Goal: Information Seeking & Learning: Learn about a topic

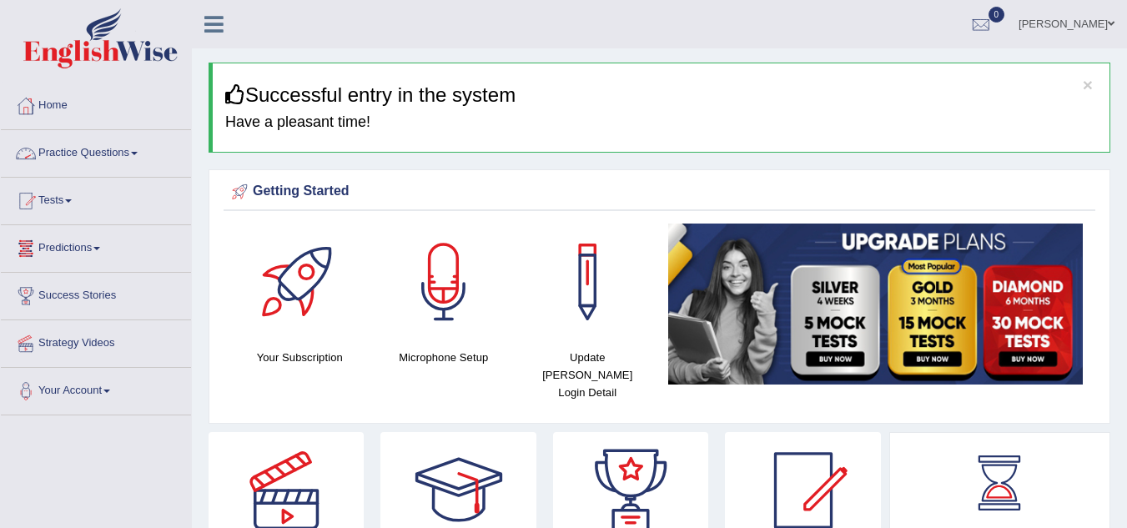
click at [138, 153] on span at bounding box center [134, 153] width 7 height 3
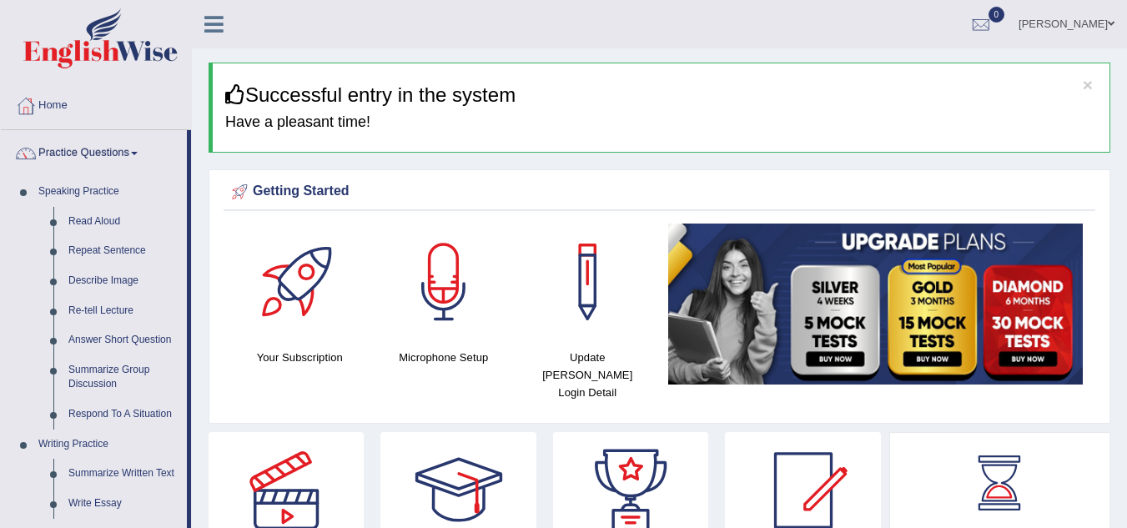
click at [102, 220] on link "Read Aloud" at bounding box center [124, 222] width 126 height 30
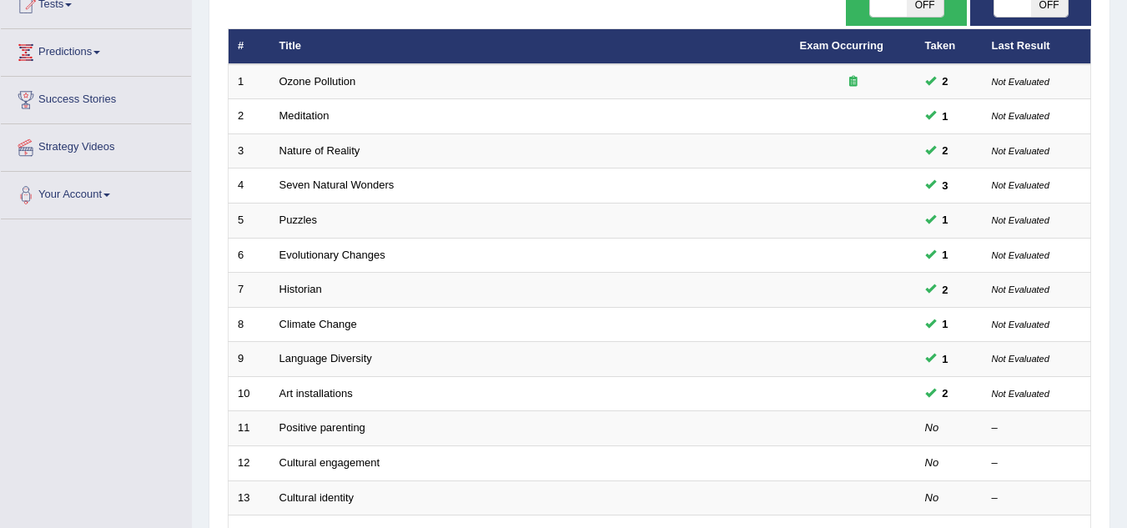
scroll to position [202, 0]
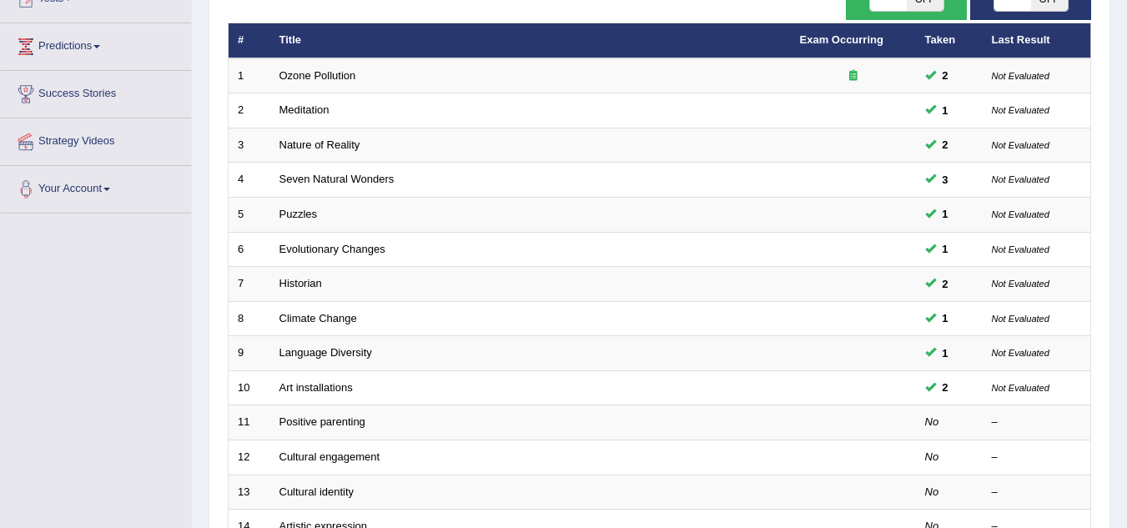
click at [310, 424] on link "Positive parenting" at bounding box center [322, 421] width 86 height 13
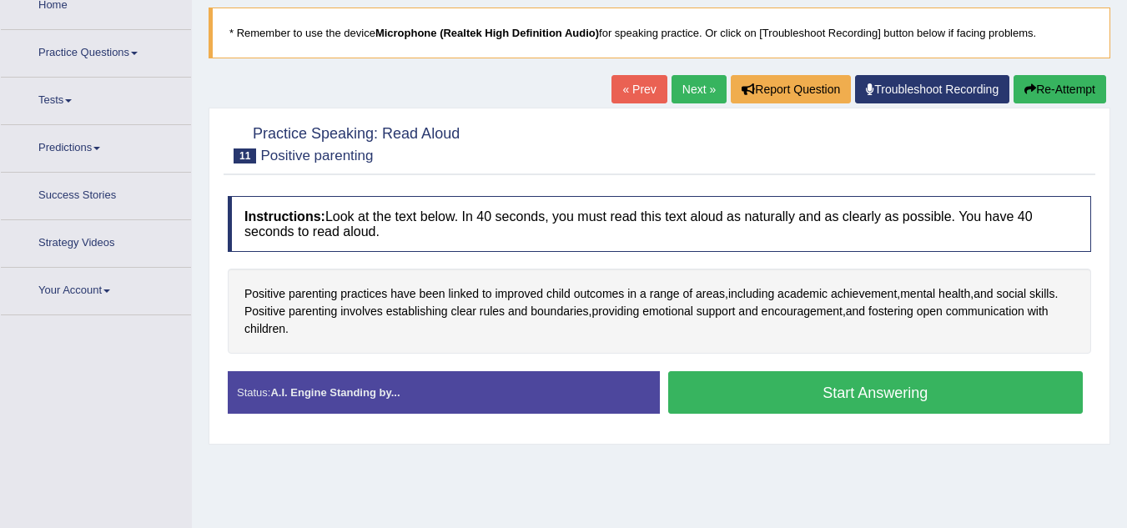
scroll to position [103, 0]
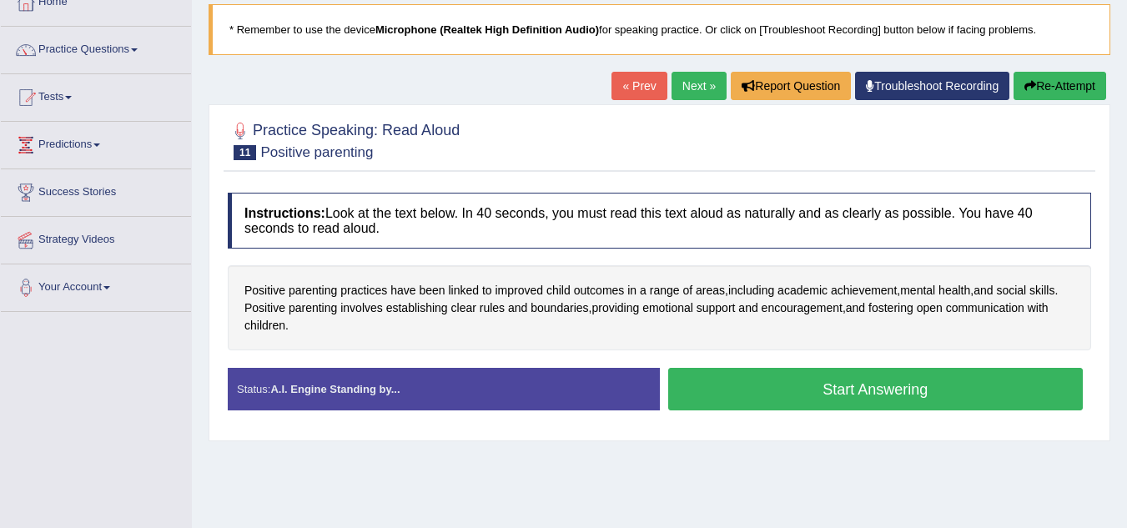
click at [756, 390] on button "Start Answering" at bounding box center [875, 389] width 415 height 43
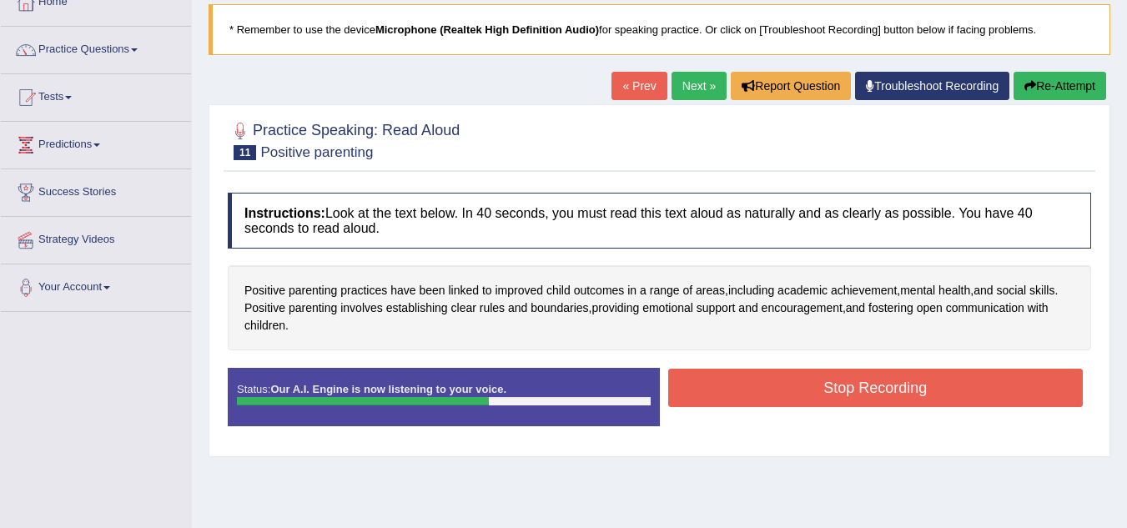
click at [756, 390] on button "Stop Recording" at bounding box center [875, 388] width 415 height 38
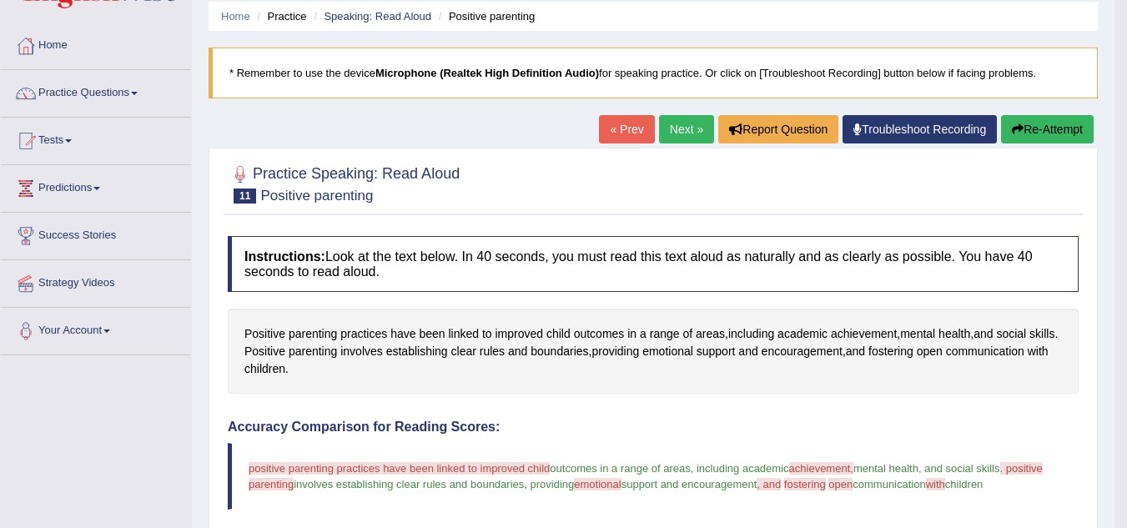
scroll to position [37, 0]
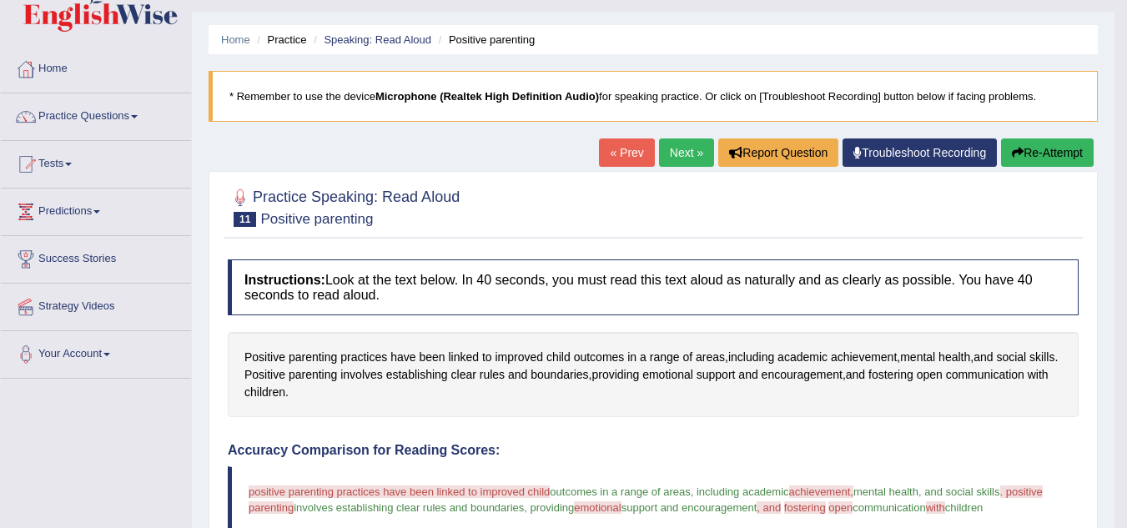
click at [1017, 149] on icon "button" at bounding box center [1018, 153] width 12 height 12
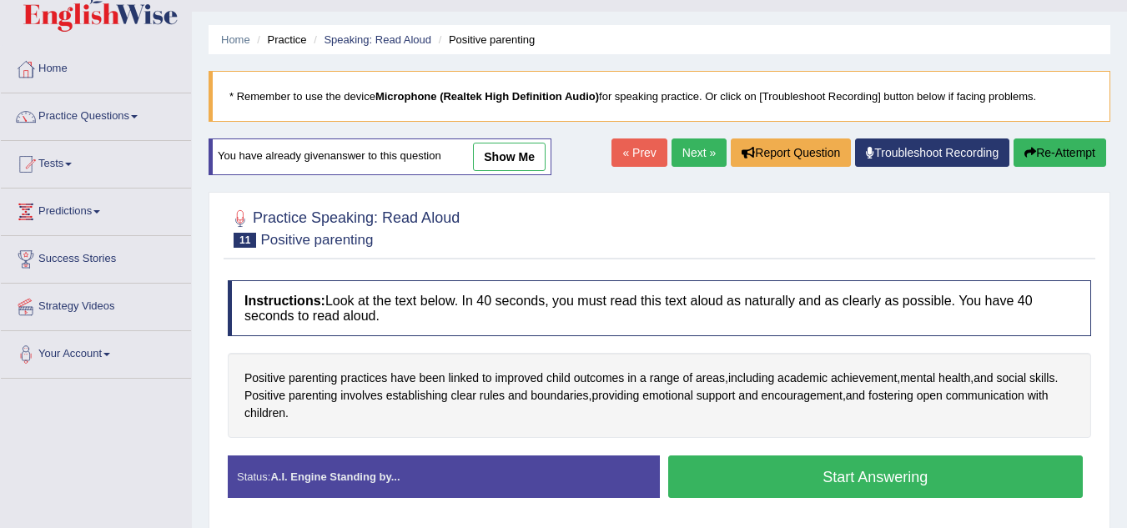
click at [821, 470] on button "Start Answering" at bounding box center [875, 476] width 415 height 43
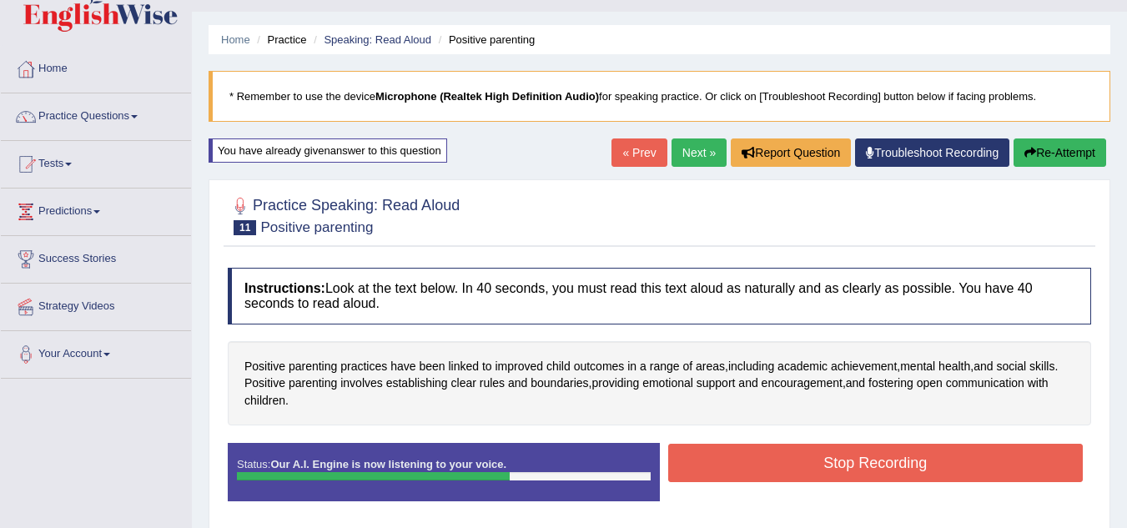
click at [821, 470] on button "Stop Recording" at bounding box center [875, 463] width 415 height 38
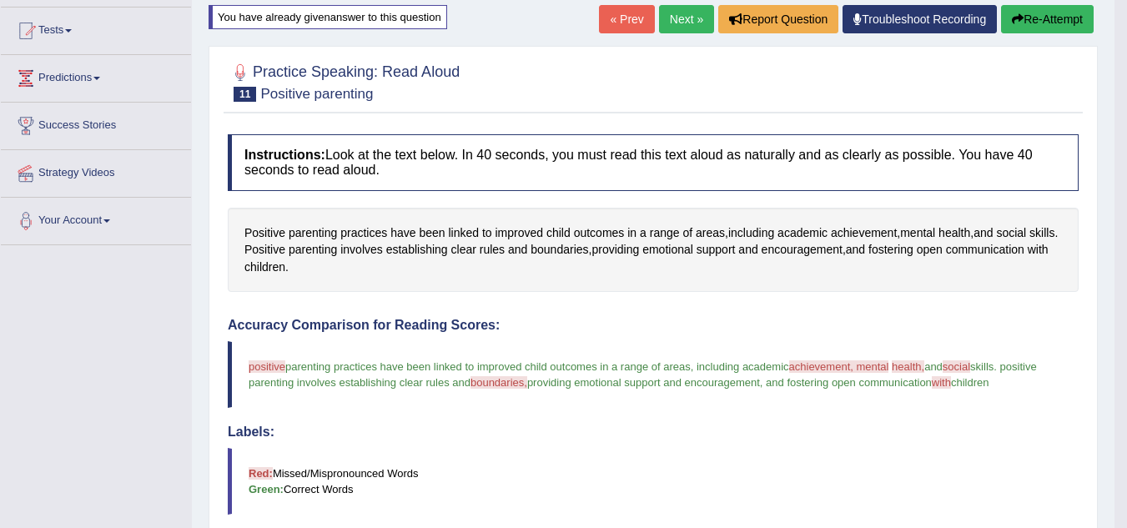
scroll to position [137, 0]
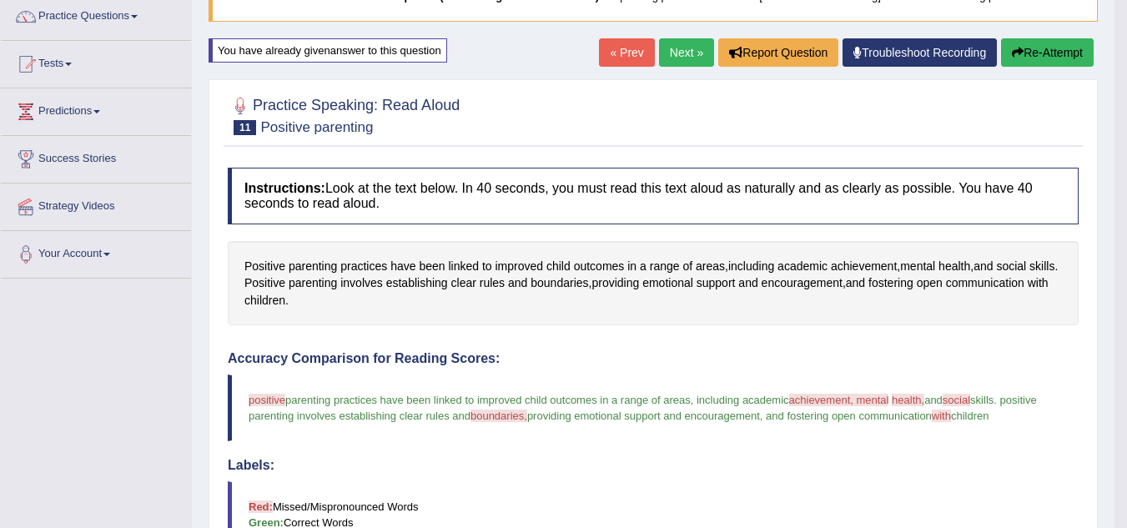
click at [679, 58] on link "Next »" at bounding box center [686, 52] width 55 height 28
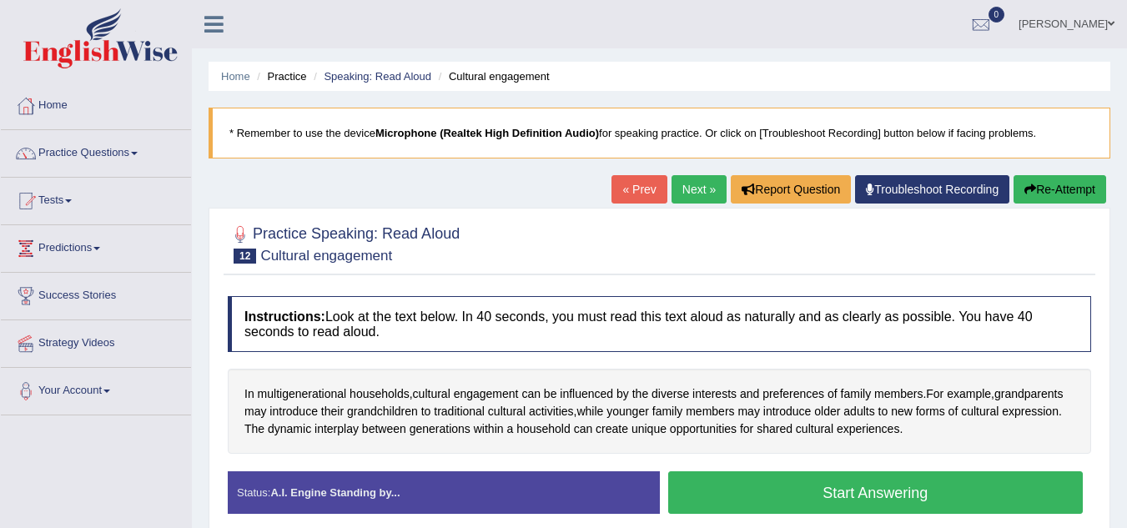
click at [746, 498] on button "Start Answering" at bounding box center [875, 492] width 415 height 43
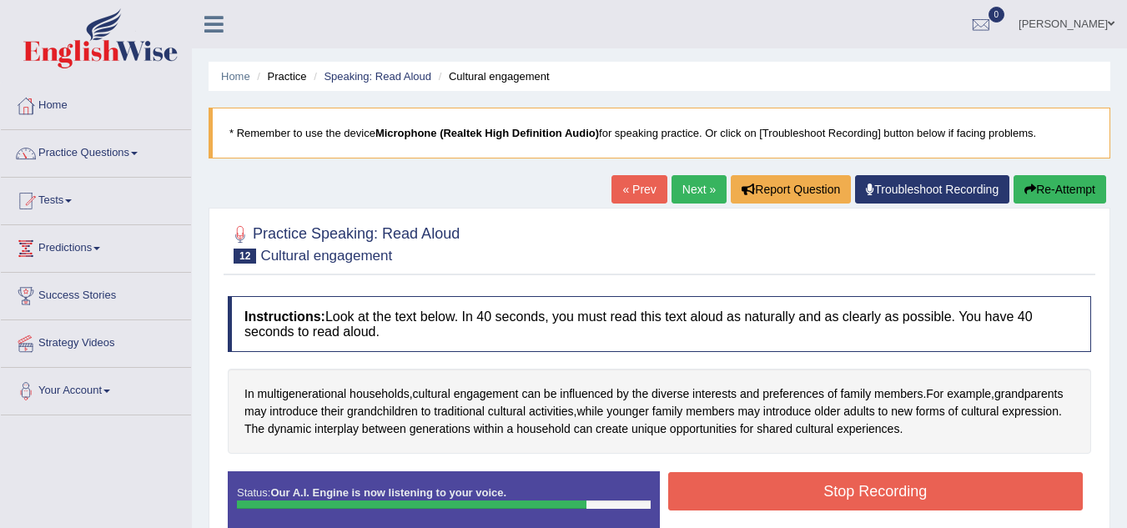
click at [746, 498] on button "Stop Recording" at bounding box center [875, 491] width 415 height 38
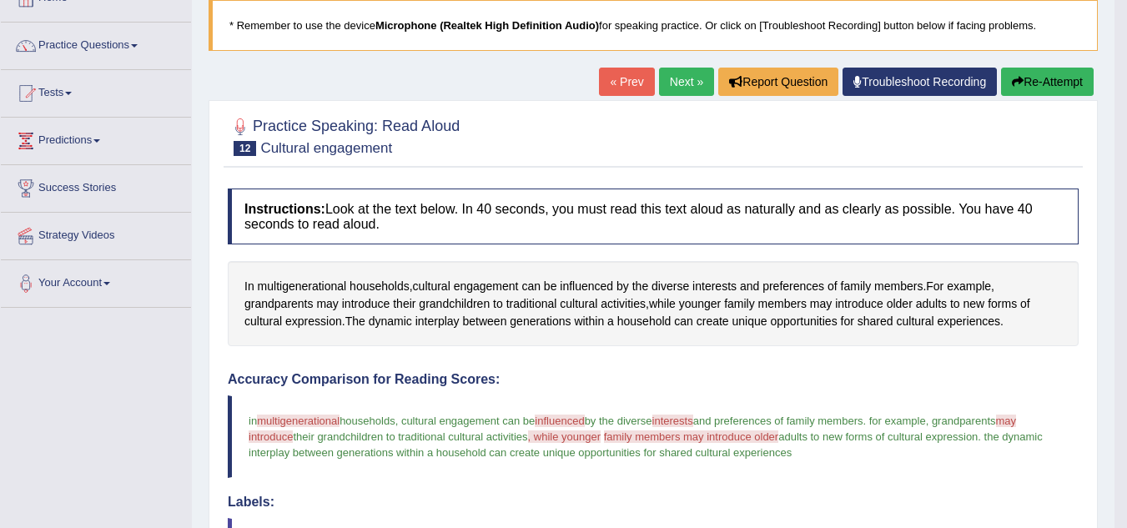
scroll to position [100, 0]
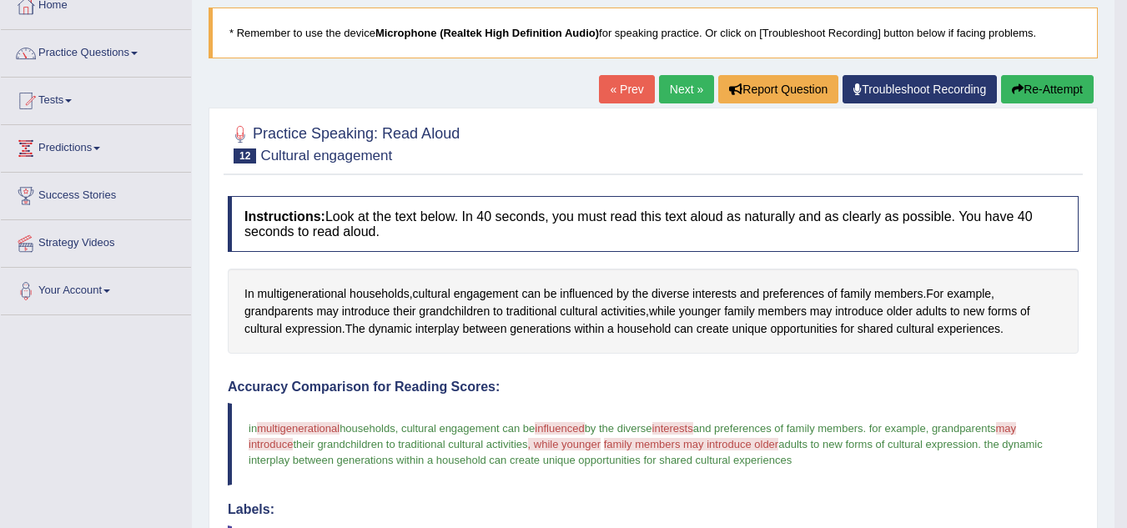
click at [680, 93] on link "Next »" at bounding box center [686, 89] width 55 height 28
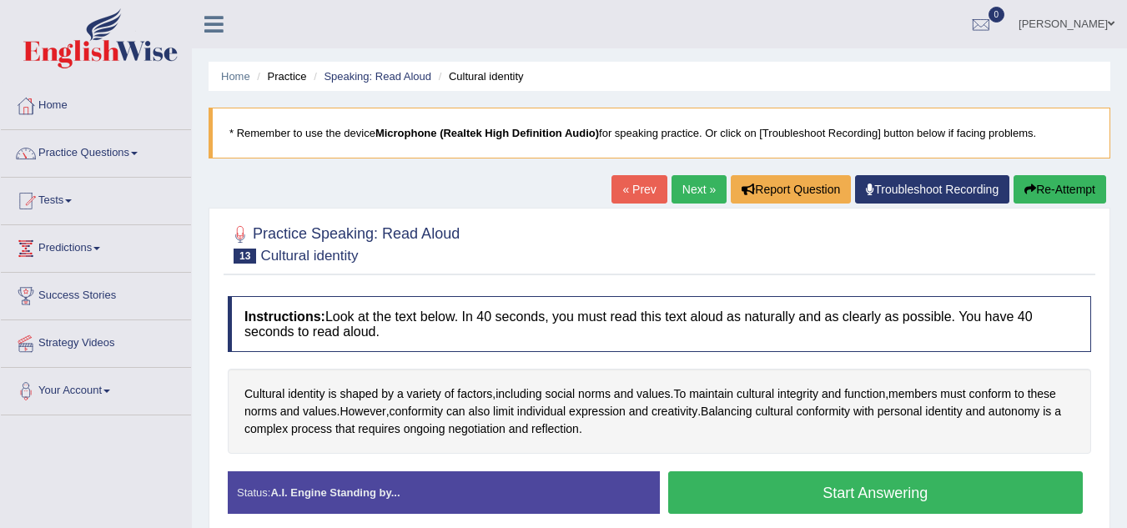
click at [736, 495] on button "Start Answering" at bounding box center [875, 492] width 415 height 43
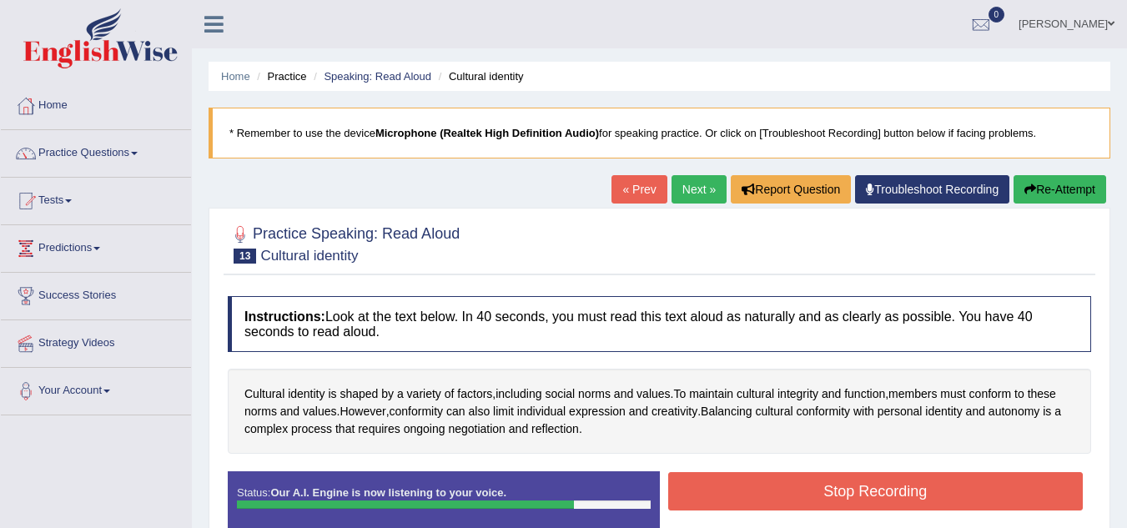
click at [736, 495] on button "Stop Recording" at bounding box center [875, 491] width 415 height 38
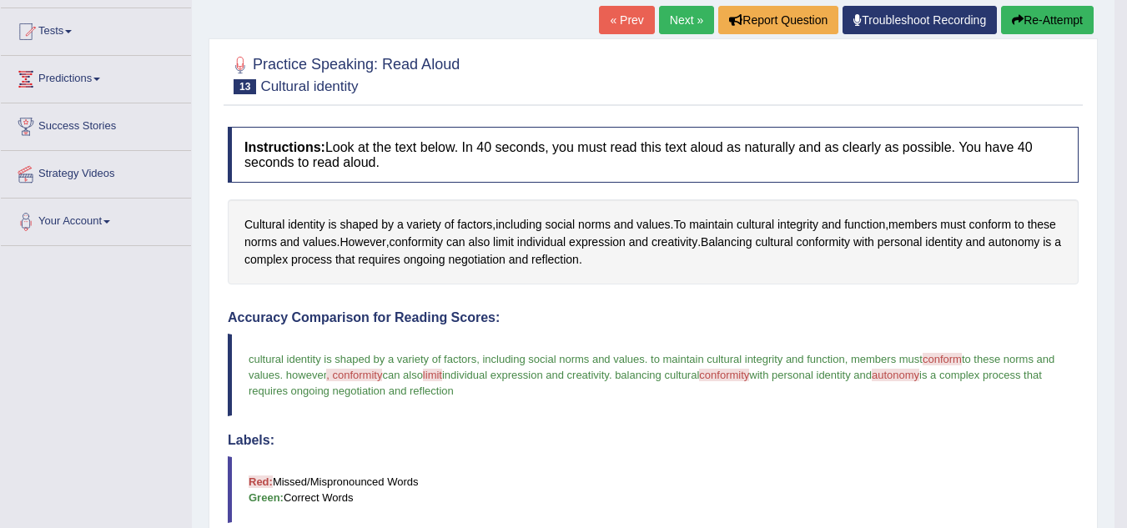
scroll to position [133, 0]
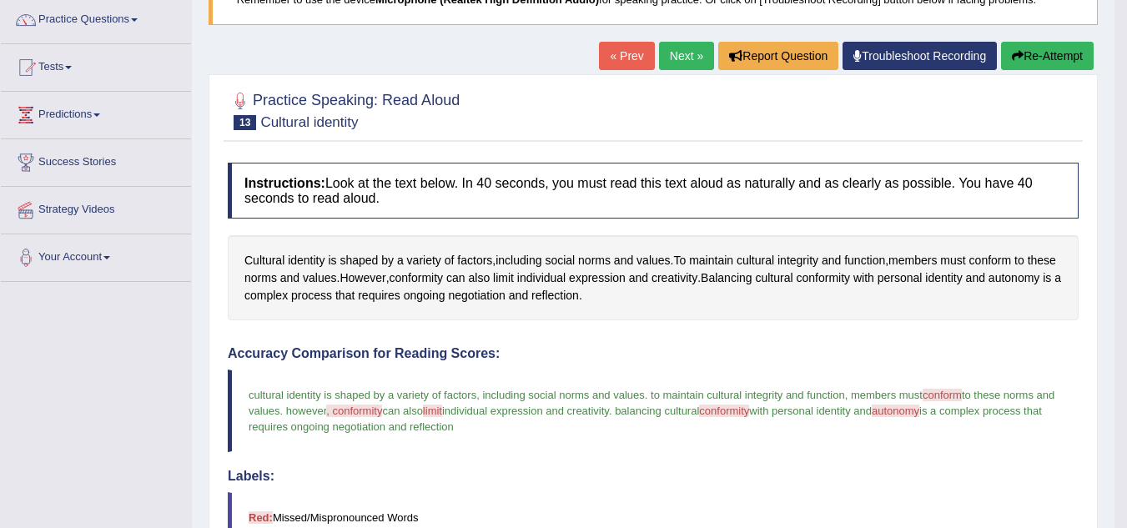
click at [684, 58] on link "Next »" at bounding box center [686, 56] width 55 height 28
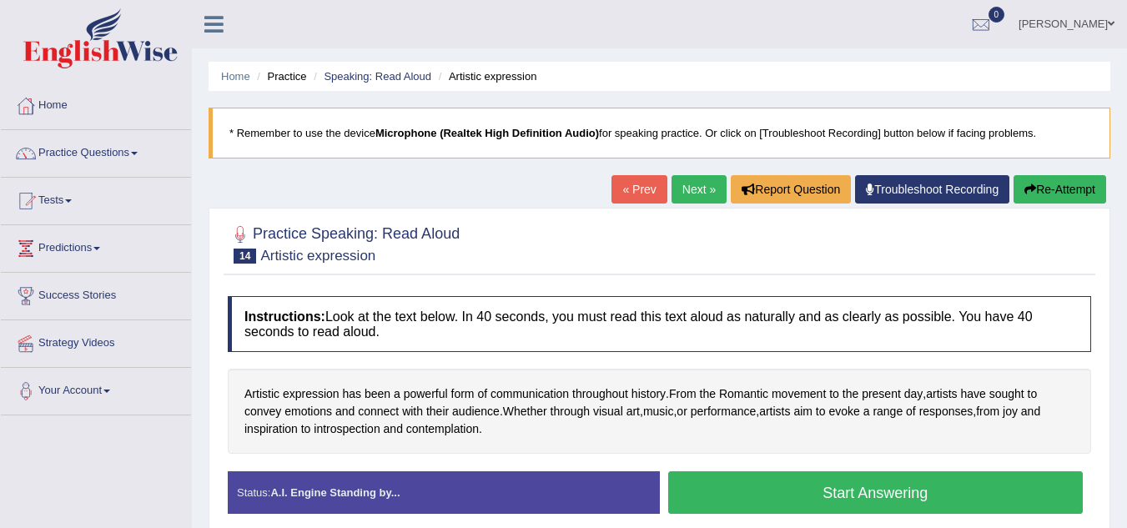
click at [736, 490] on button "Start Answering" at bounding box center [875, 492] width 415 height 43
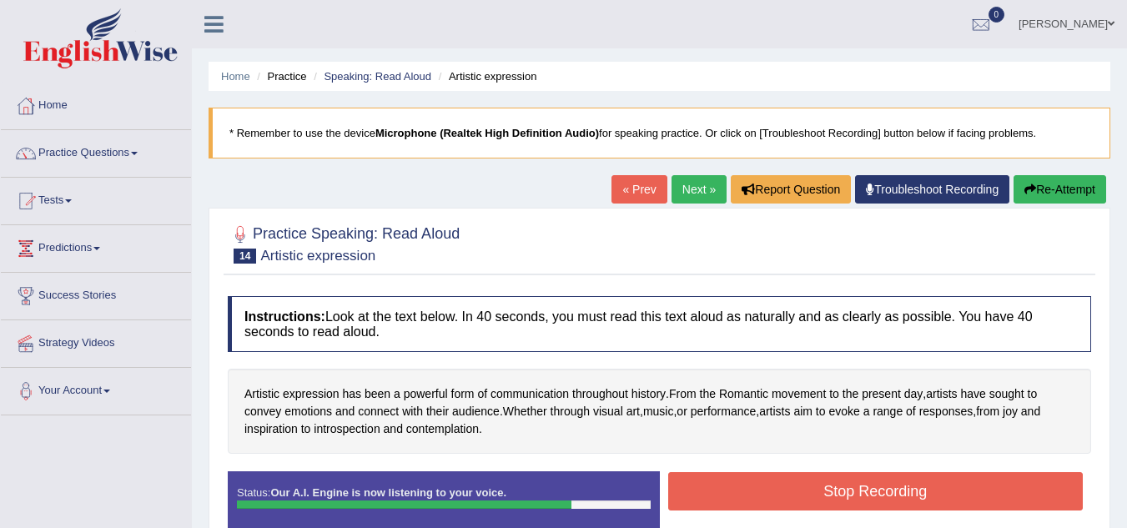
click at [736, 490] on button "Stop Recording" at bounding box center [875, 491] width 415 height 38
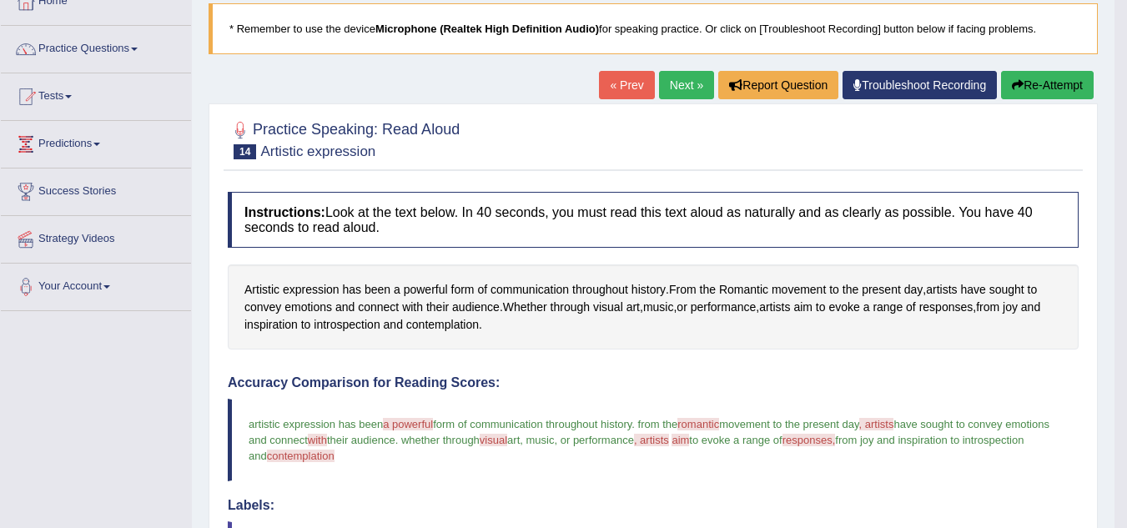
scroll to position [100, 0]
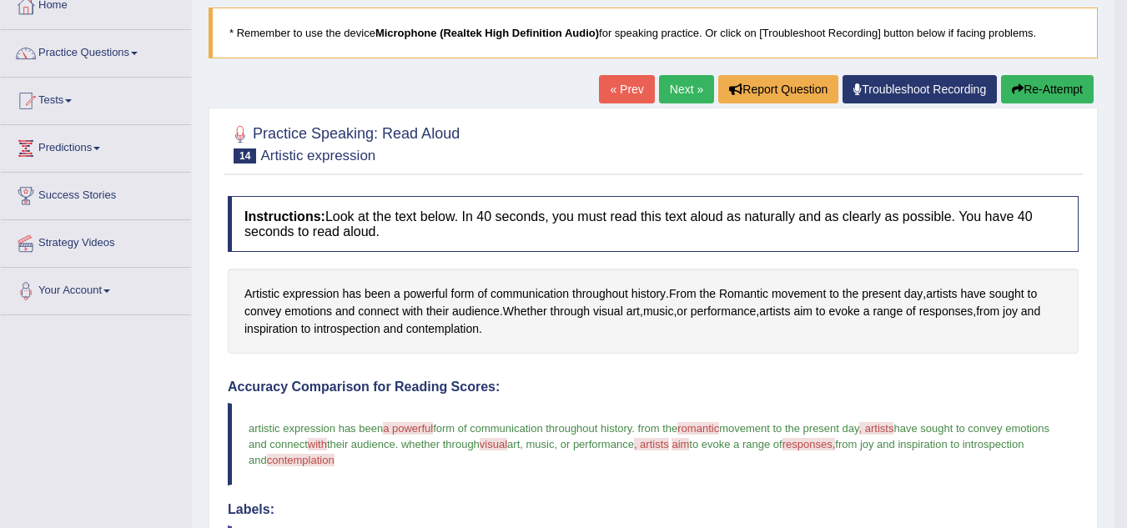
click at [678, 90] on link "Next »" at bounding box center [686, 89] width 55 height 28
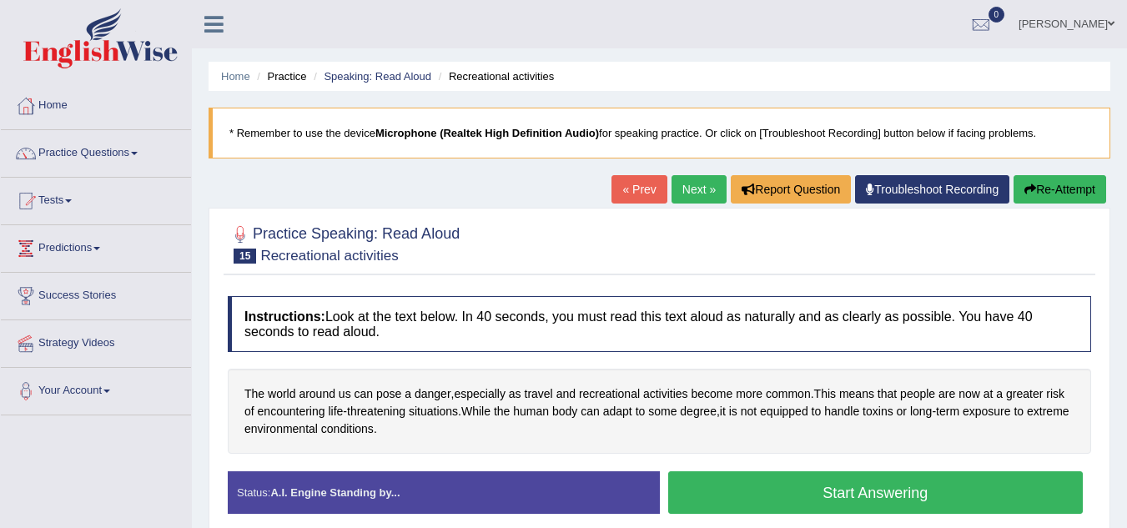
click at [719, 490] on button "Start Answering" at bounding box center [875, 492] width 415 height 43
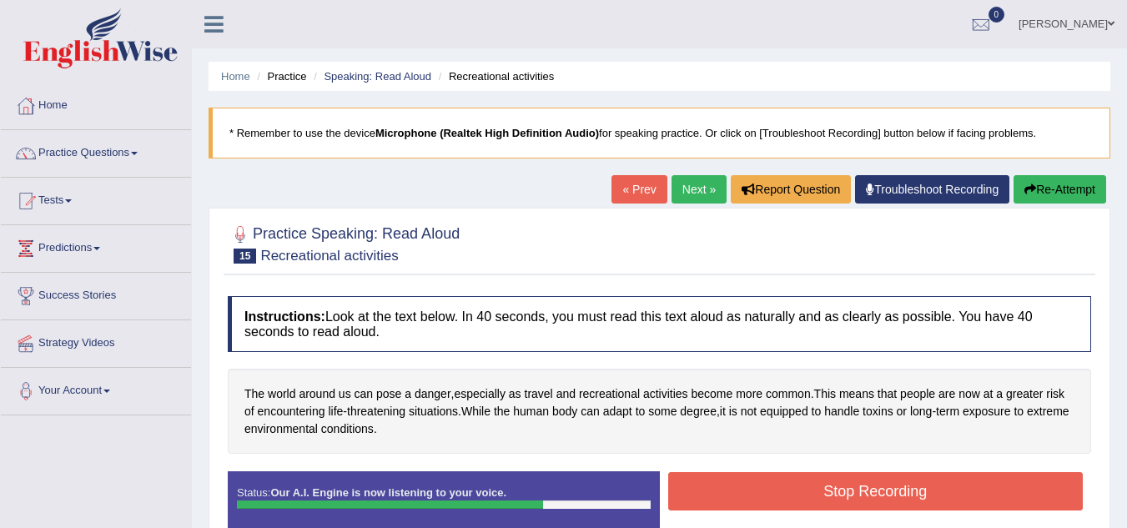
click at [719, 490] on button "Stop Recording" at bounding box center [875, 491] width 415 height 38
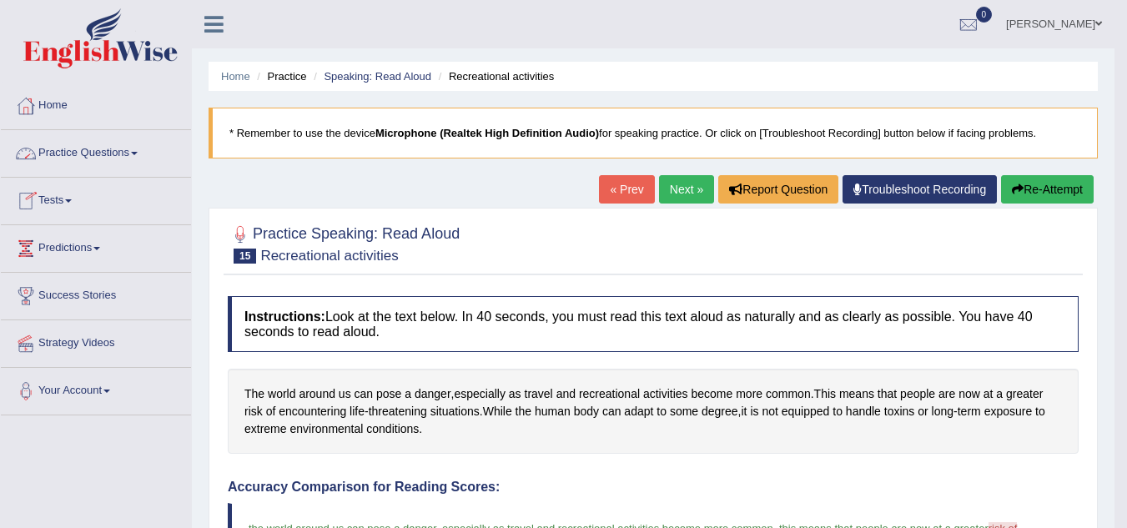
click at [138, 153] on span at bounding box center [134, 153] width 7 height 3
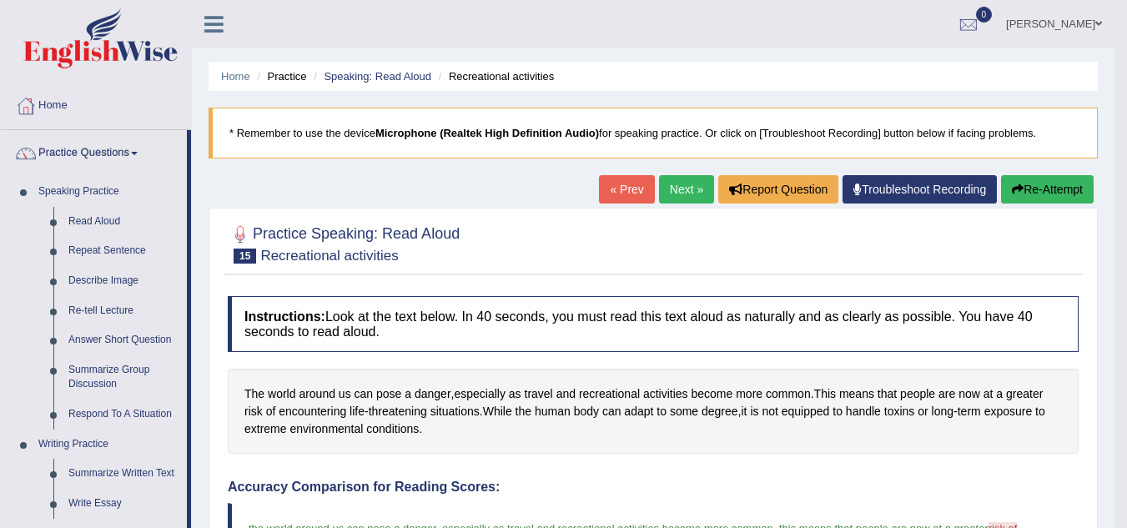
click at [93, 249] on link "Repeat Sentence" at bounding box center [124, 251] width 126 height 30
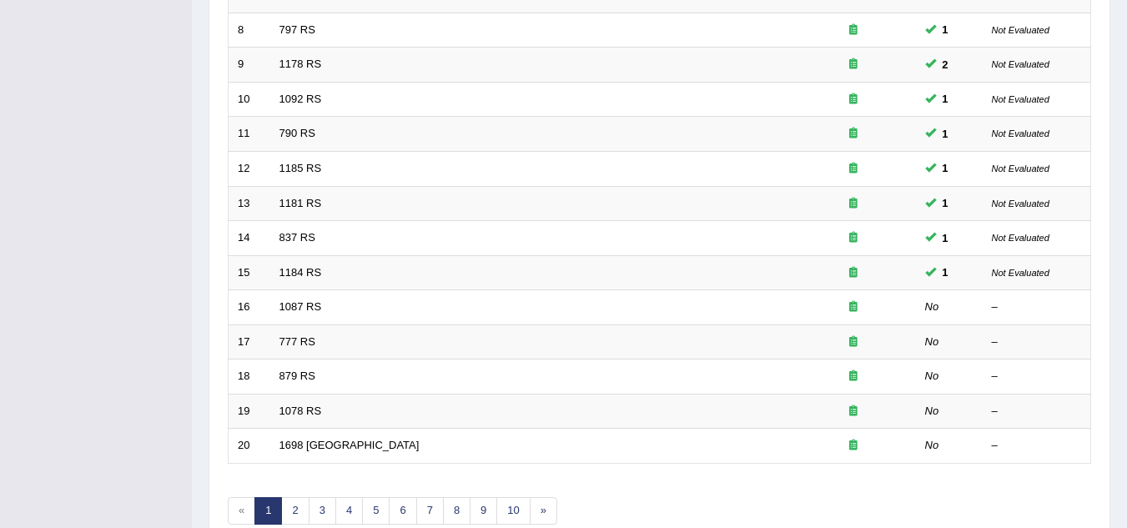
scroll to position [500, 0]
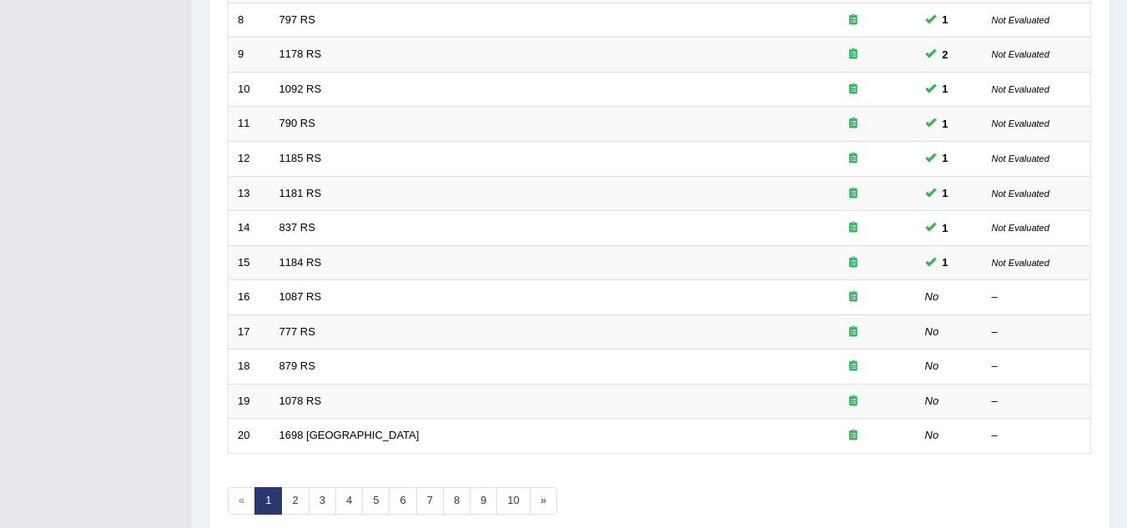
click at [375, 295] on td "1087 RS" at bounding box center [530, 297] width 520 height 35
click at [319, 299] on link "1087 RS" at bounding box center [300, 296] width 43 height 13
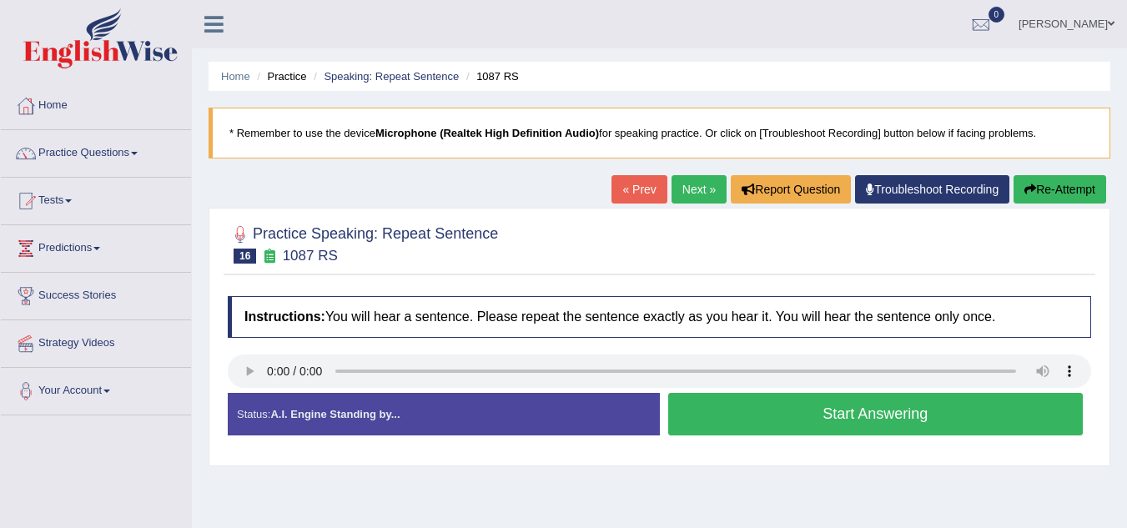
click at [703, 419] on button "Start Answering" at bounding box center [875, 414] width 415 height 43
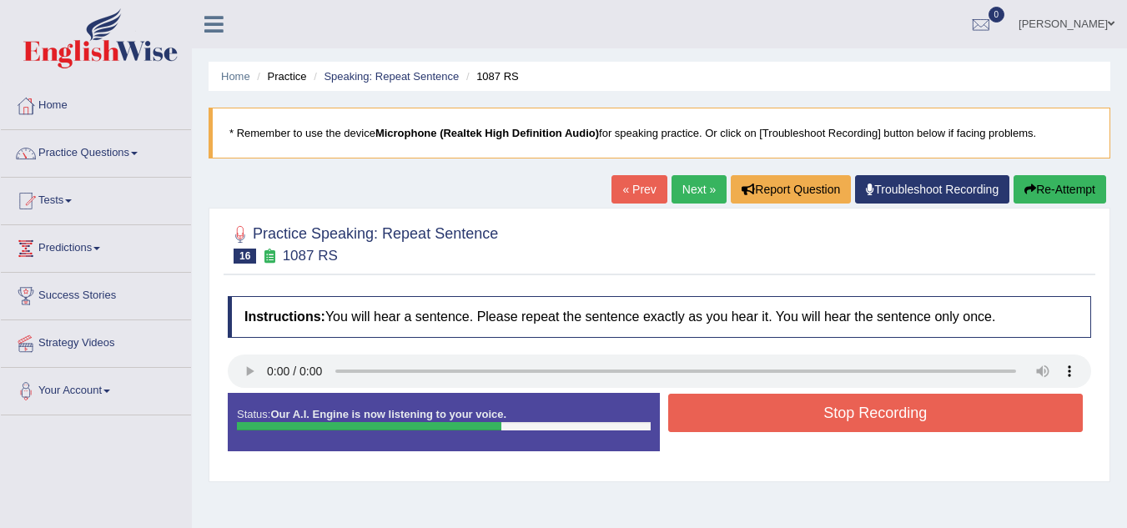
click at [703, 419] on button "Stop Recording" at bounding box center [875, 413] width 415 height 38
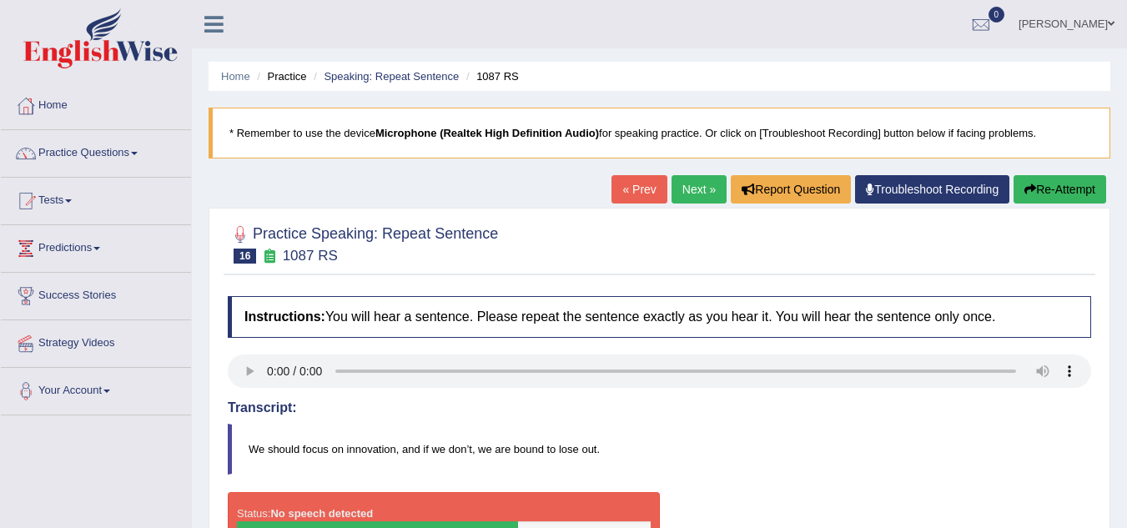
click at [940, 188] on link "Troubleshoot Recording" at bounding box center [932, 189] width 154 height 28
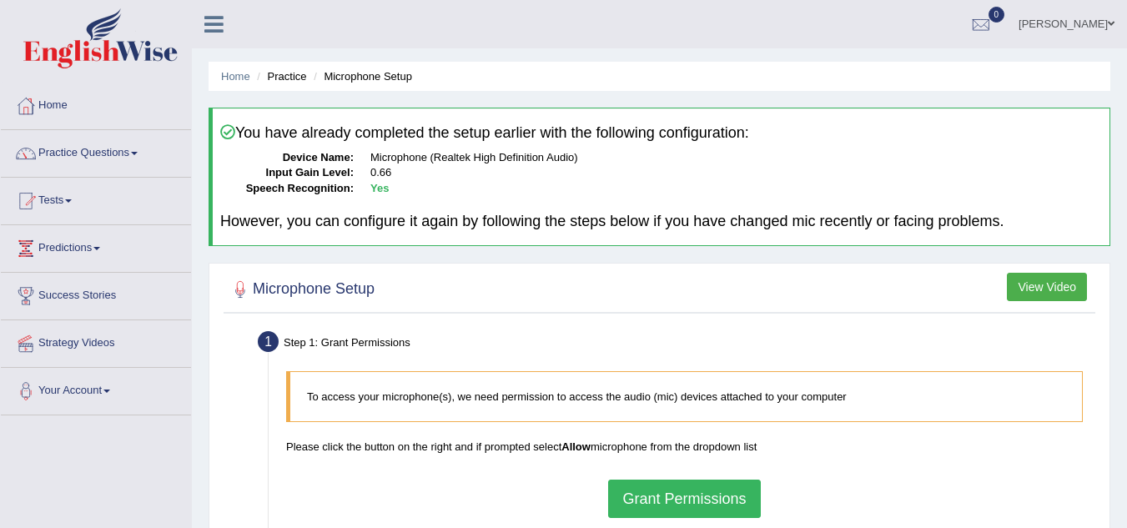
click at [700, 489] on button "Grant Permissions" at bounding box center [684, 499] width 152 height 38
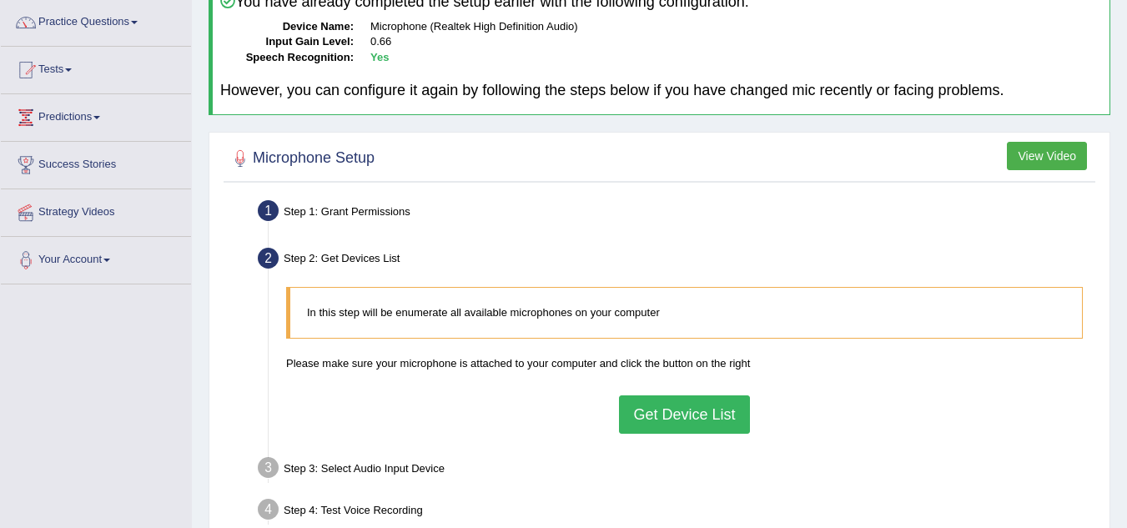
scroll to position [133, 0]
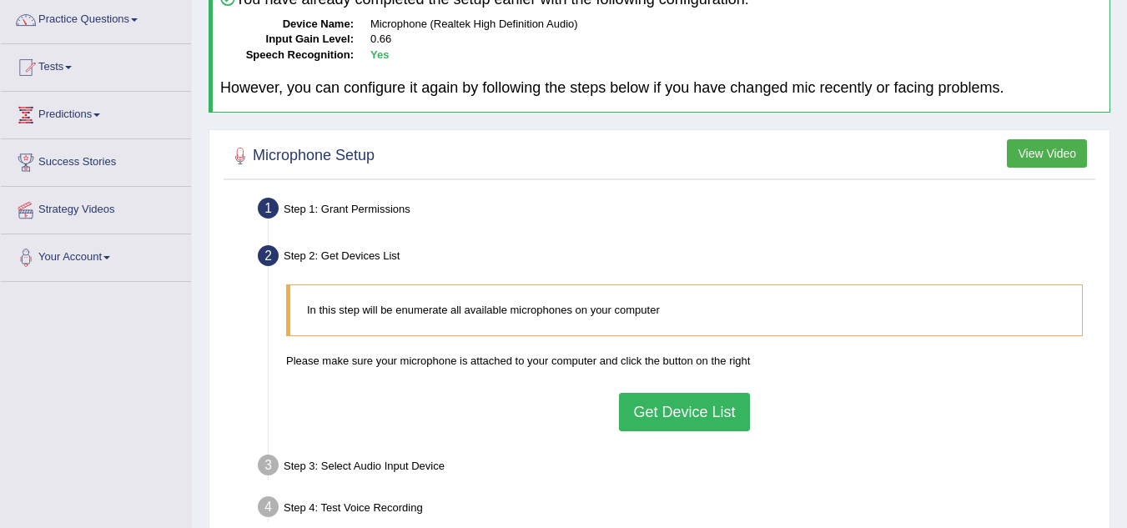
click at [694, 421] on button "Get Device List" at bounding box center [684, 412] width 130 height 38
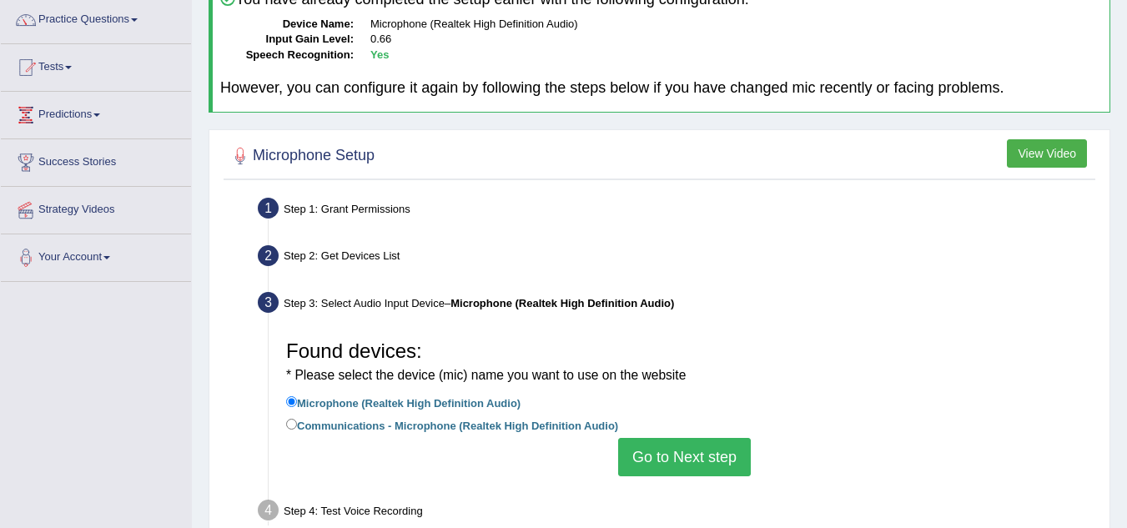
click at [676, 458] on button "Go to Next step" at bounding box center [684, 457] width 133 height 38
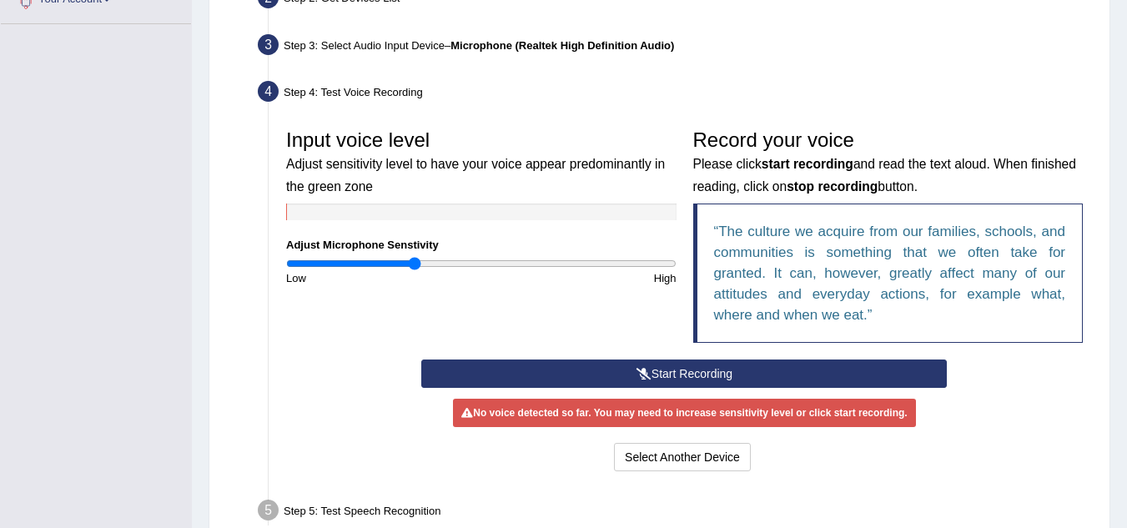
scroll to position [400, 0]
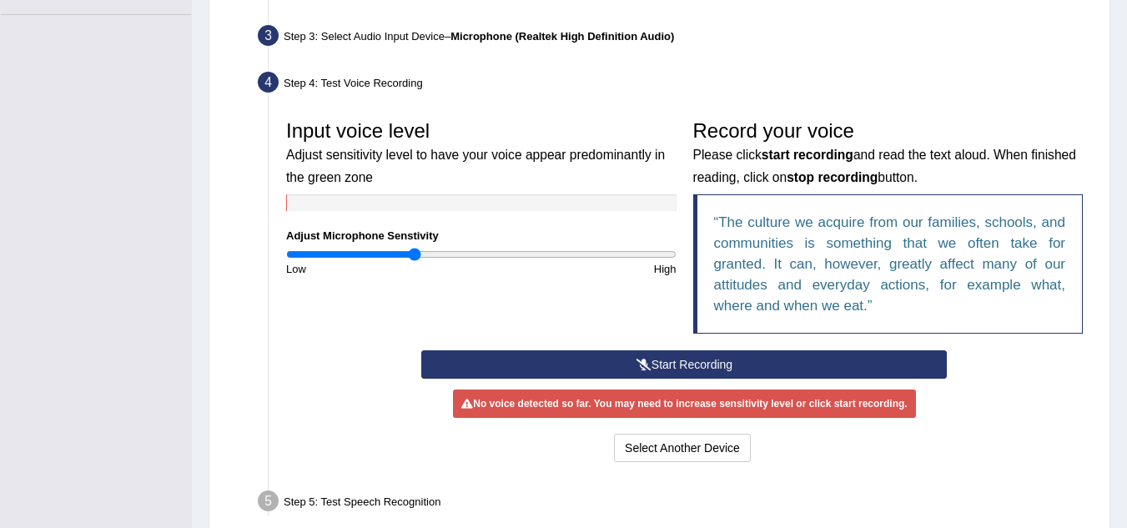
click at [699, 364] on button "Start Recording" at bounding box center [683, 364] width 525 height 28
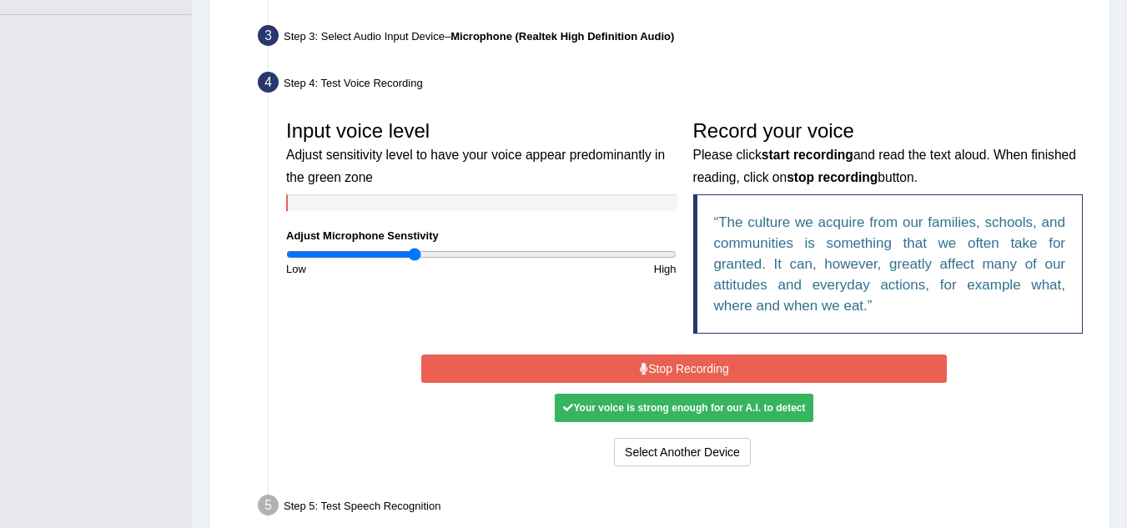
click at [699, 364] on button "Stop Recording" at bounding box center [683, 368] width 525 height 28
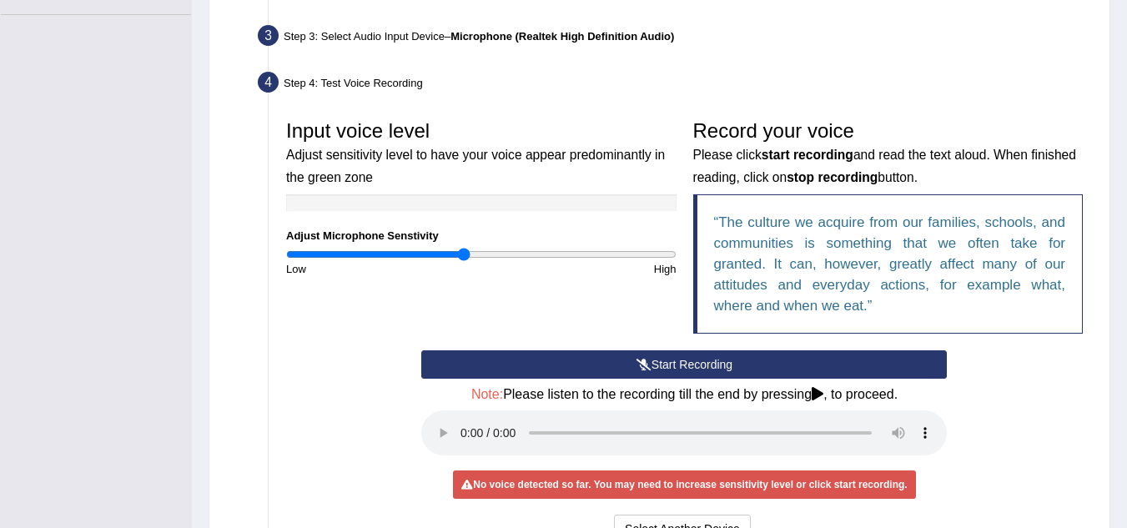
type input "0.92"
click at [463, 254] on input "range" at bounding box center [481, 254] width 390 height 13
click at [573, 370] on button "Start Recording" at bounding box center [683, 364] width 525 height 28
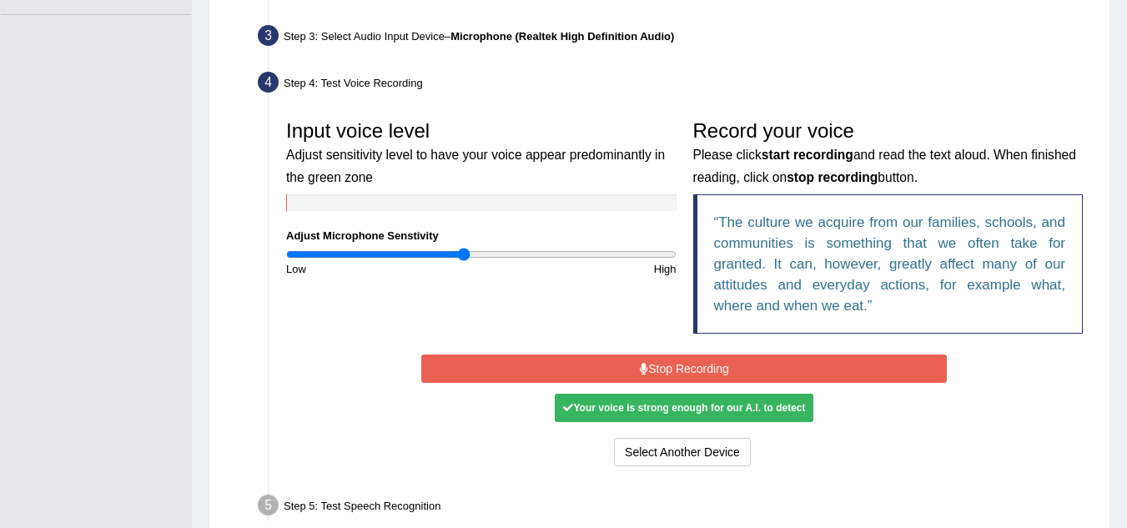
click at [573, 370] on button "Stop Recording" at bounding box center [683, 368] width 525 height 28
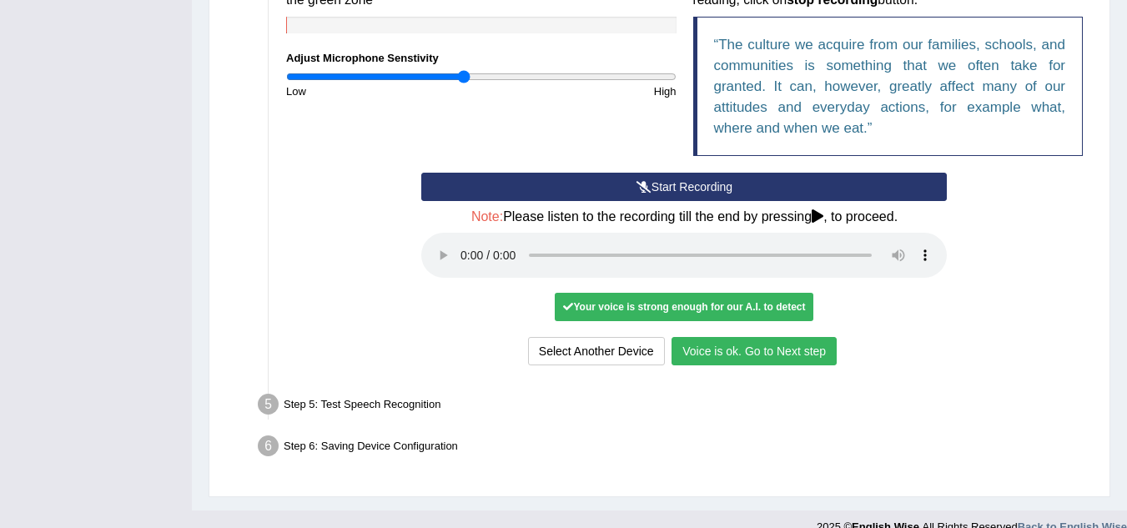
scroll to position [600, 0]
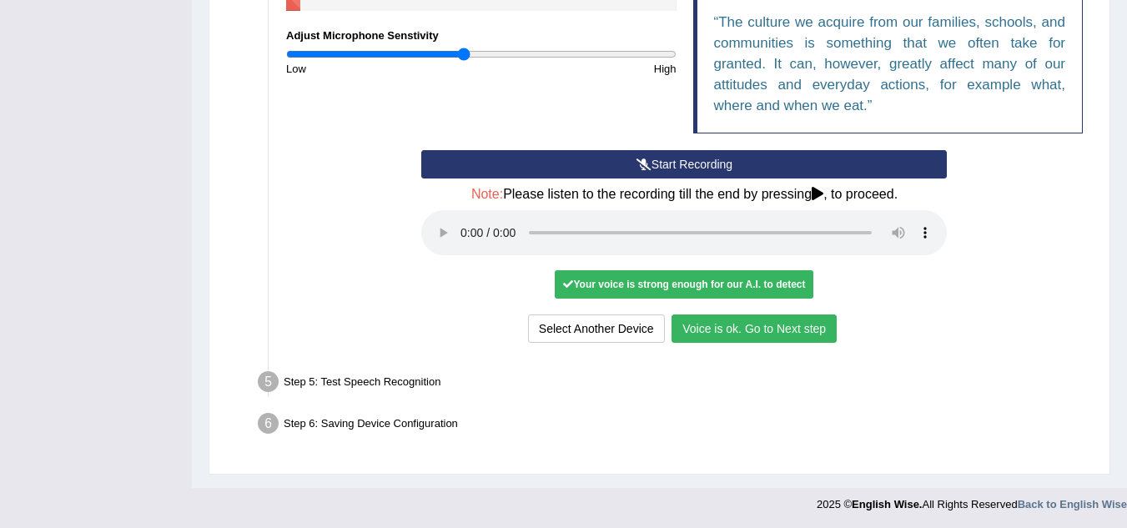
click at [751, 329] on button "Voice is ok. Go to Next step" at bounding box center [753, 328] width 165 height 28
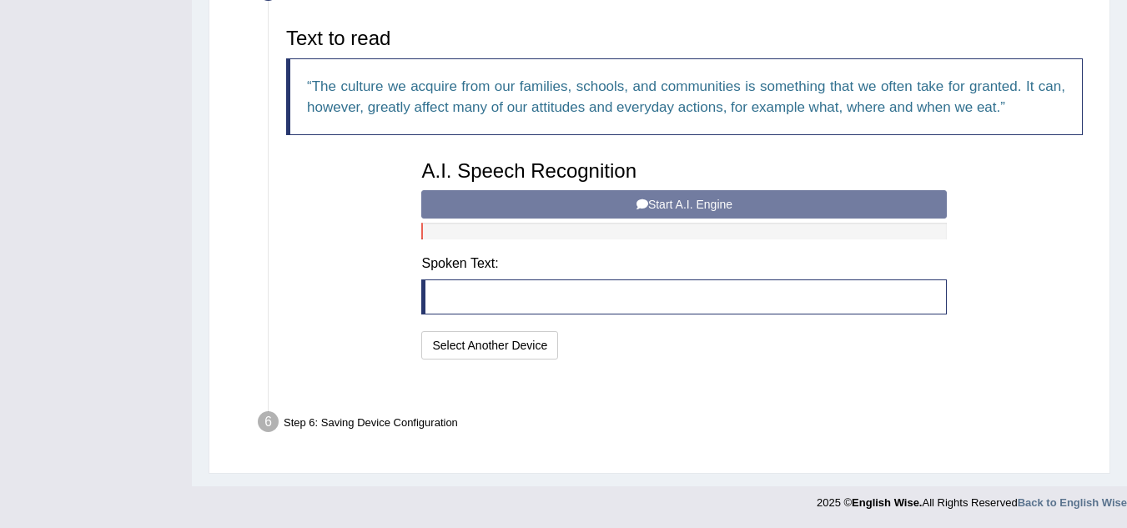
scroll to position [515, 0]
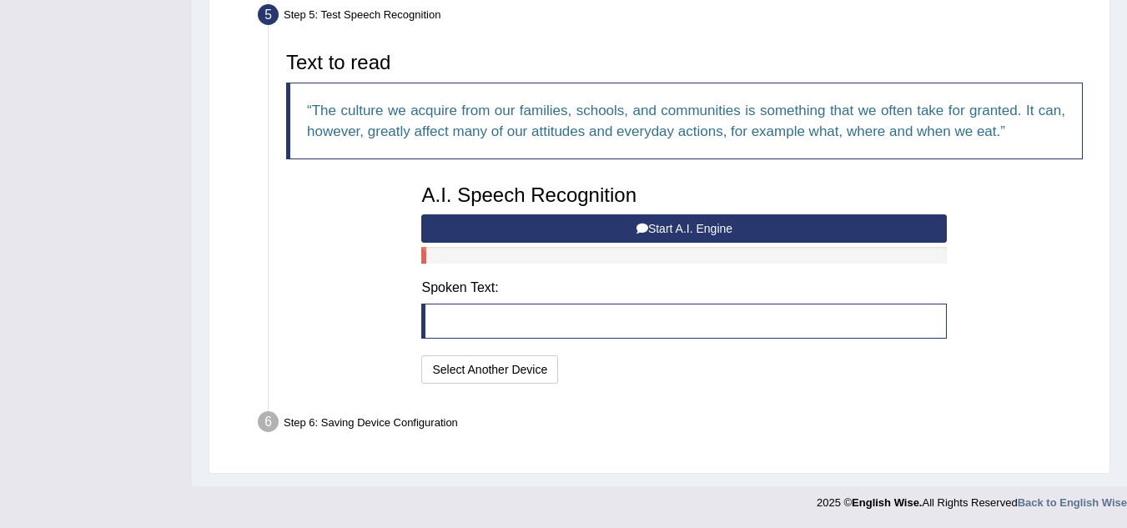
click at [716, 225] on button "Start A.I. Engine" at bounding box center [683, 228] width 525 height 28
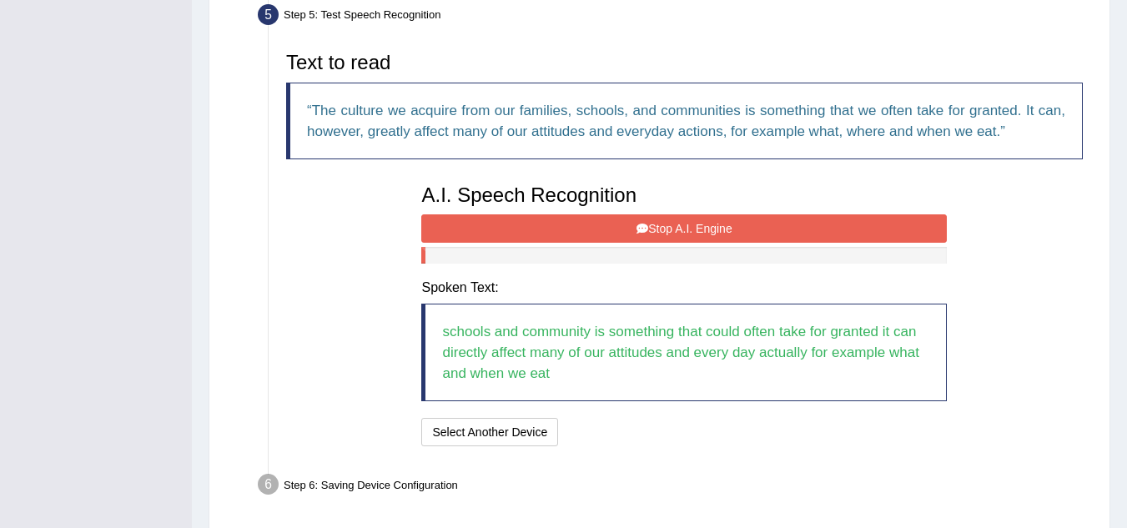
click at [716, 225] on button "Stop A.I. Engine" at bounding box center [683, 228] width 525 height 28
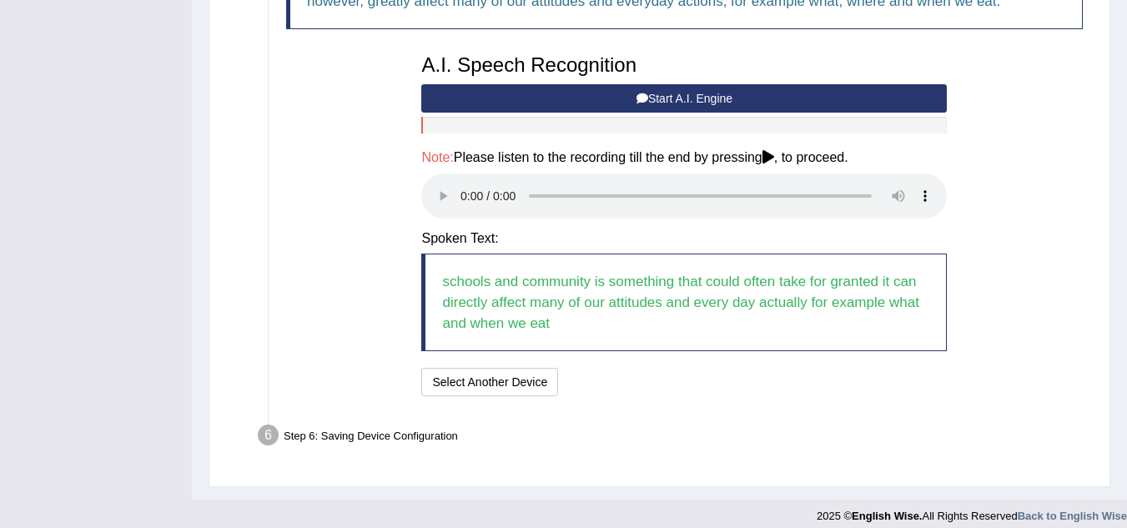
scroll to position [659, 0]
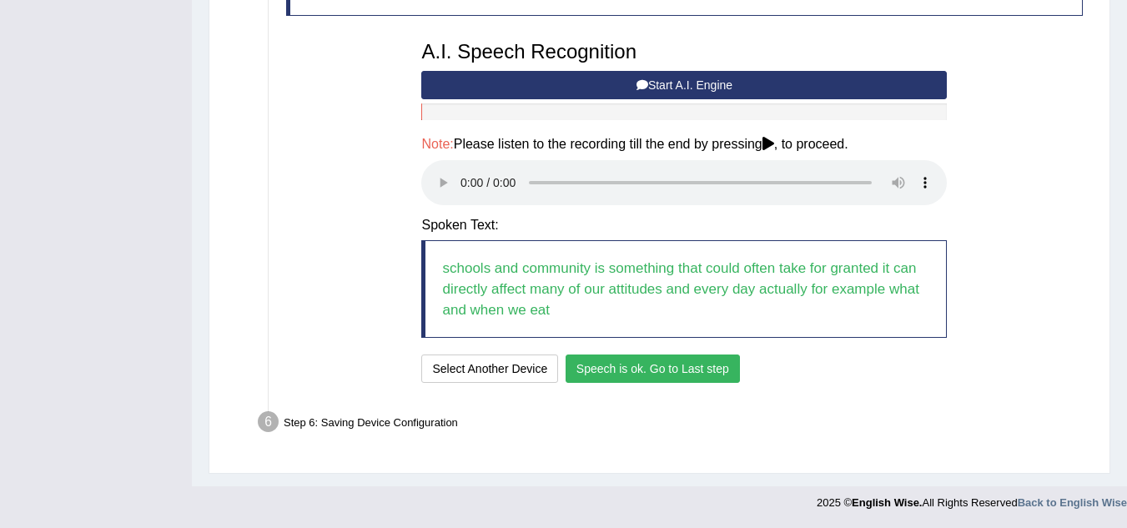
click at [605, 368] on button "Speech is ok. Go to Last step" at bounding box center [652, 368] width 174 height 28
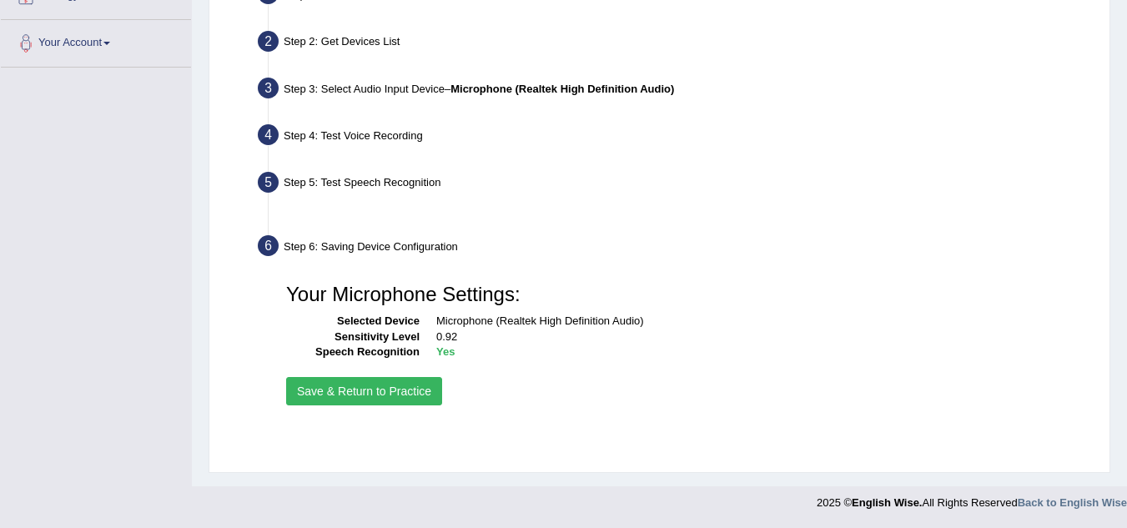
scroll to position [348, 0]
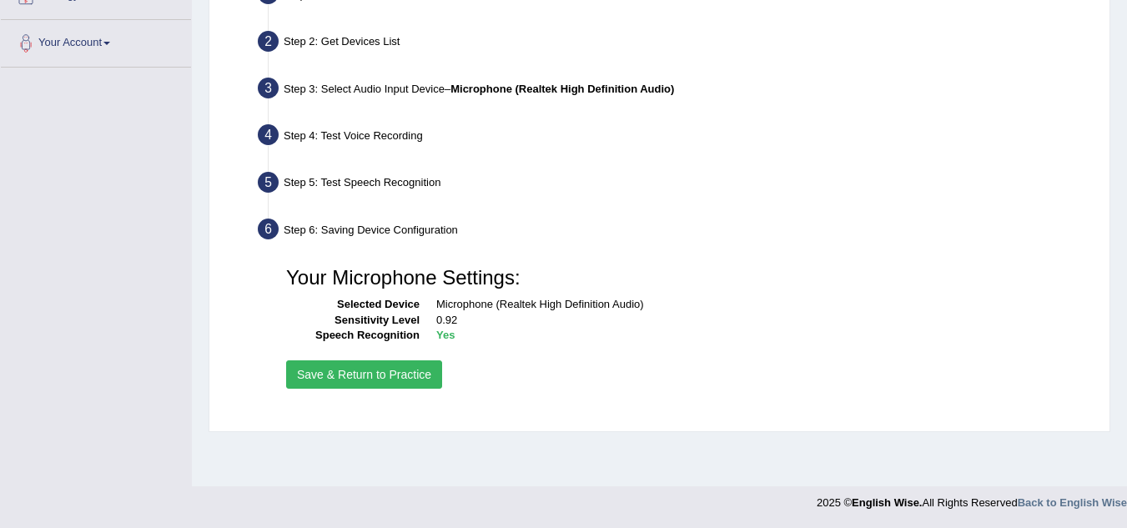
click at [413, 376] on button "Save & Return to Practice" at bounding box center [364, 374] width 156 height 28
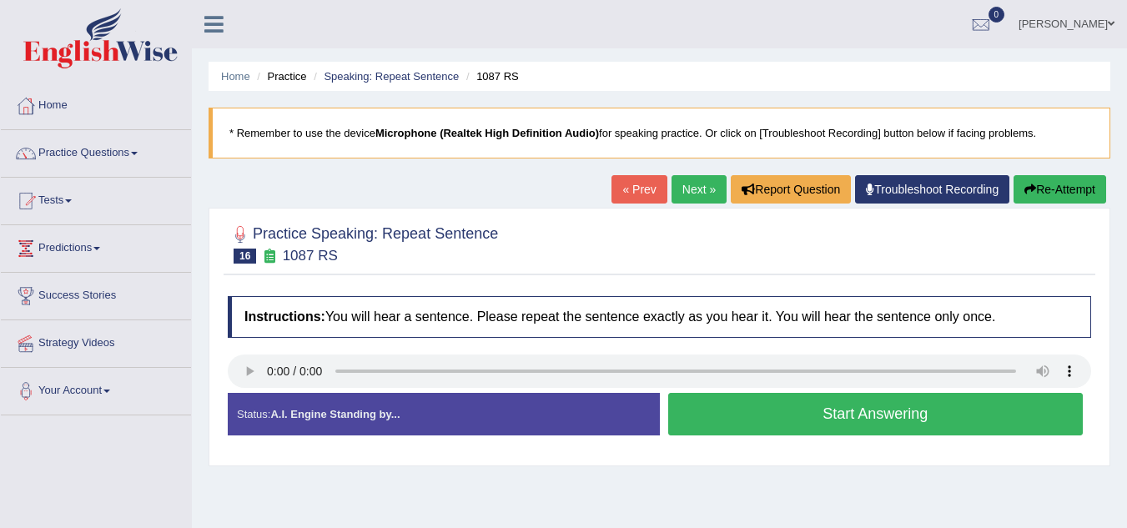
click at [703, 417] on button "Start Answering" at bounding box center [875, 414] width 415 height 43
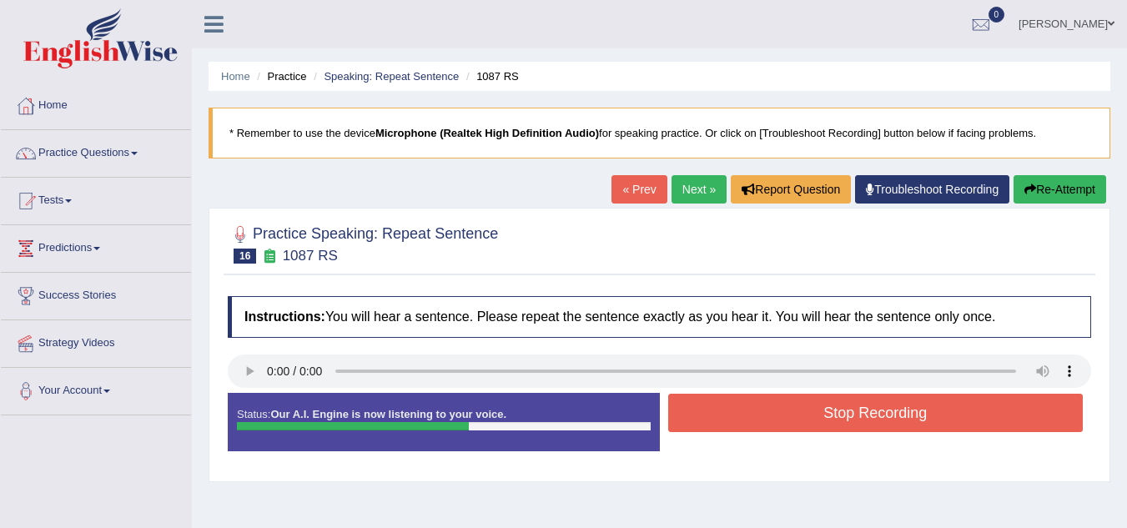
click at [703, 417] on button "Stop Recording" at bounding box center [875, 413] width 415 height 38
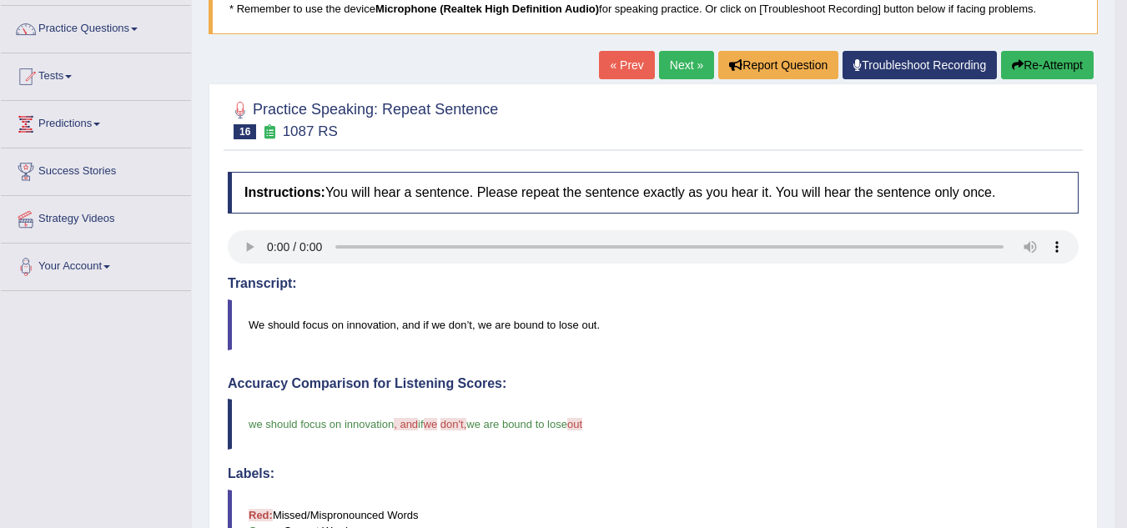
scroll to position [100, 0]
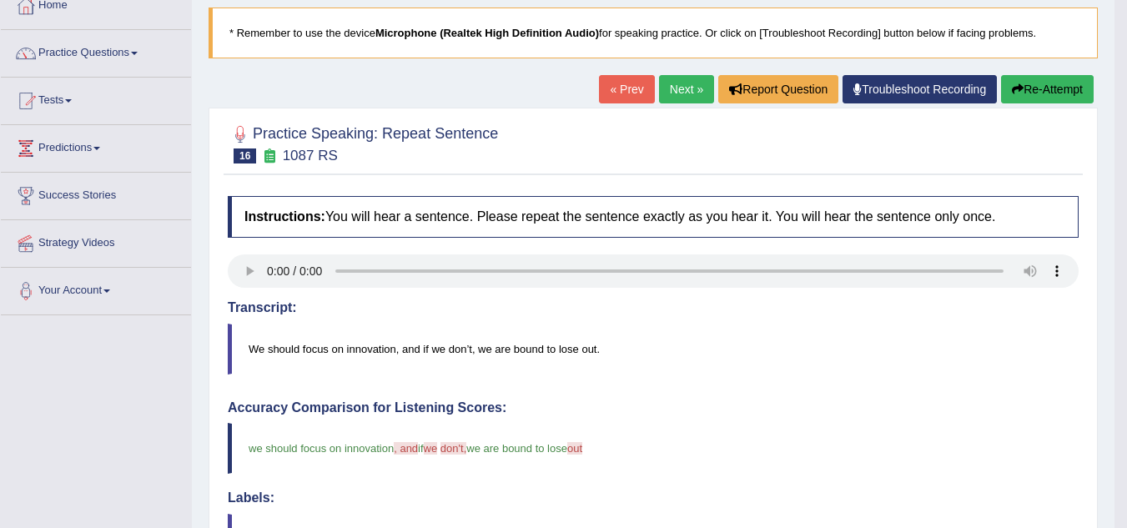
click at [670, 95] on link "Next »" at bounding box center [686, 89] width 55 height 28
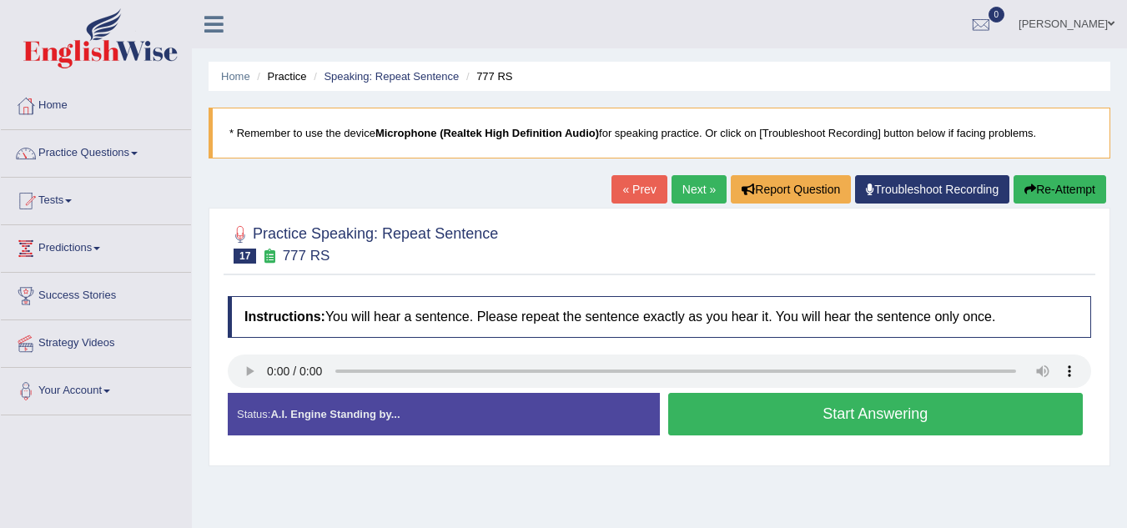
click at [699, 421] on button "Start Answering" at bounding box center [875, 414] width 415 height 43
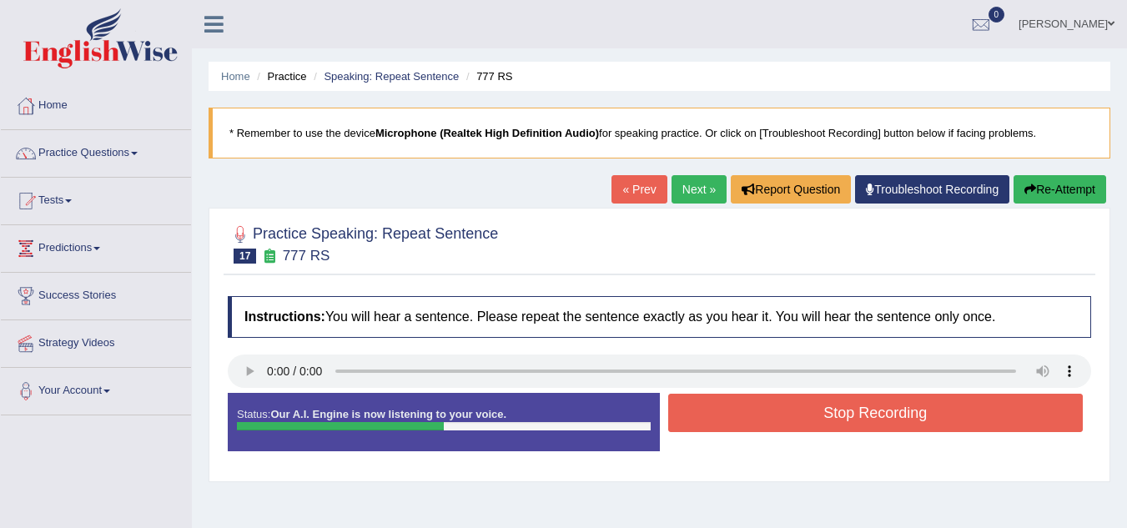
click at [699, 421] on button "Stop Recording" at bounding box center [875, 413] width 415 height 38
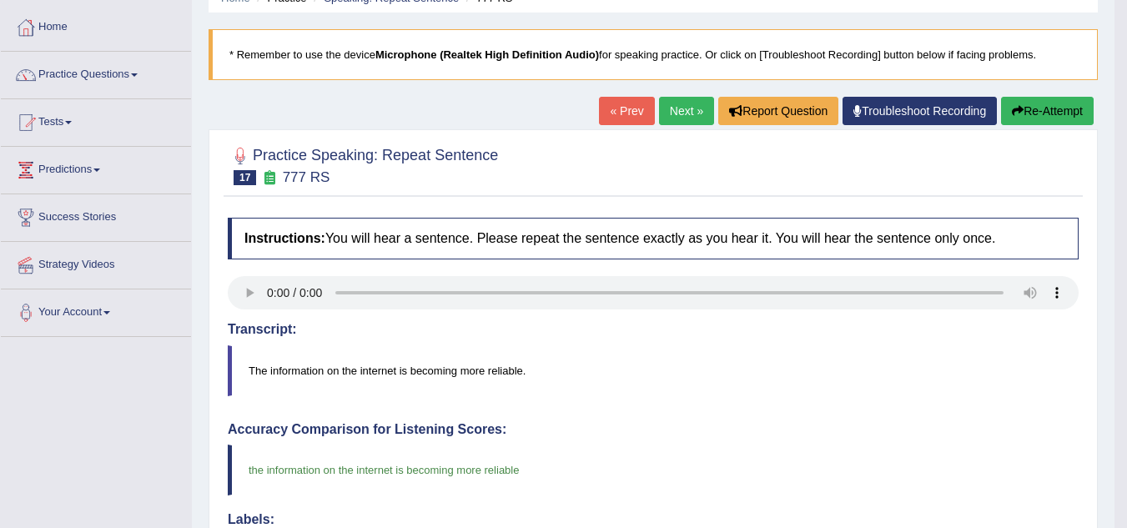
scroll to position [67, 0]
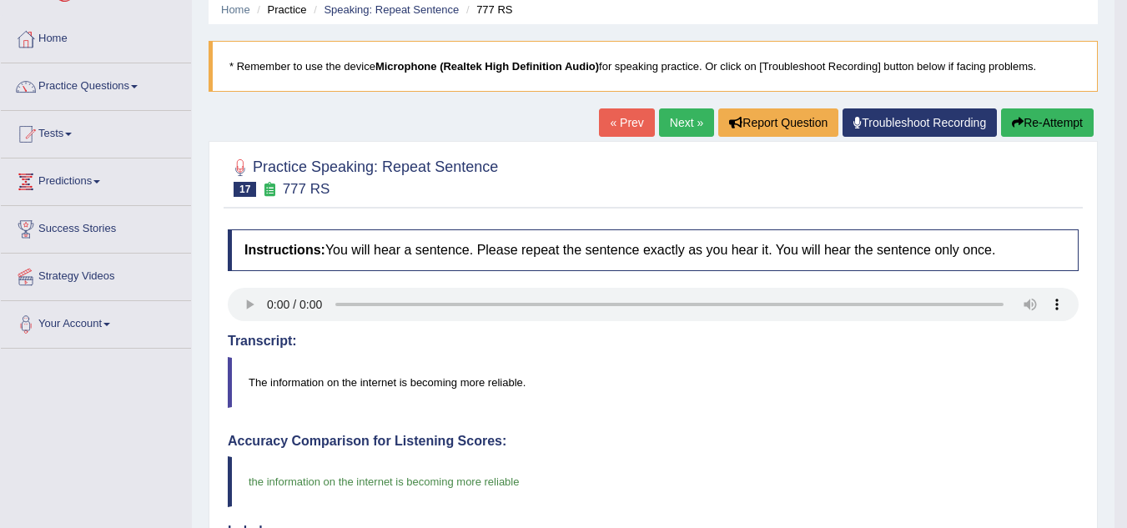
click at [679, 116] on link "Next »" at bounding box center [686, 122] width 55 height 28
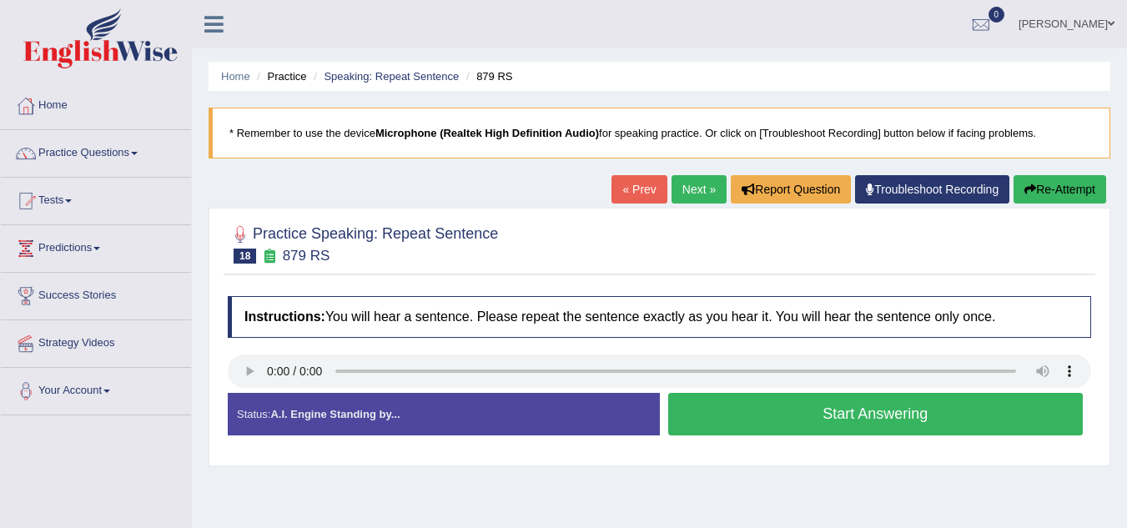
click at [730, 421] on button "Start Answering" at bounding box center [875, 414] width 415 height 43
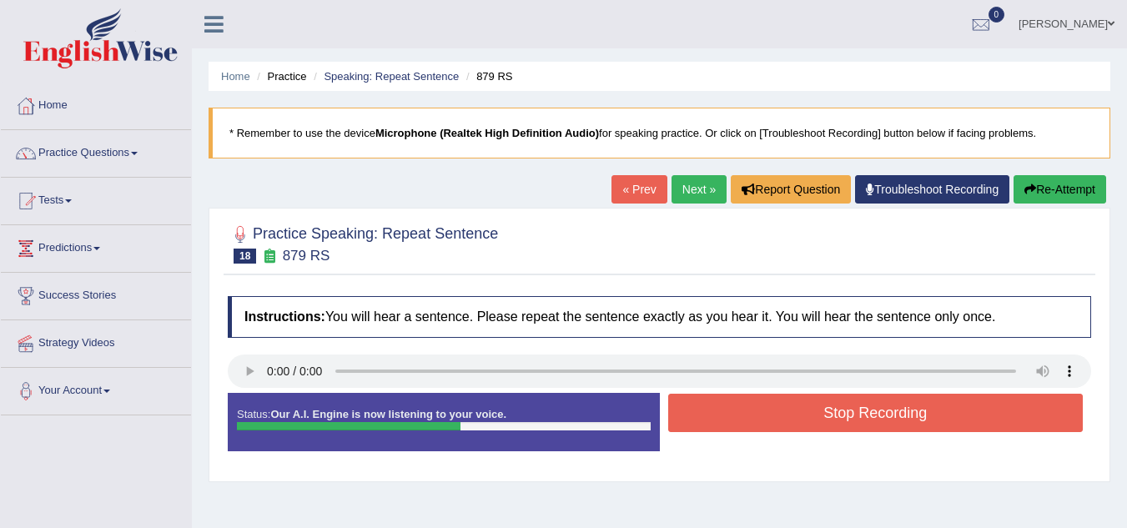
click at [730, 421] on button "Stop Recording" at bounding box center [875, 413] width 415 height 38
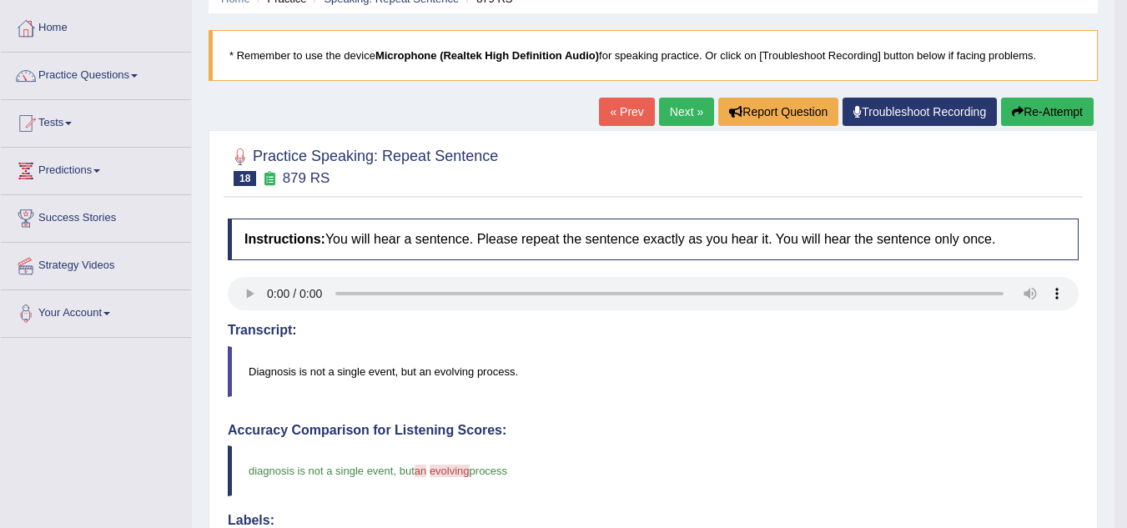
scroll to position [67, 0]
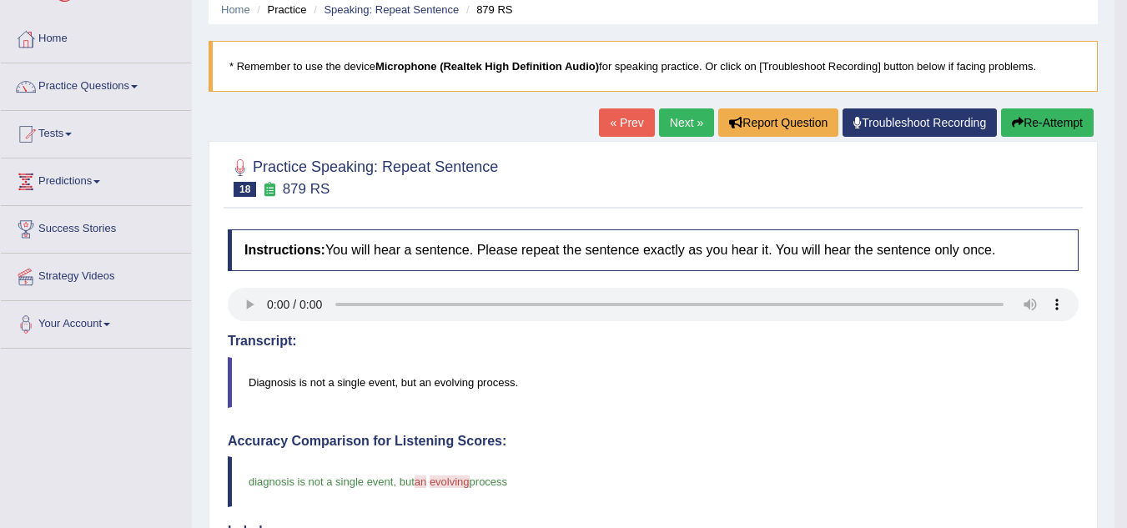
click at [681, 120] on link "Next »" at bounding box center [686, 122] width 55 height 28
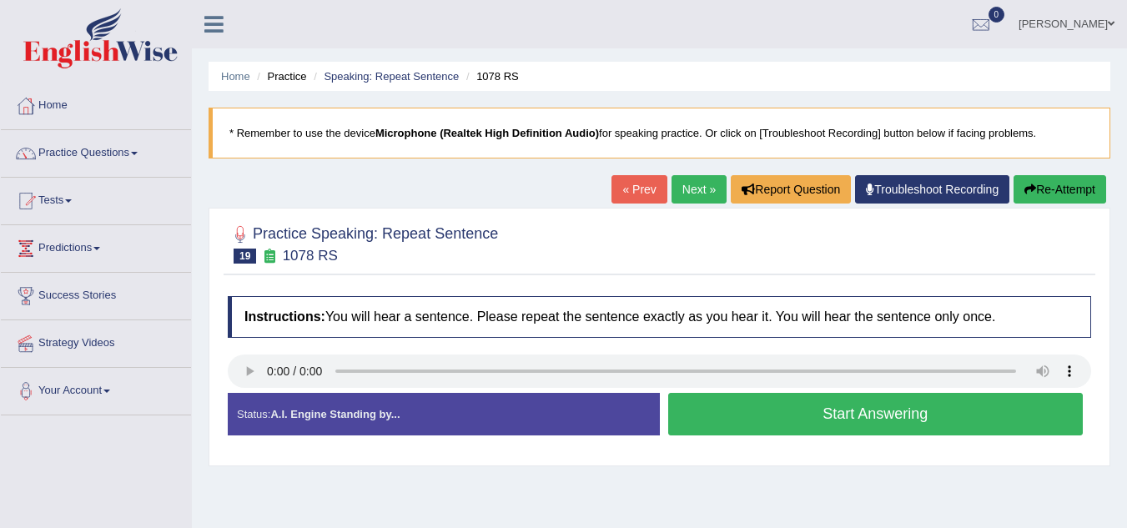
click at [803, 414] on button "Start Answering" at bounding box center [875, 414] width 415 height 43
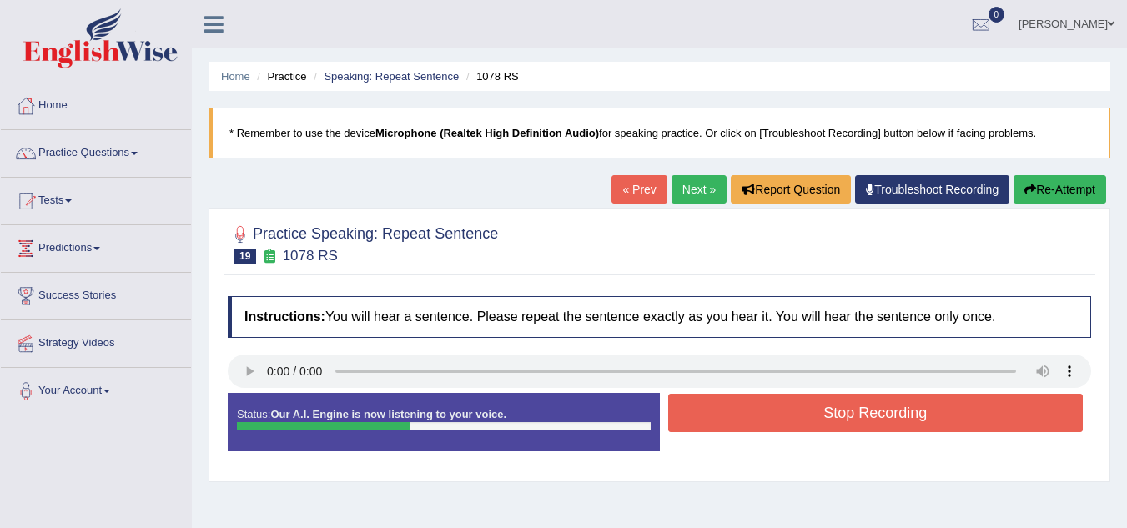
click at [803, 414] on button "Stop Recording" at bounding box center [875, 413] width 415 height 38
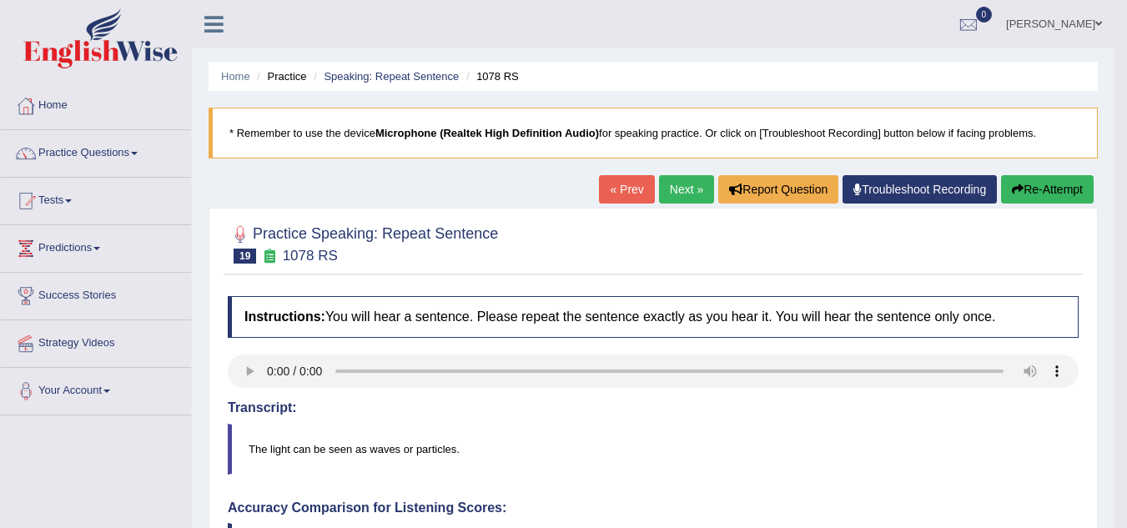
click at [683, 191] on link "Next »" at bounding box center [686, 189] width 55 height 28
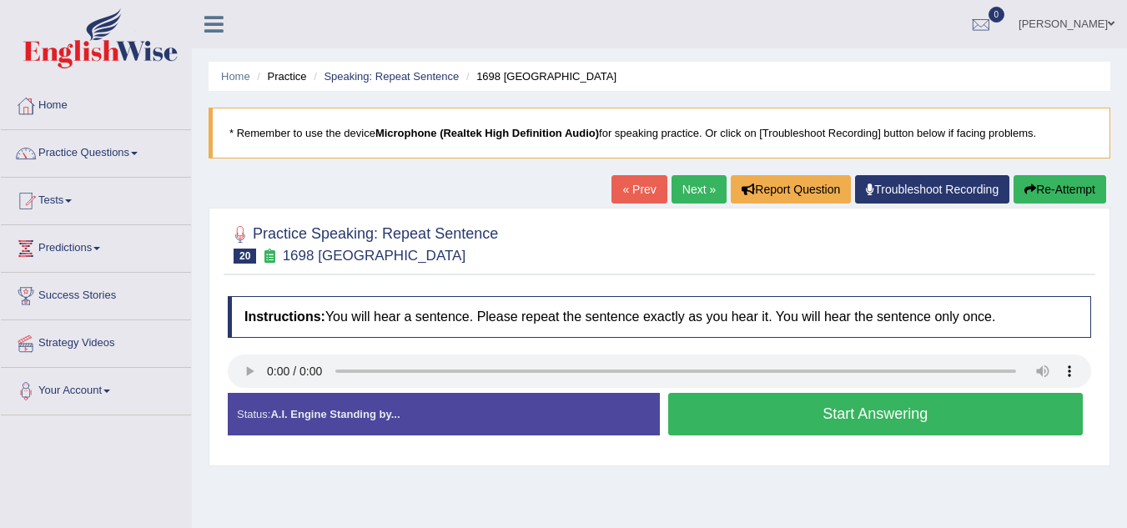
click at [727, 413] on button "Start Answering" at bounding box center [875, 414] width 415 height 43
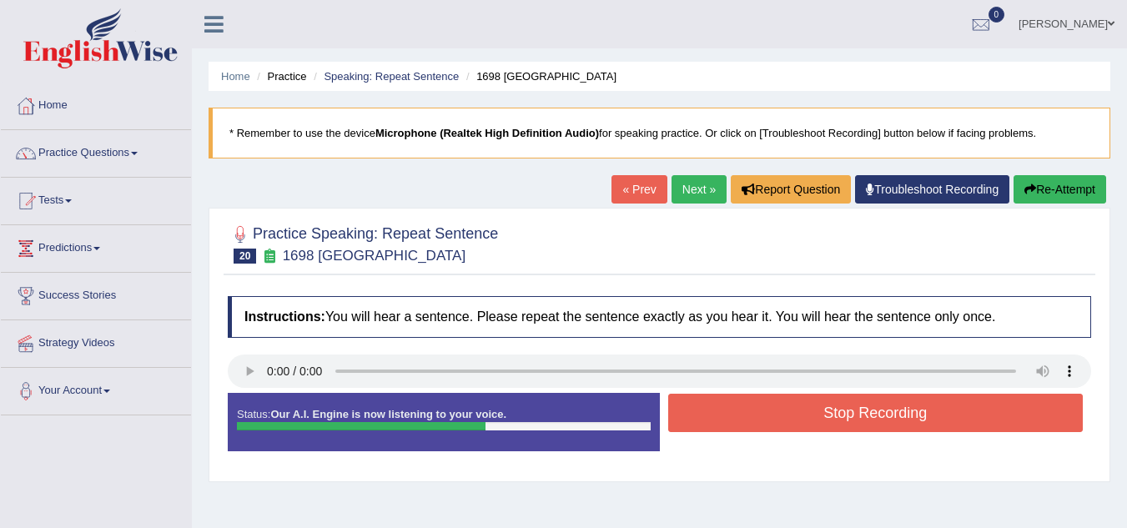
click at [727, 413] on button "Stop Recording" at bounding box center [875, 413] width 415 height 38
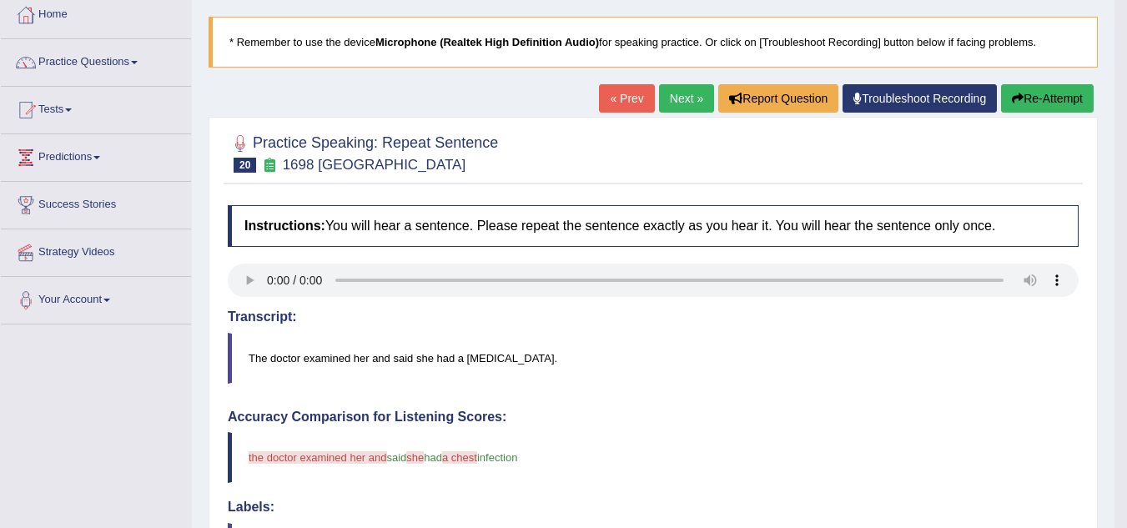
scroll to position [67, 0]
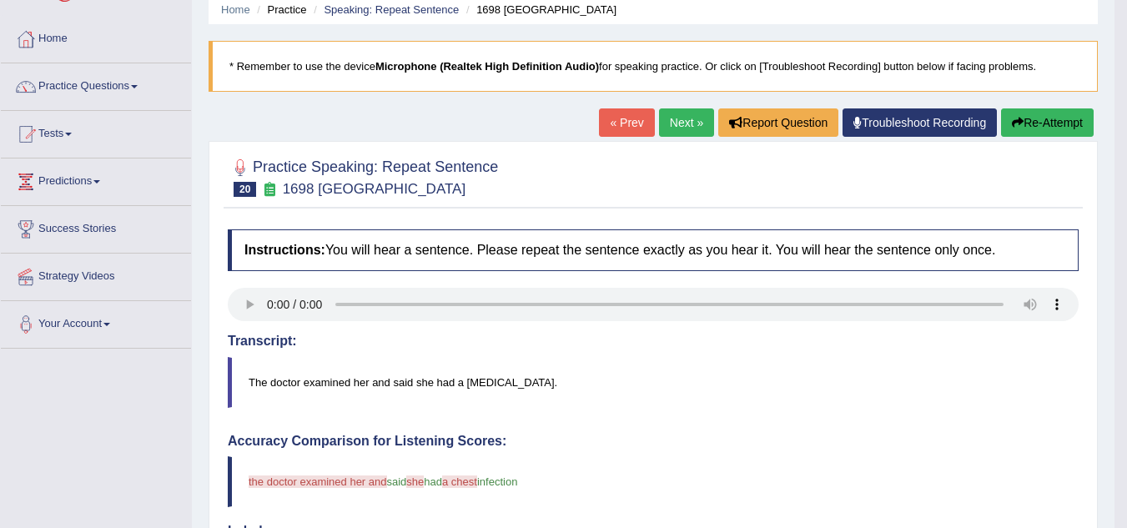
click at [1016, 123] on icon "button" at bounding box center [1018, 123] width 12 height 12
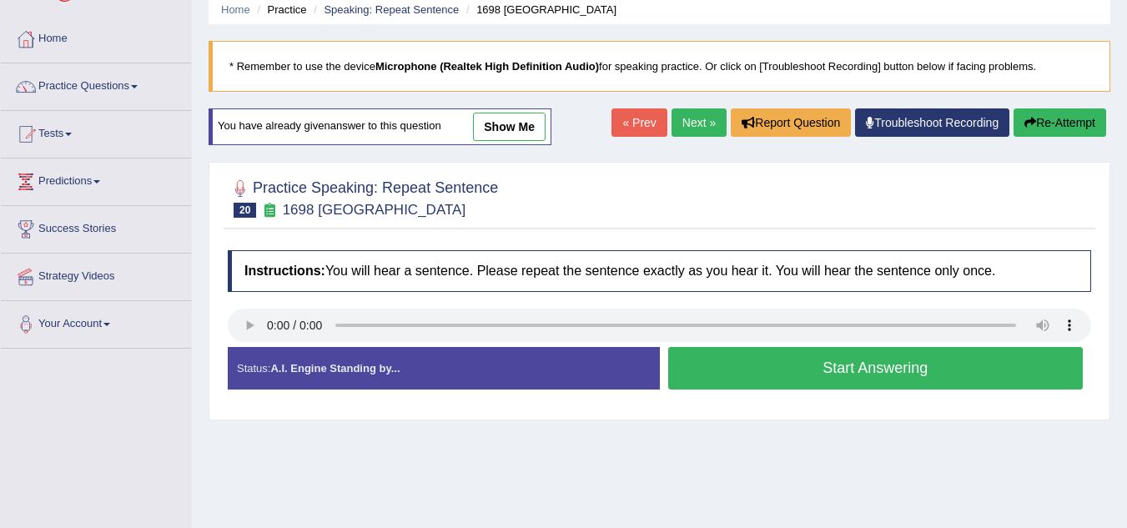
click at [706, 363] on button "Start Answering" at bounding box center [875, 368] width 415 height 43
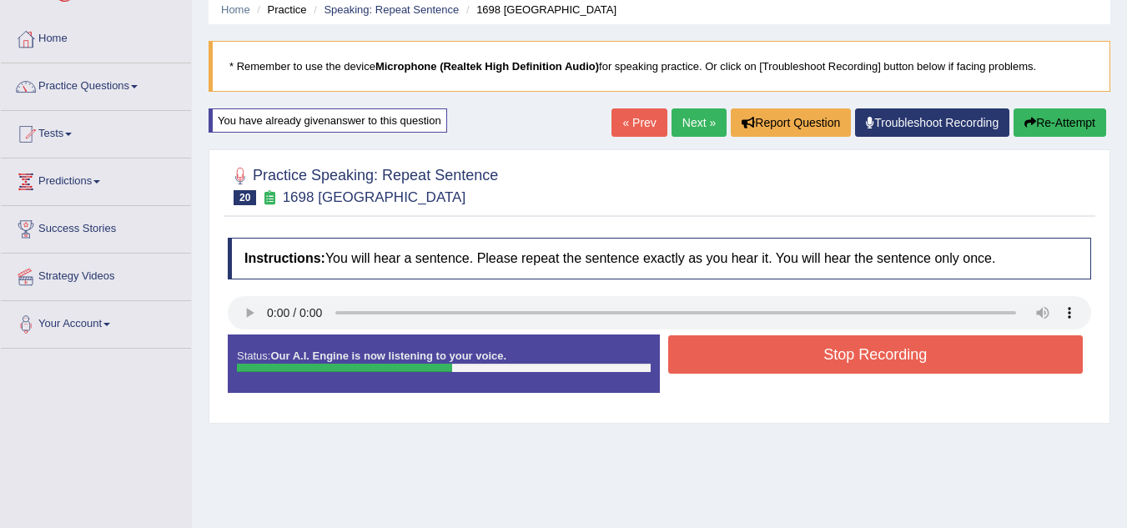
click at [706, 363] on button "Stop Recording" at bounding box center [875, 354] width 415 height 38
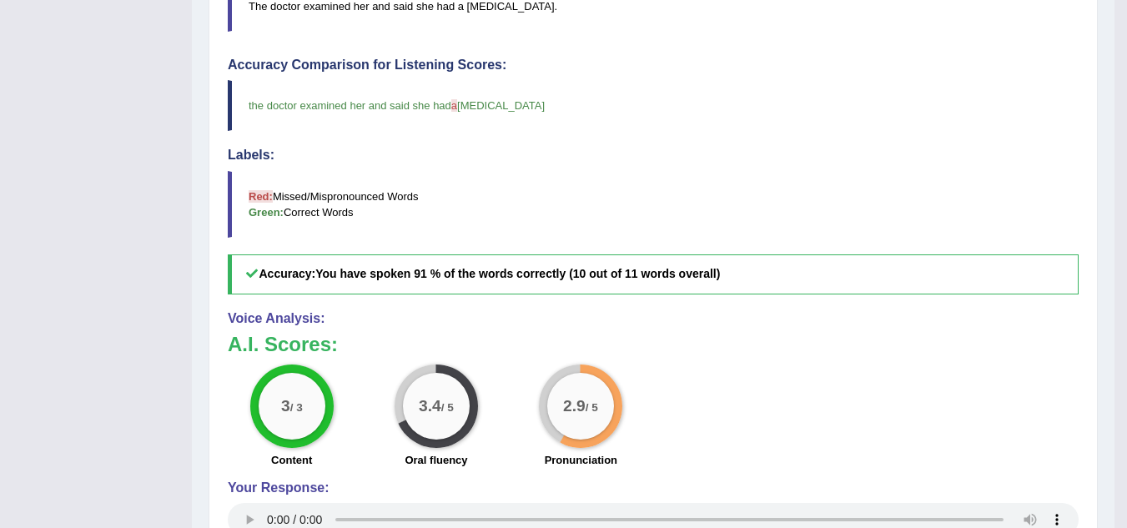
scroll to position [467, 0]
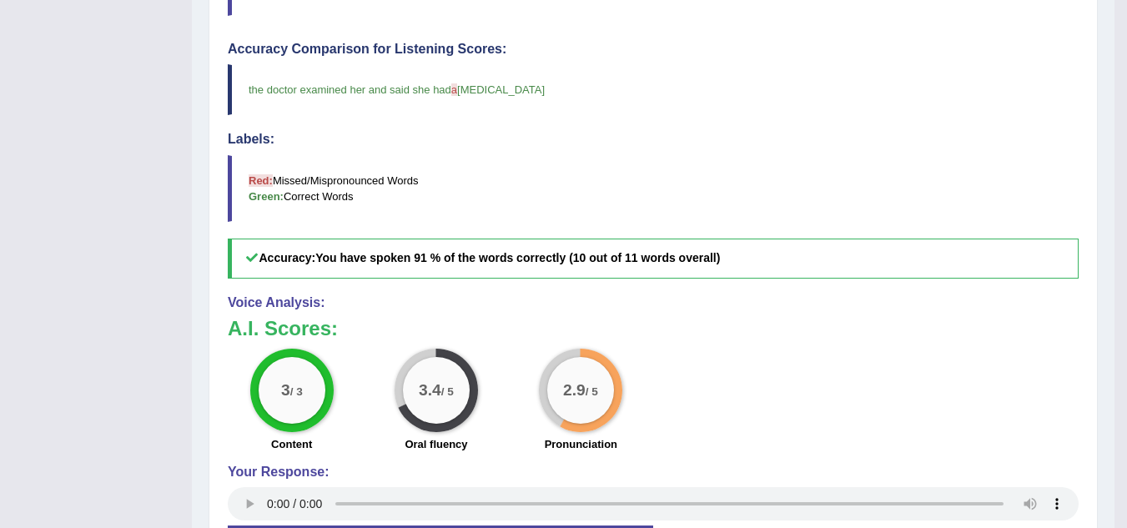
drag, startPoint x: 1122, startPoint y: 4, endPoint x: 1136, endPoint y: 8, distance: 14.8
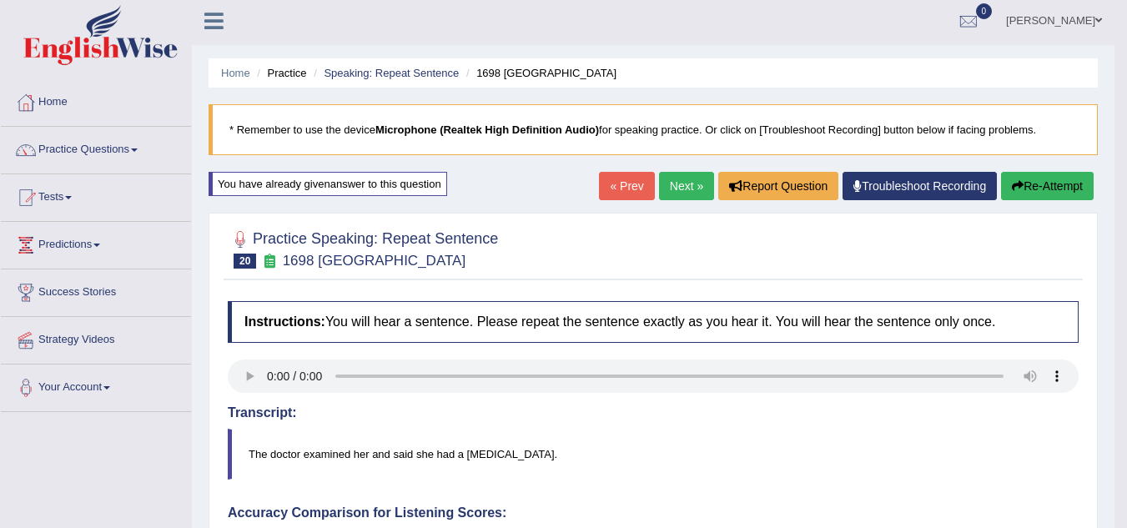
scroll to position [0, 0]
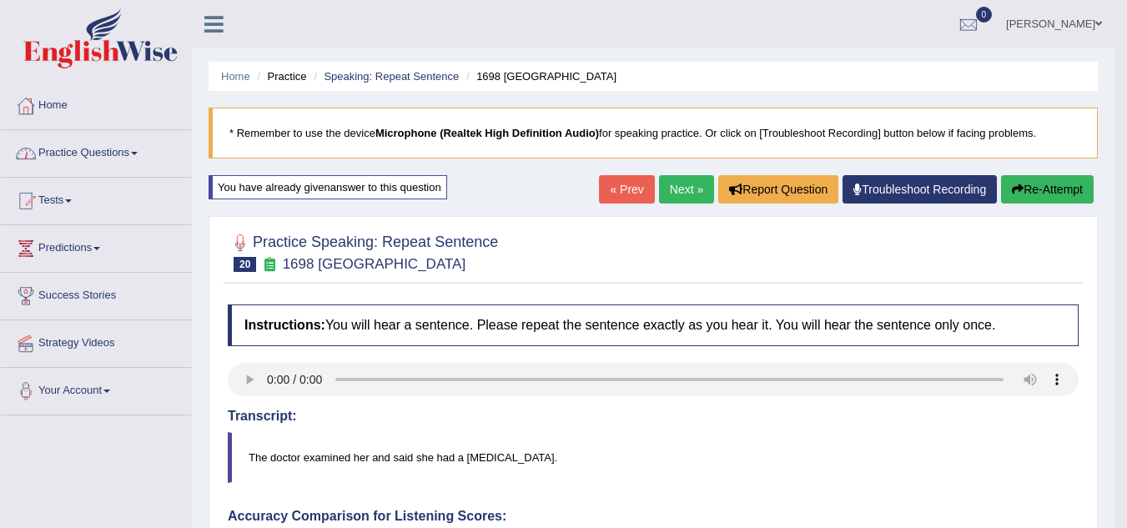
click at [138, 153] on span at bounding box center [134, 153] width 7 height 3
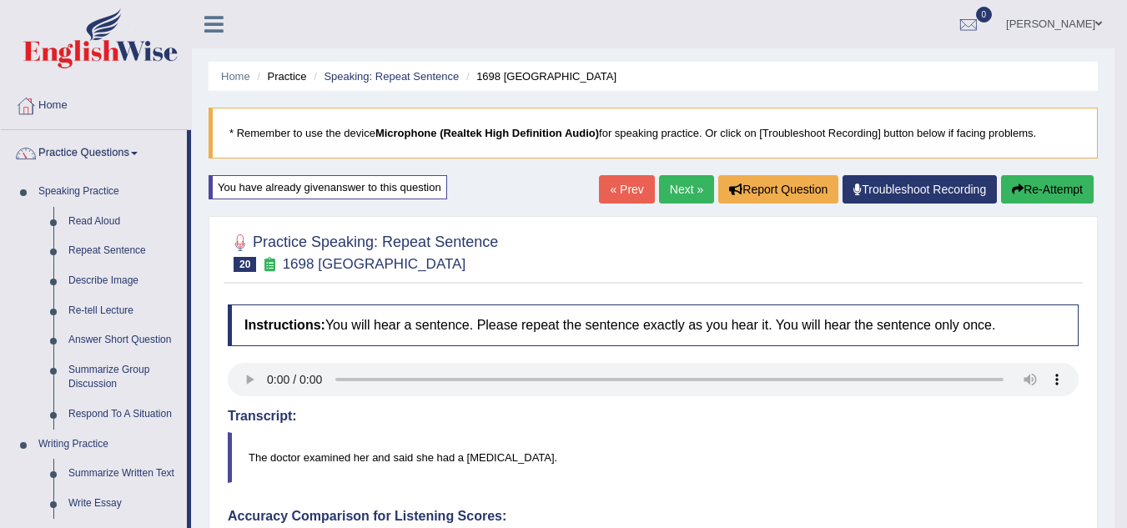
click at [74, 280] on link "Describe Image" at bounding box center [124, 281] width 126 height 30
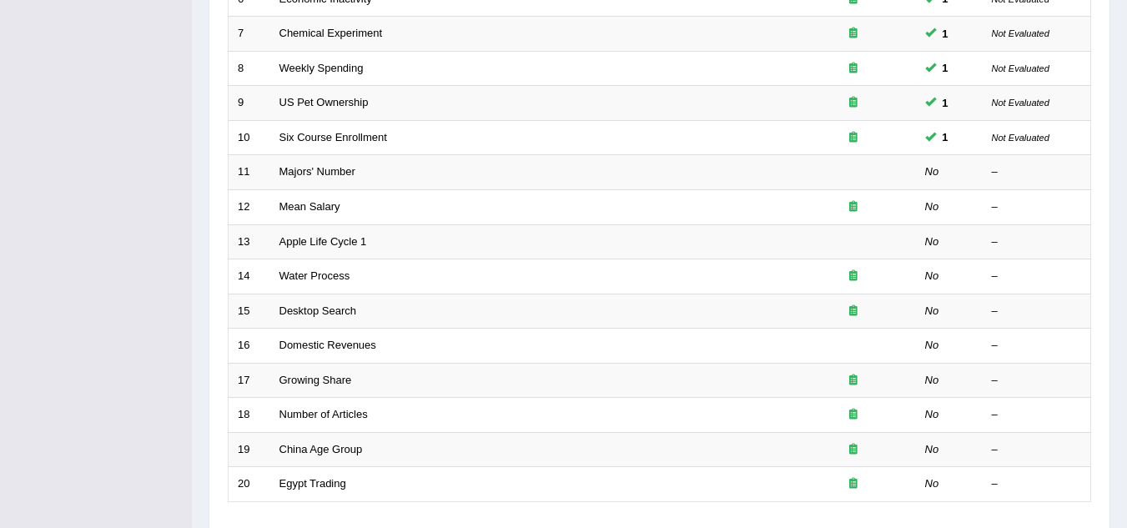
scroll to position [467, 0]
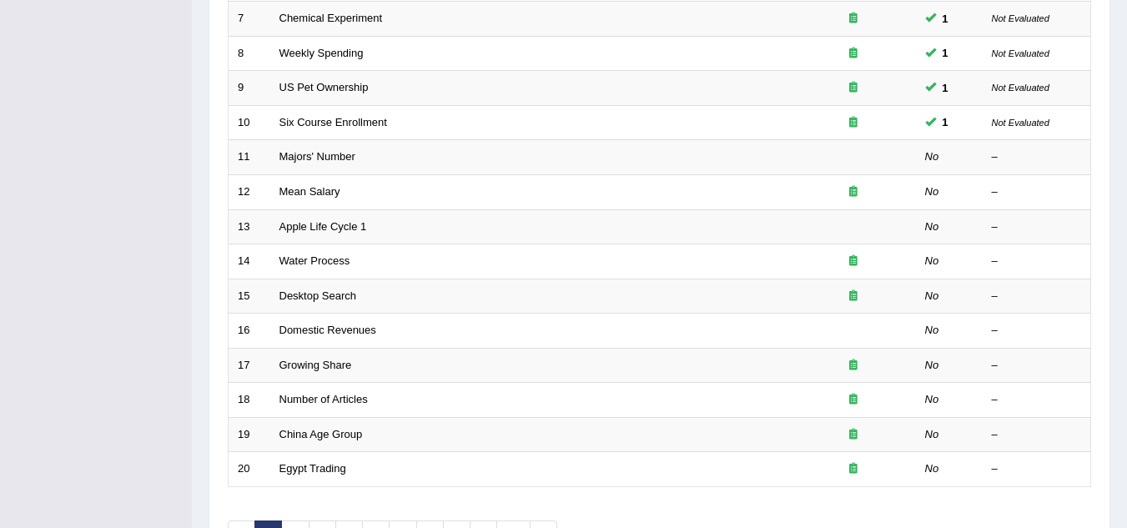
click at [306, 261] on link "Water Process" at bounding box center [314, 260] width 71 height 13
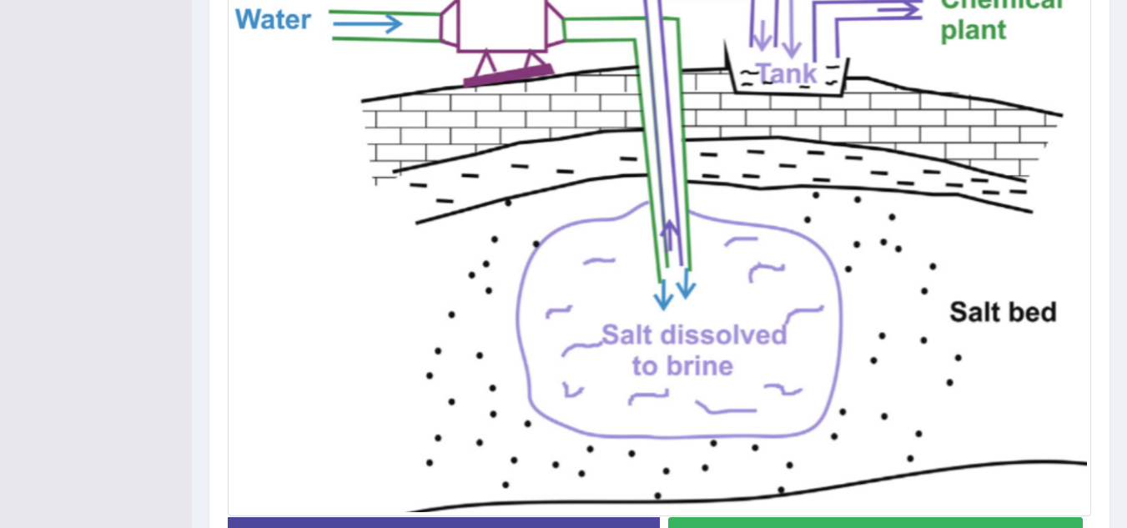
scroll to position [434, 0]
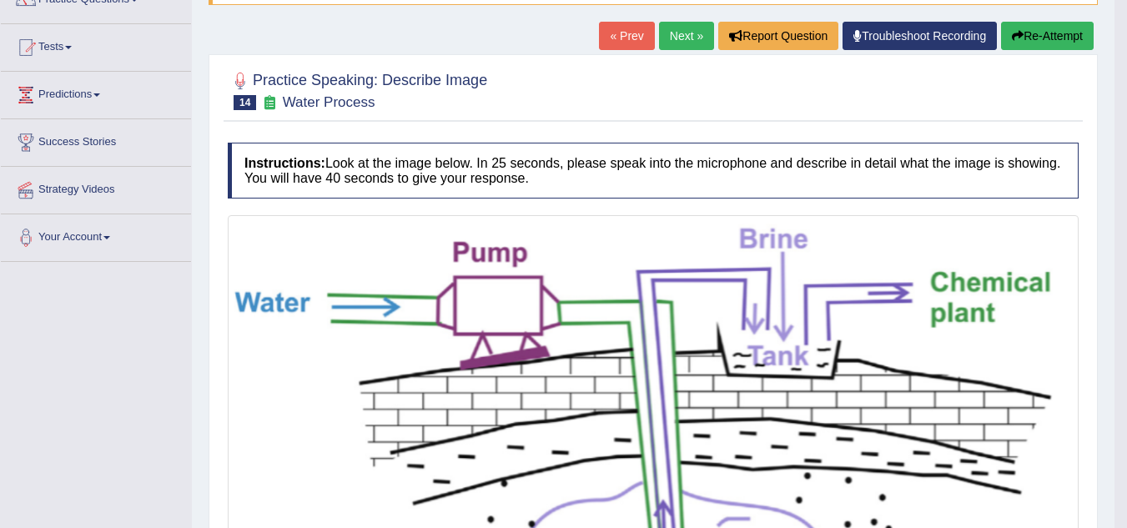
scroll to position [133, 0]
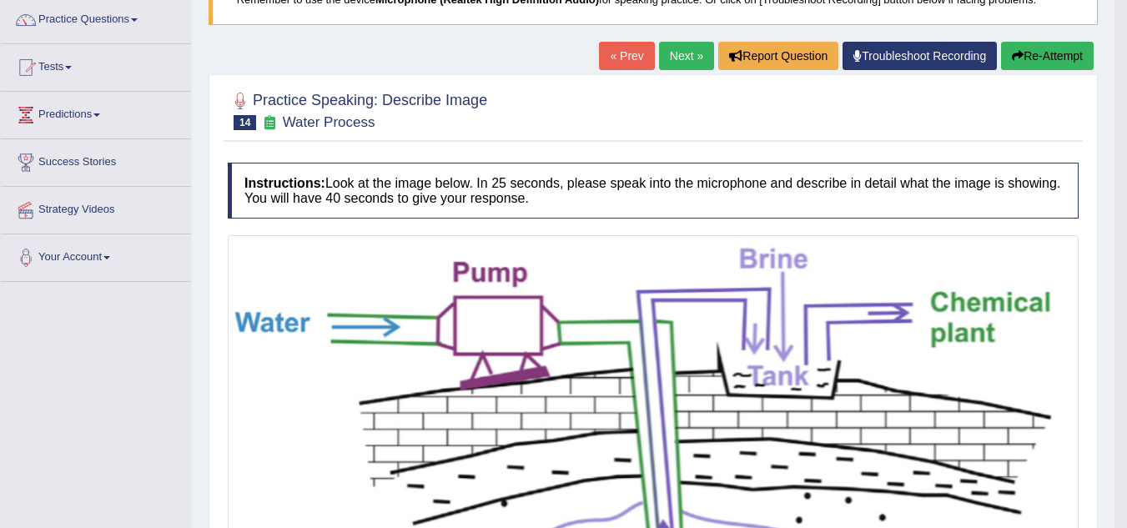
click at [620, 48] on link "« Prev" at bounding box center [626, 56] width 55 height 28
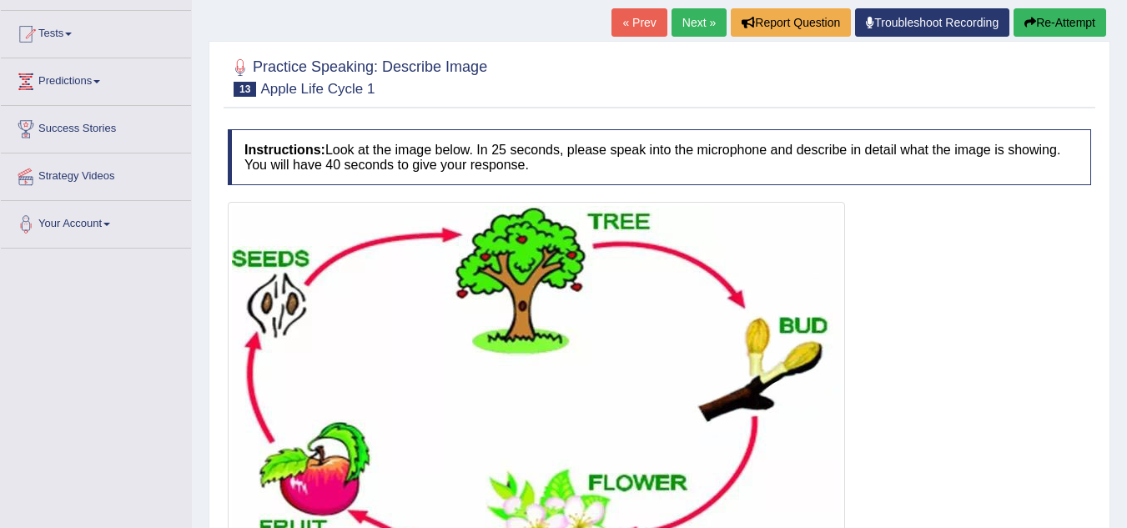
scroll to position [234, 0]
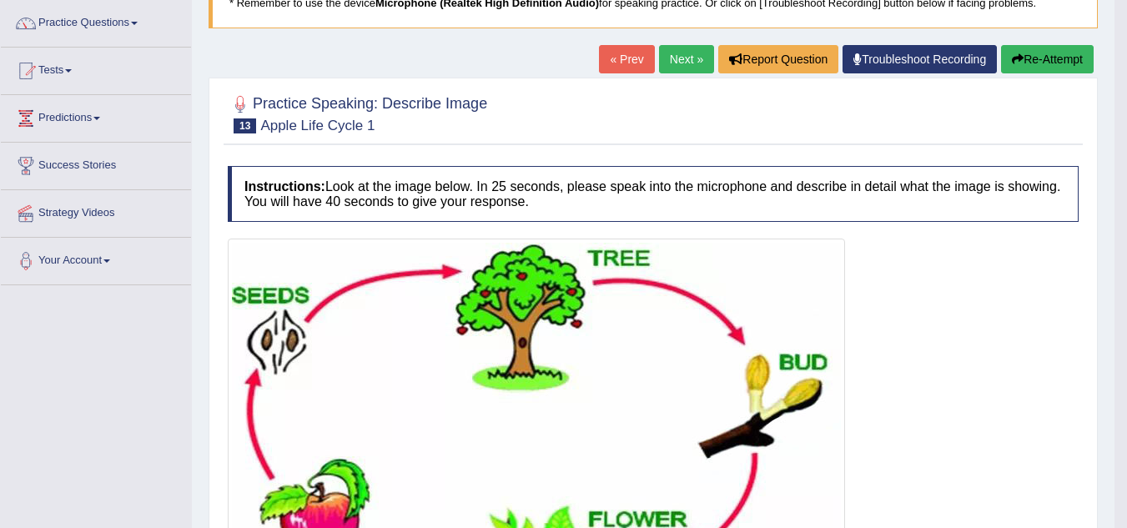
scroll to position [128, 0]
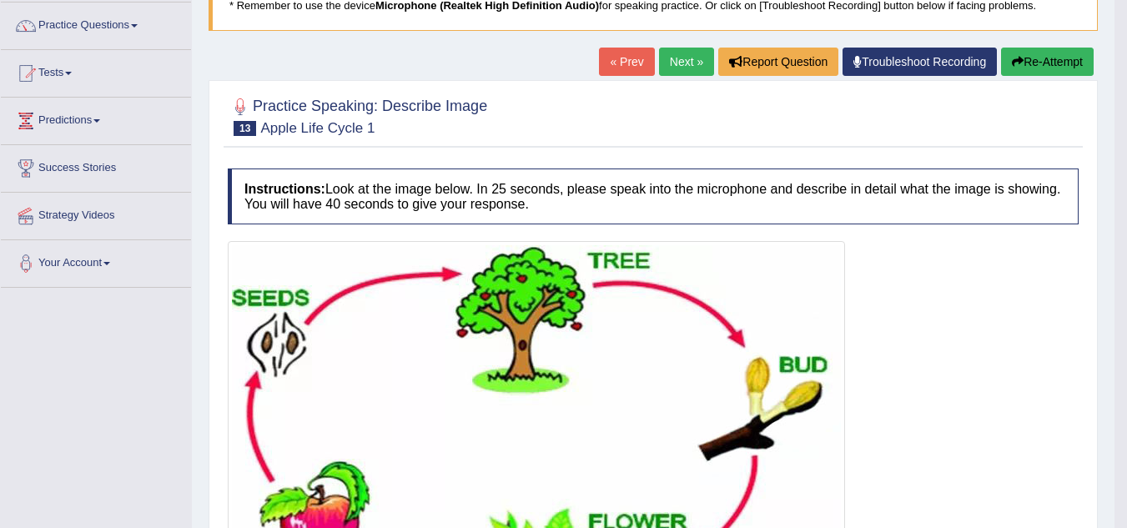
click at [1052, 64] on button "Re-Attempt" at bounding box center [1047, 62] width 93 height 28
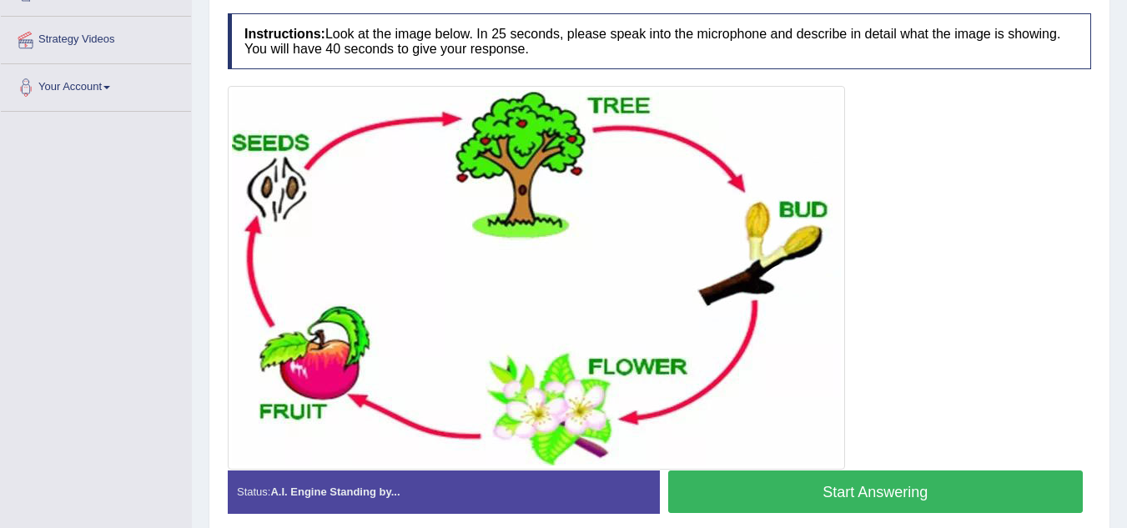
scroll to position [307, 0]
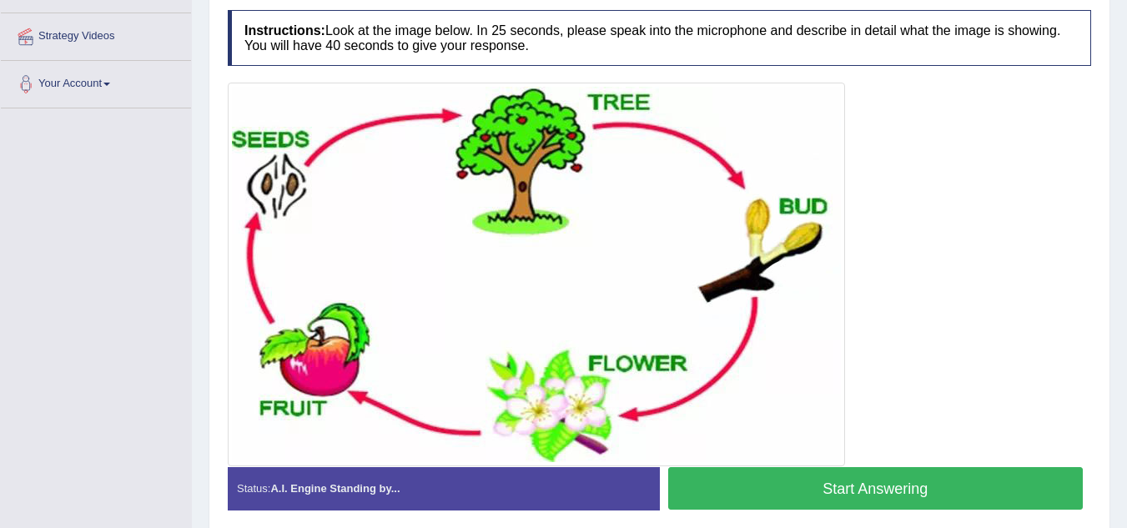
click at [1000, 490] on button "Start Answering" at bounding box center [875, 488] width 415 height 43
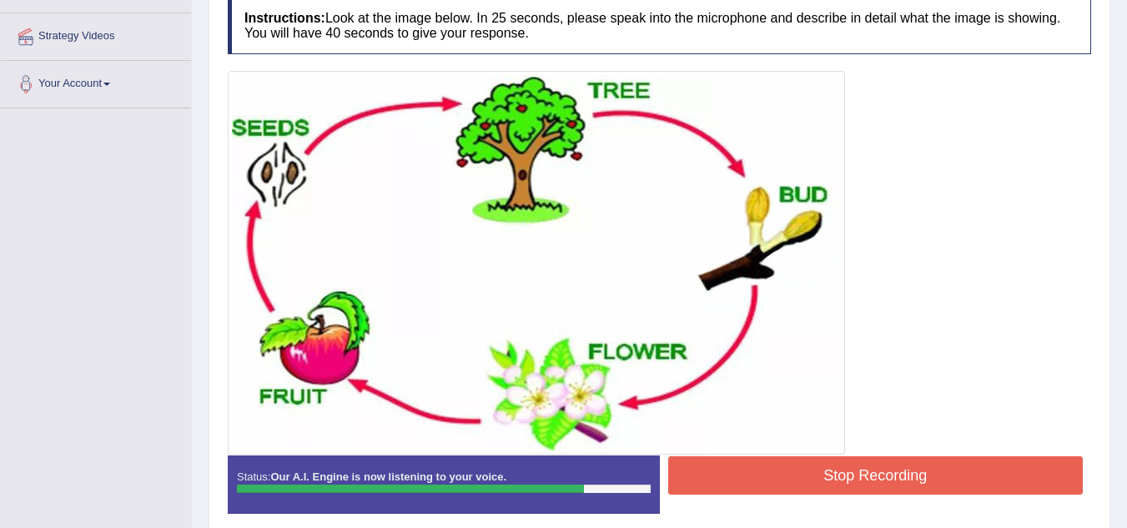
click at [1000, 490] on button "Stop Recording" at bounding box center [875, 475] width 415 height 38
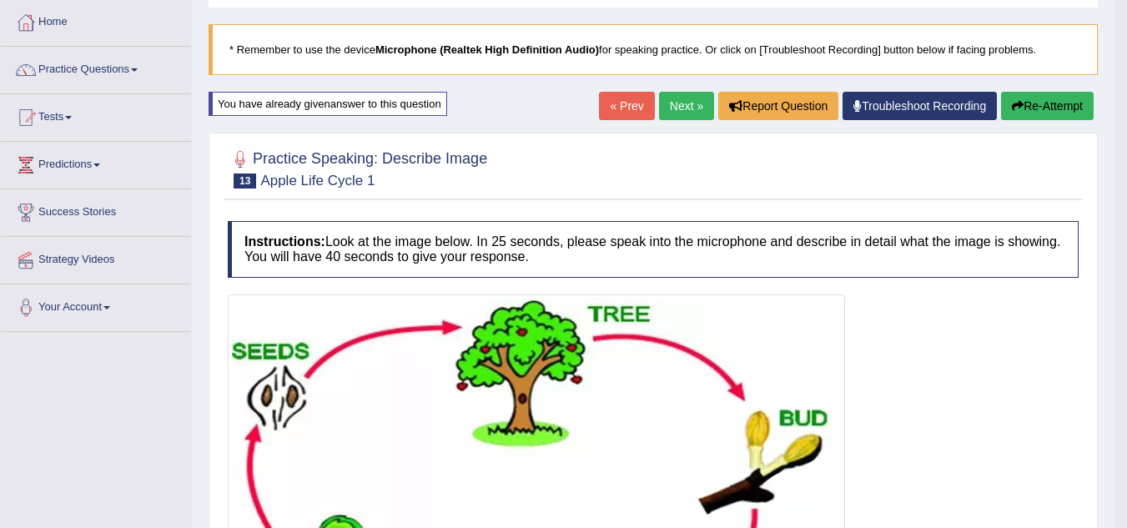
scroll to position [73, 0]
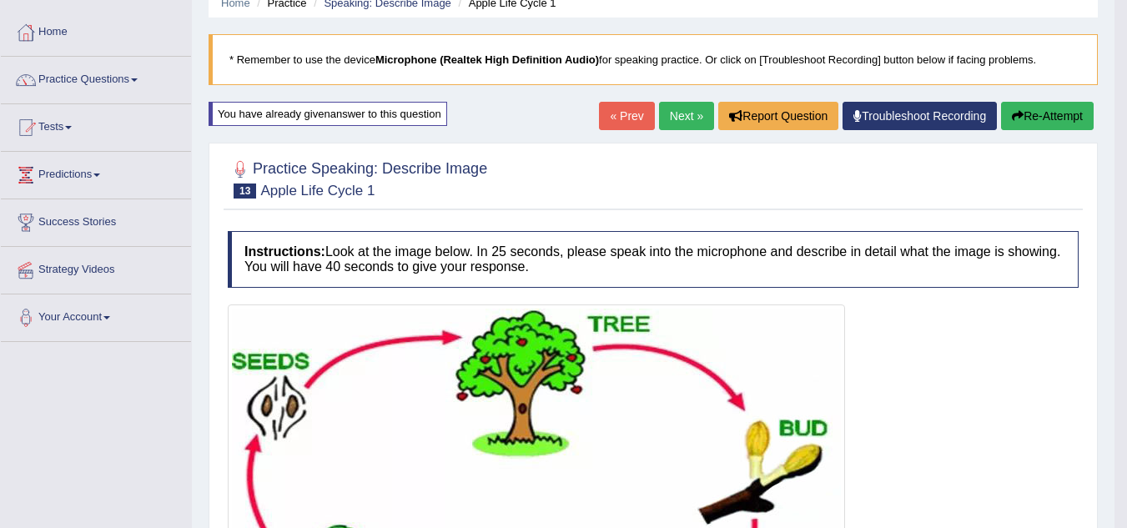
click at [612, 113] on link "« Prev" at bounding box center [626, 116] width 55 height 28
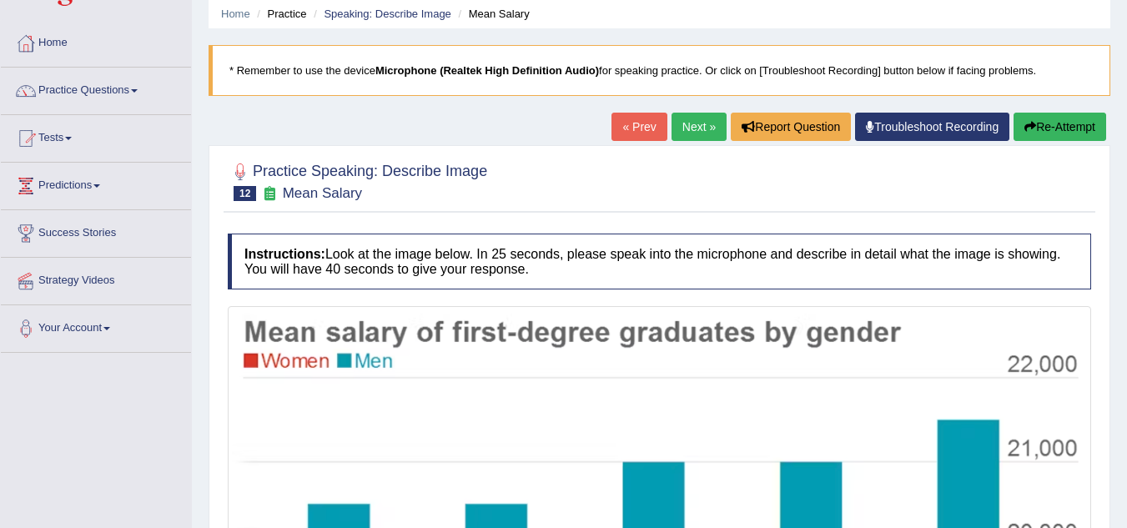
click at [1126, 465] on html "Toggle navigation Home Practice Questions Speaking Practice Read Aloud Repeat S…" at bounding box center [563, 201] width 1127 height 528
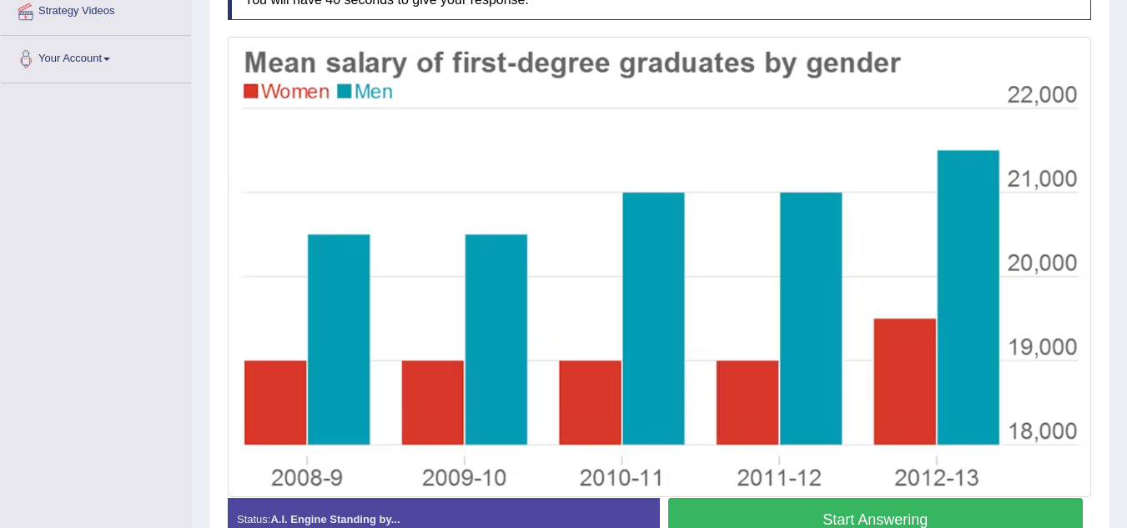
scroll to position [334, 0]
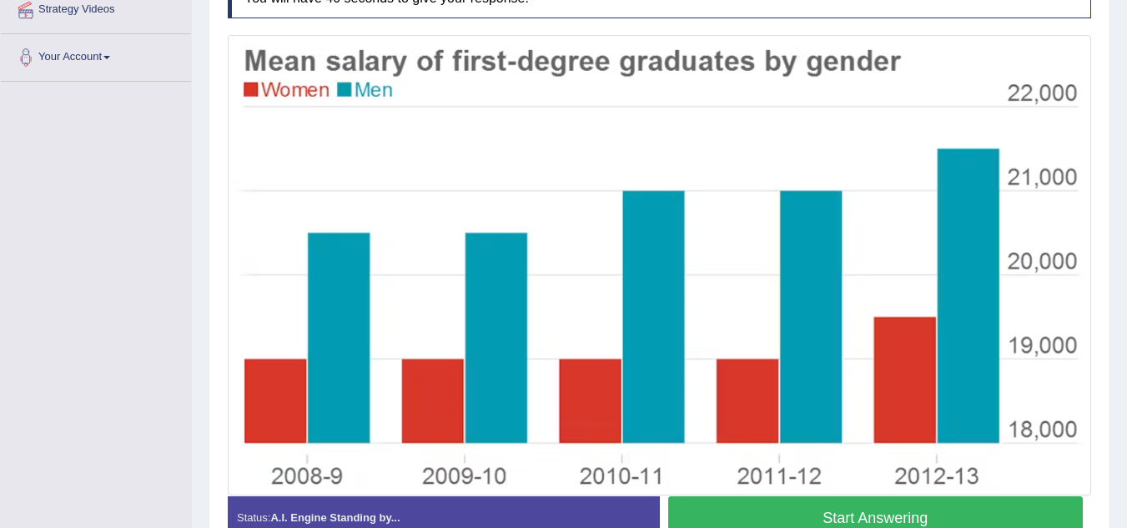
click at [811, 508] on button "Start Answering" at bounding box center [875, 517] width 415 height 43
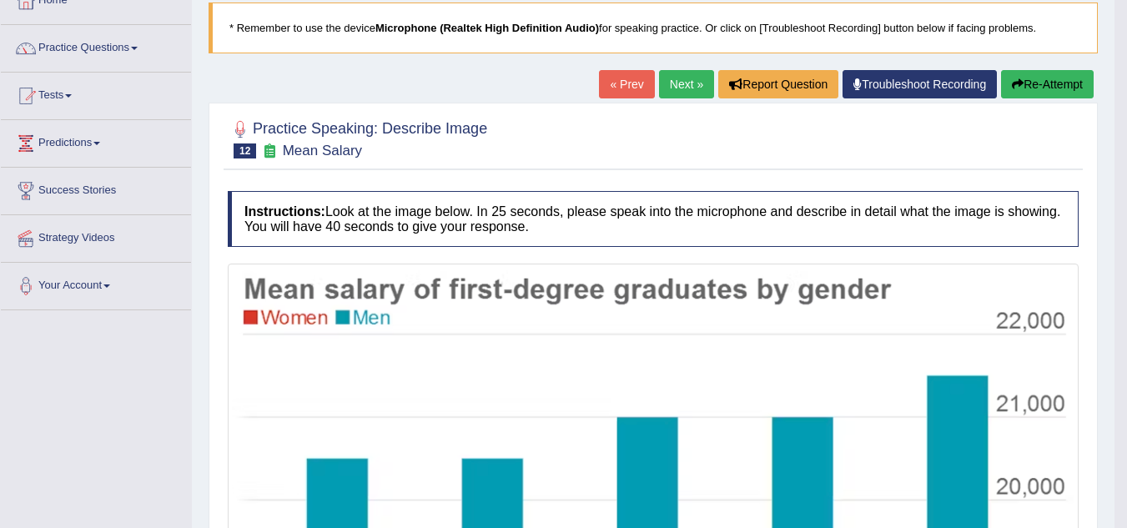
scroll to position [100, 0]
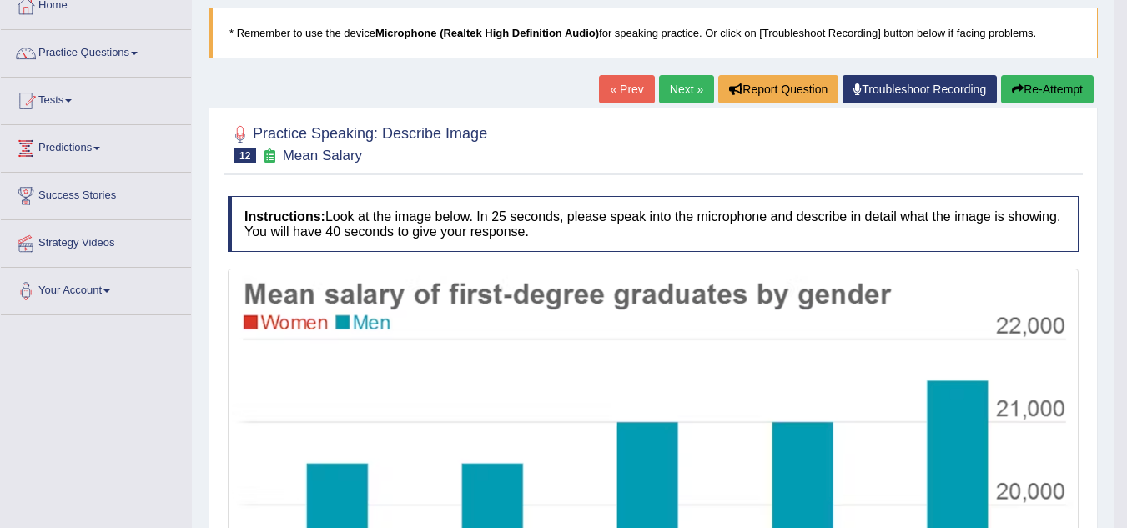
click at [623, 89] on link "« Prev" at bounding box center [626, 89] width 55 height 28
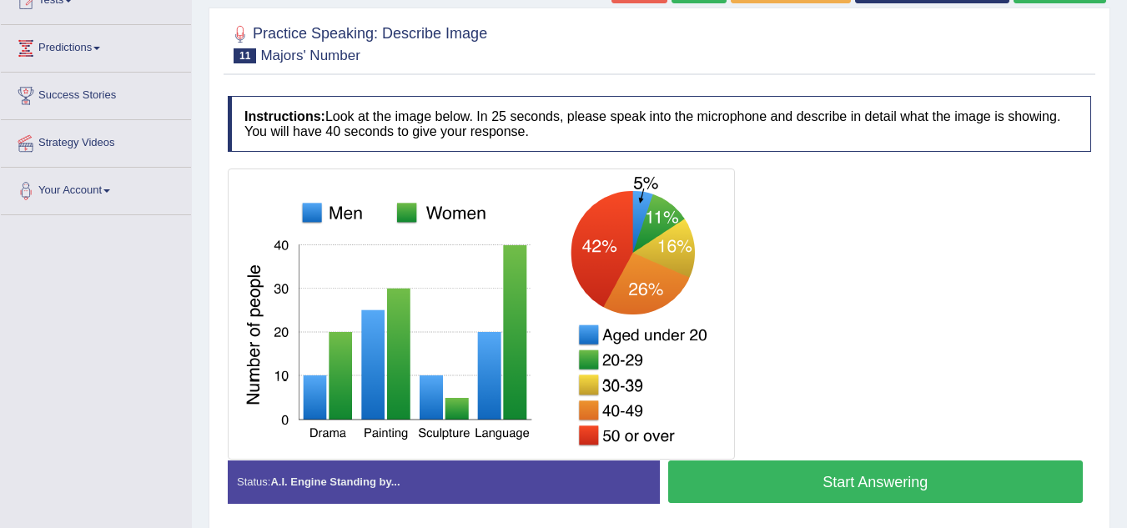
scroll to position [234, 0]
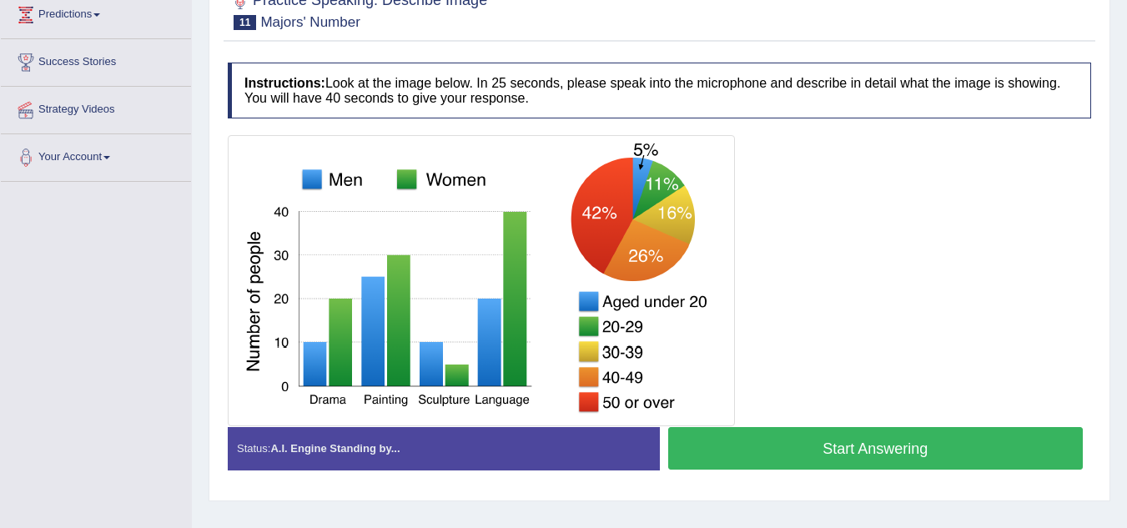
click at [977, 450] on button "Start Answering" at bounding box center [875, 448] width 415 height 43
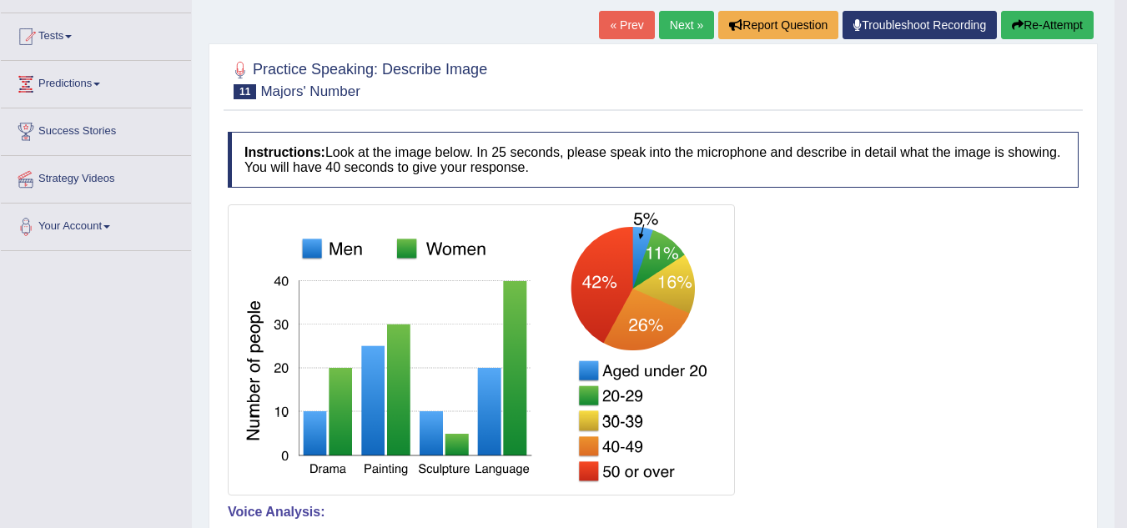
scroll to position [86, 0]
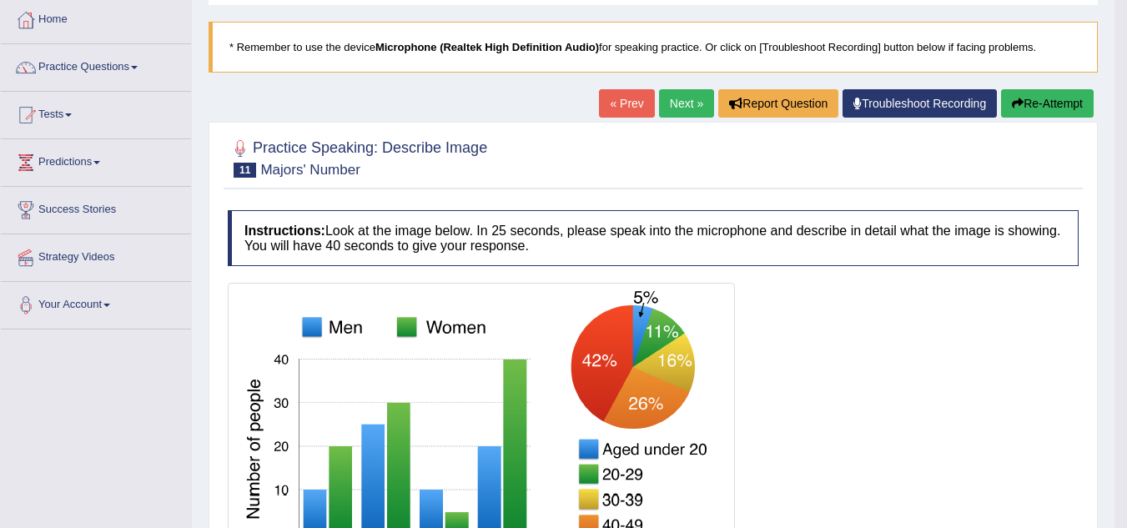
click at [680, 100] on link "Next »" at bounding box center [686, 103] width 55 height 28
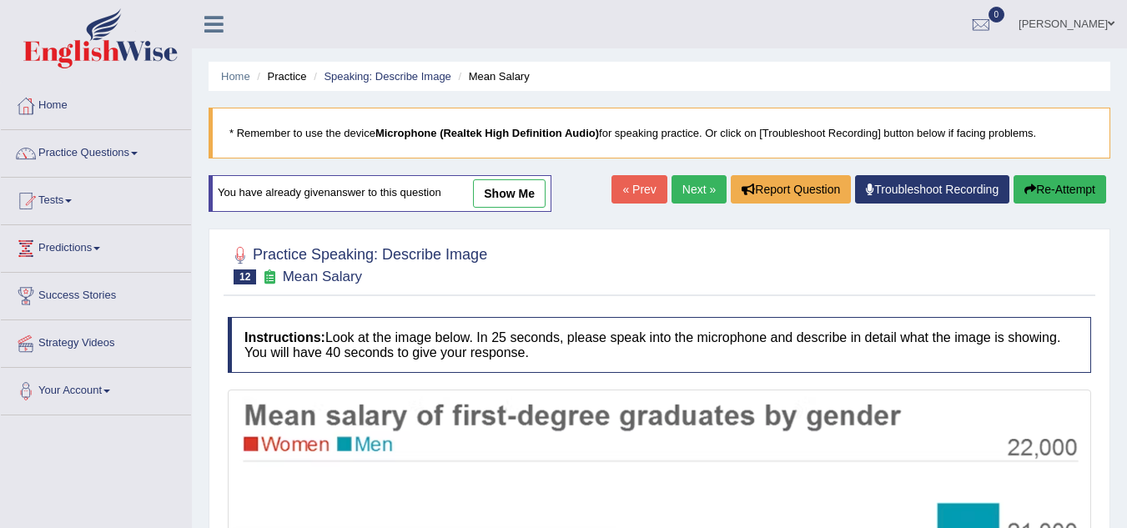
click at [625, 187] on link "« Prev" at bounding box center [638, 189] width 55 height 28
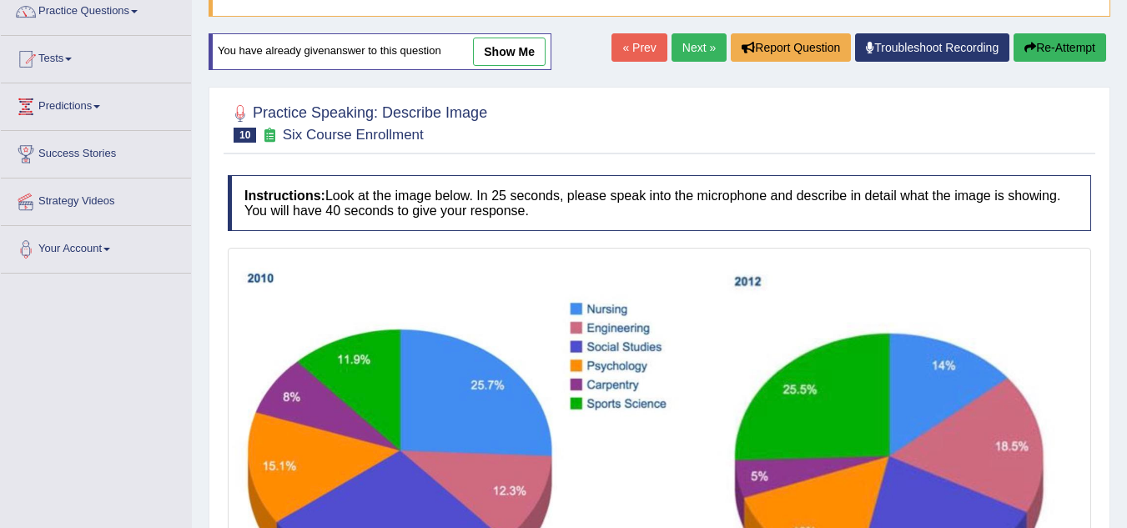
scroll to position [133, 0]
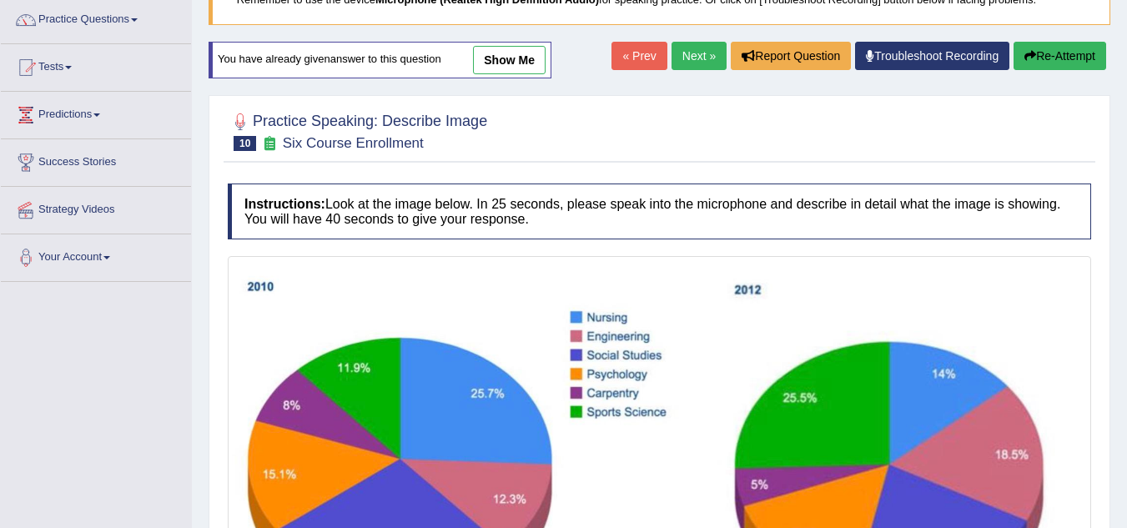
click at [677, 53] on link "Next »" at bounding box center [698, 56] width 55 height 28
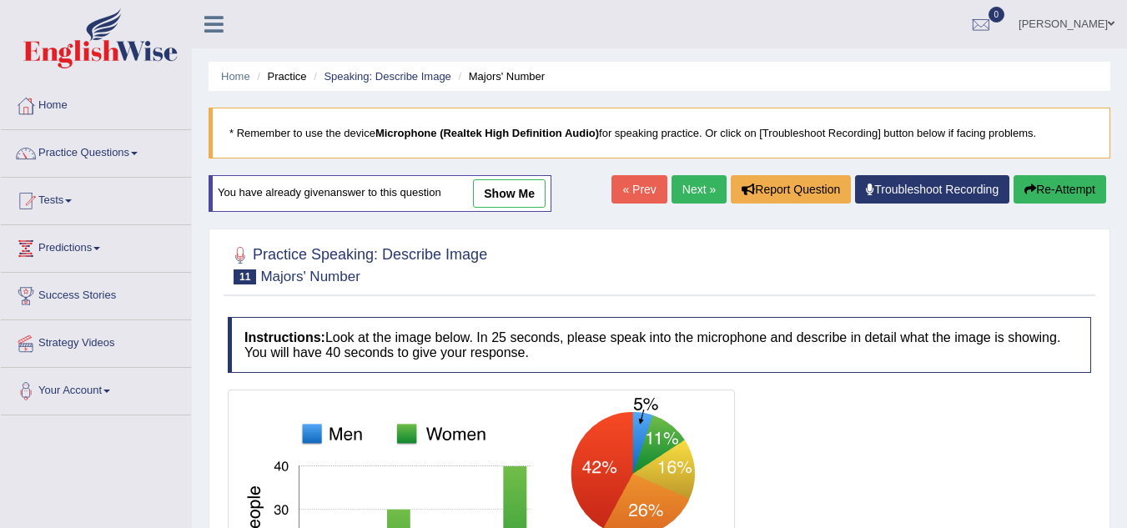
click at [690, 188] on link "Next »" at bounding box center [698, 189] width 55 height 28
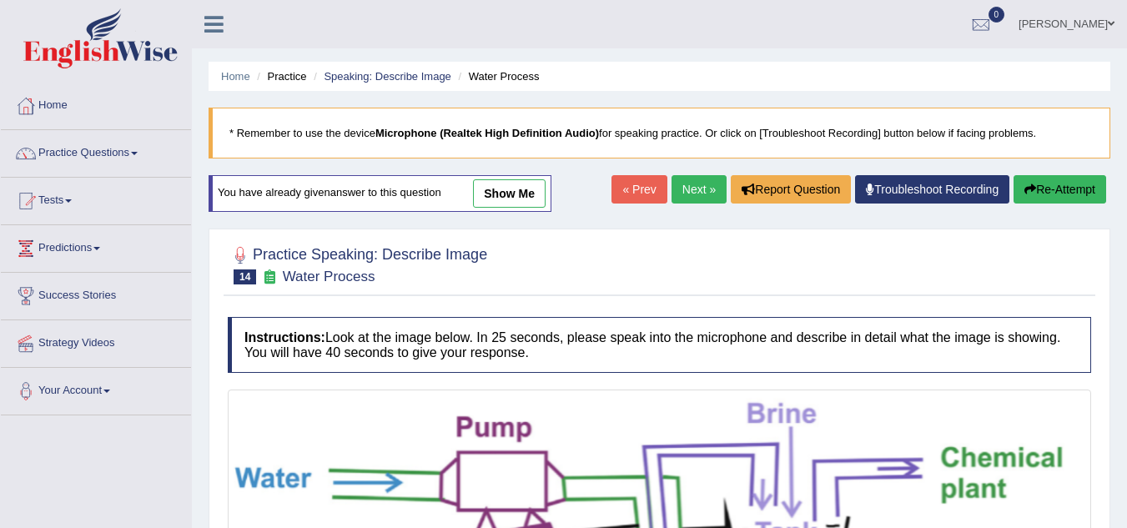
click at [690, 188] on link "Next »" at bounding box center [698, 189] width 55 height 28
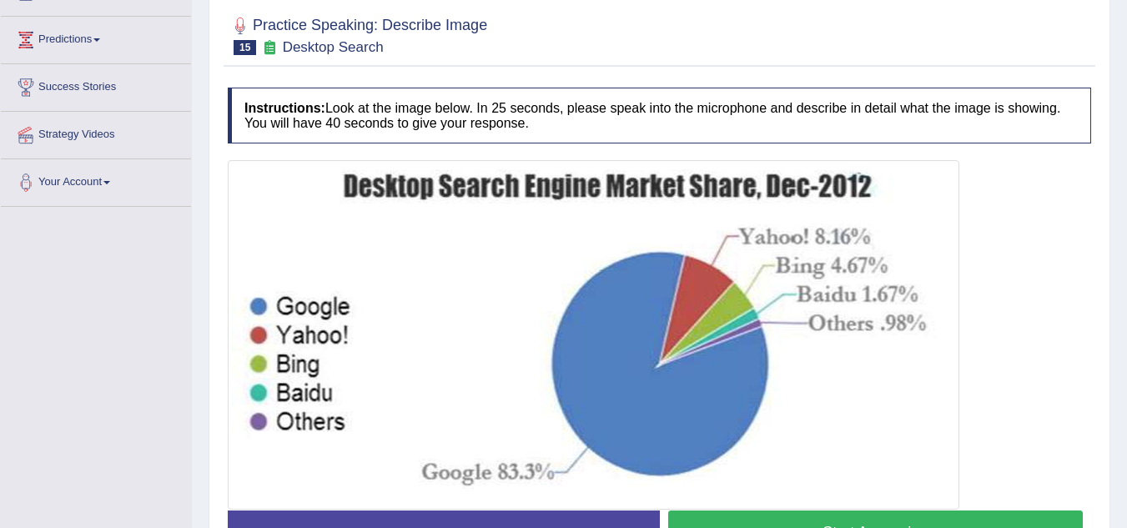
scroll to position [200, 0]
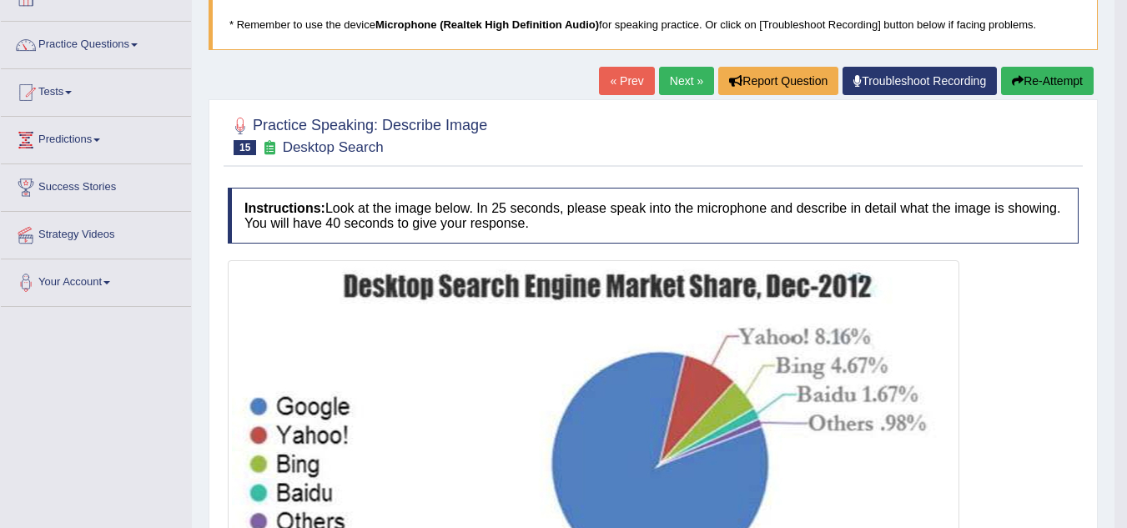
scroll to position [105, 0]
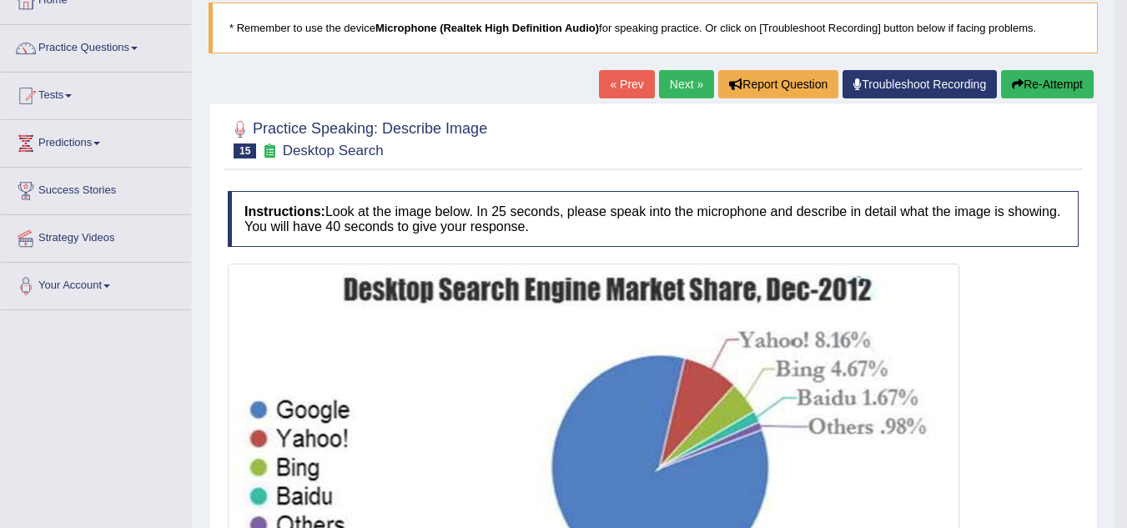
click at [1039, 85] on button "Re-Attempt" at bounding box center [1047, 84] width 93 height 28
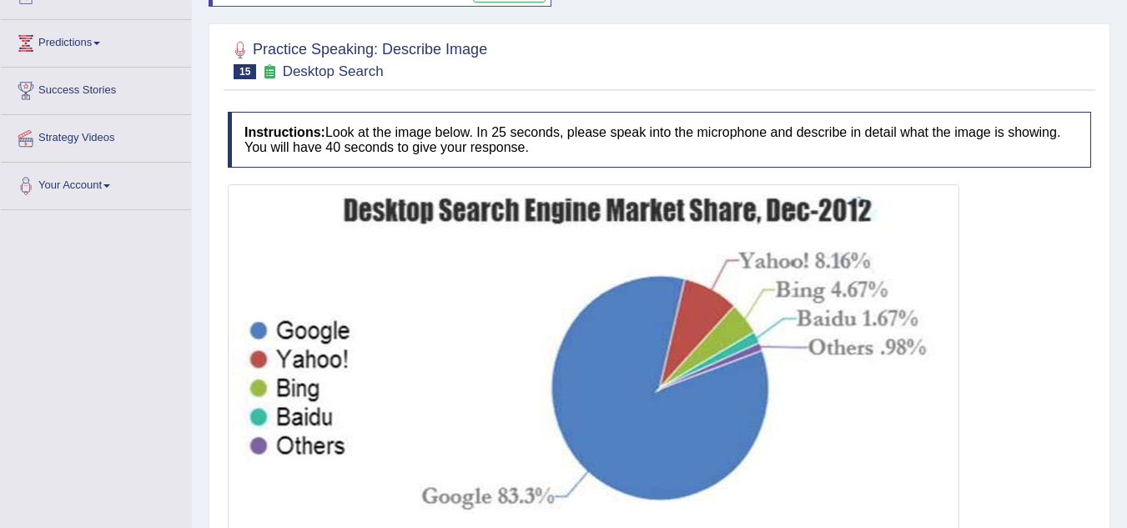
scroll to position [239, 0]
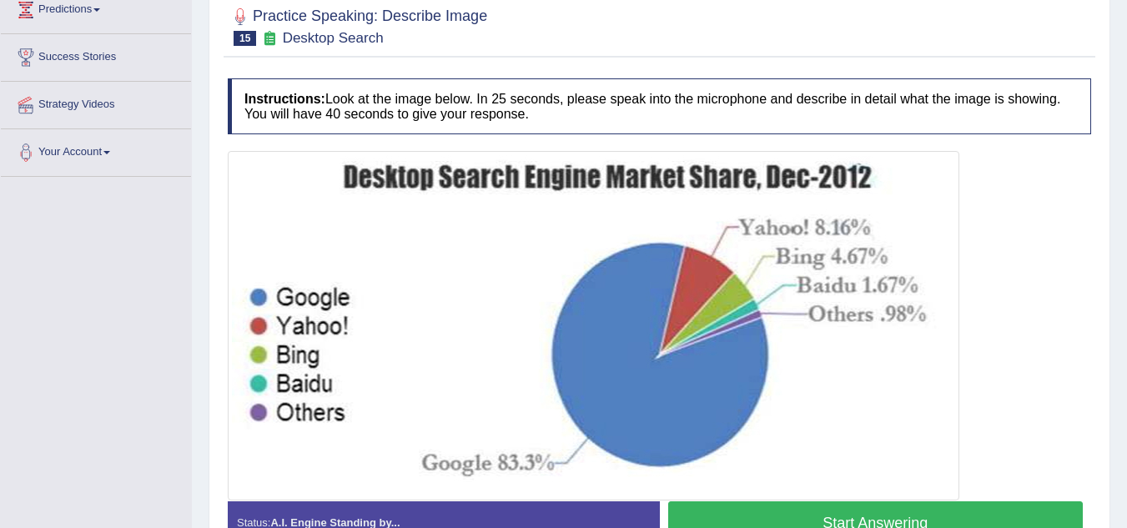
click at [781, 510] on button "Start Answering" at bounding box center [875, 522] width 415 height 43
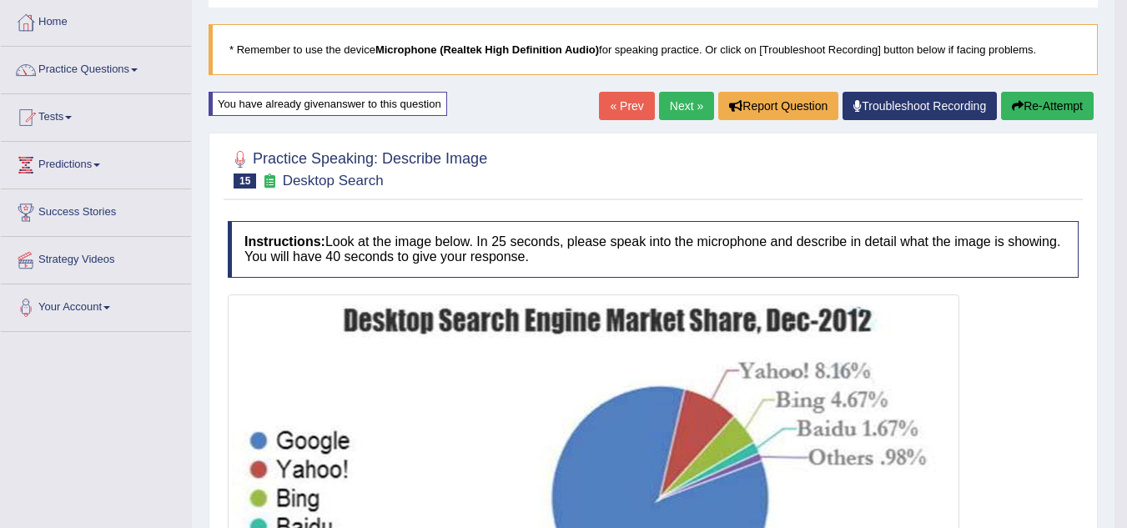
scroll to position [72, 0]
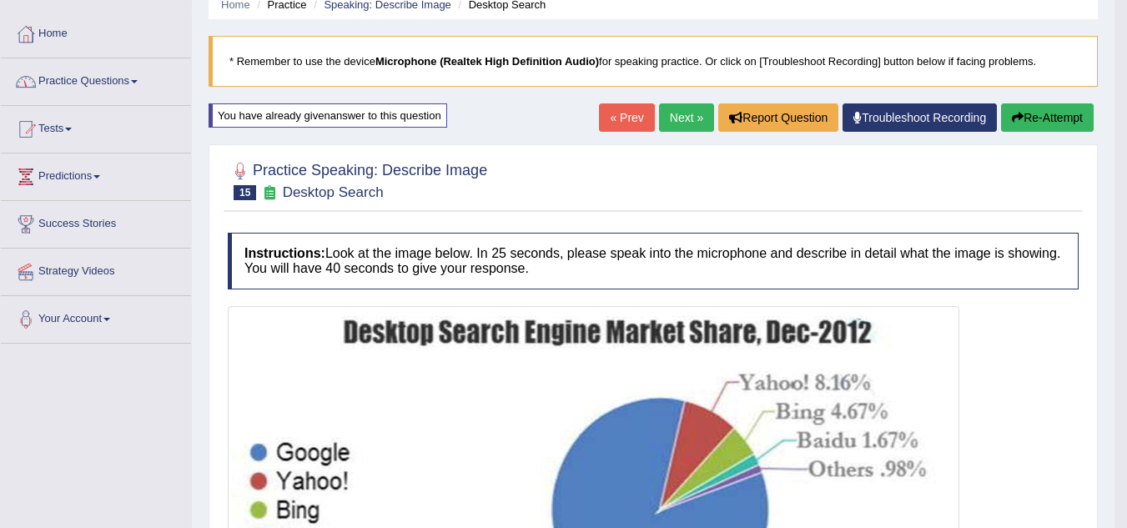
click at [138, 81] on span at bounding box center [134, 81] width 7 height 3
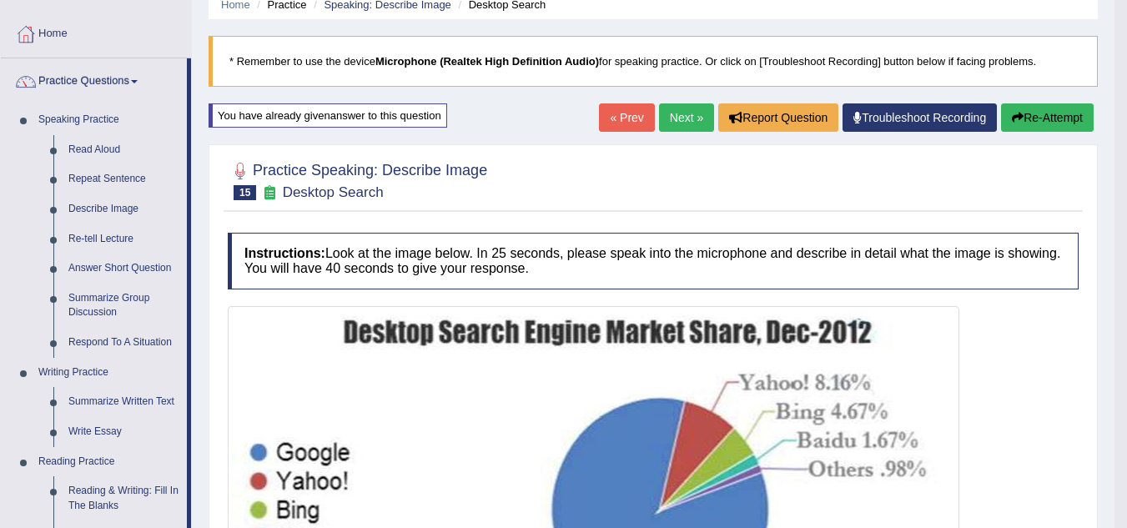
click at [103, 264] on link "Answer Short Question" at bounding box center [124, 269] width 126 height 30
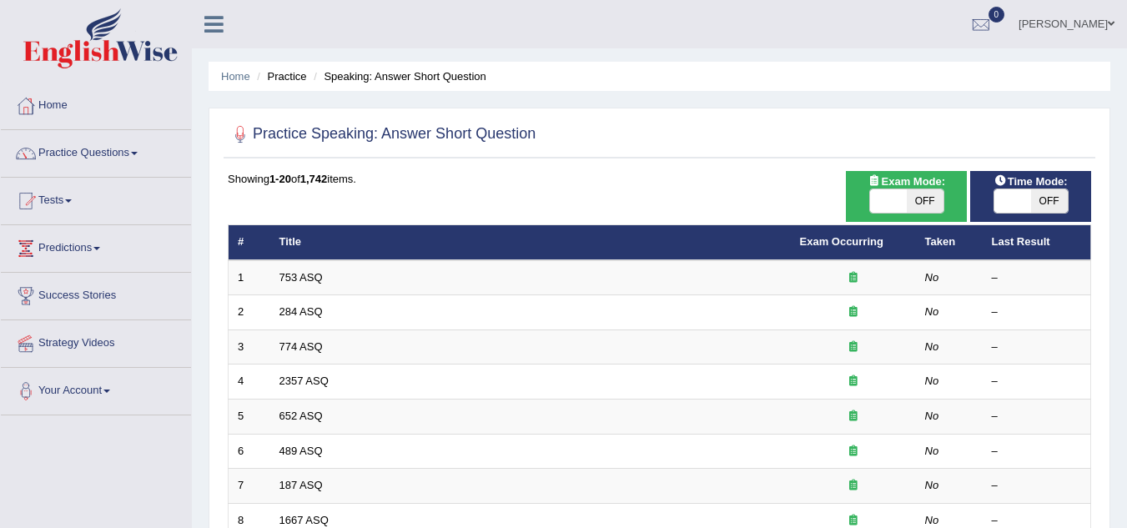
click at [290, 282] on link "753 ASQ" at bounding box center [300, 277] width 43 height 13
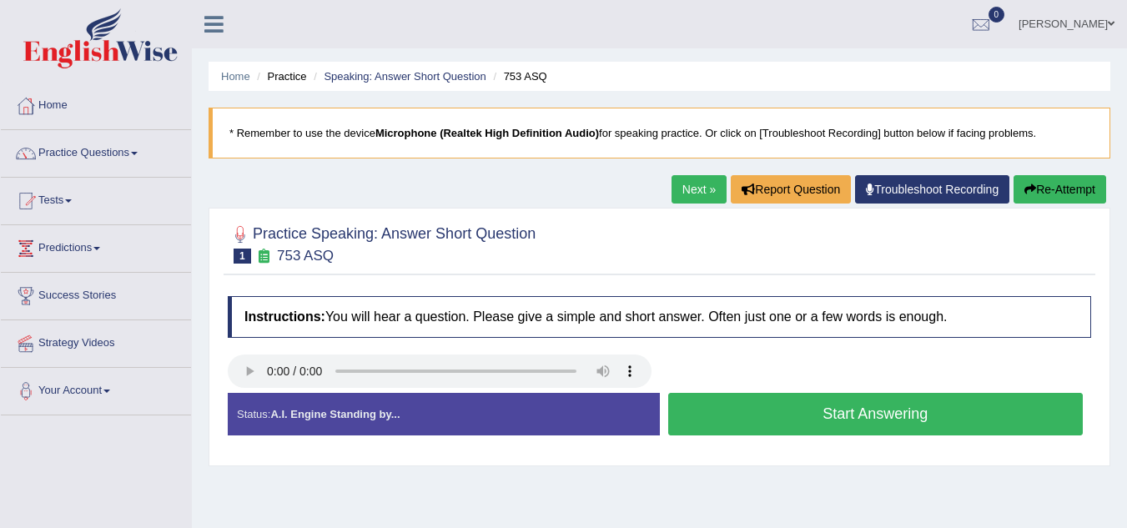
click at [761, 414] on button "Start Answering" at bounding box center [875, 414] width 415 height 43
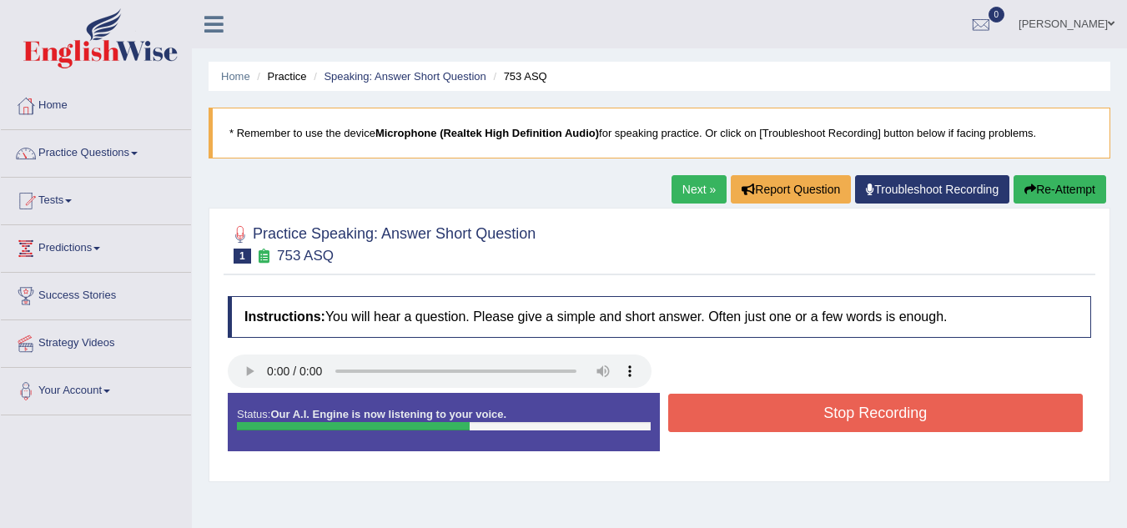
click at [782, 412] on button "Stop Recording" at bounding box center [875, 413] width 415 height 38
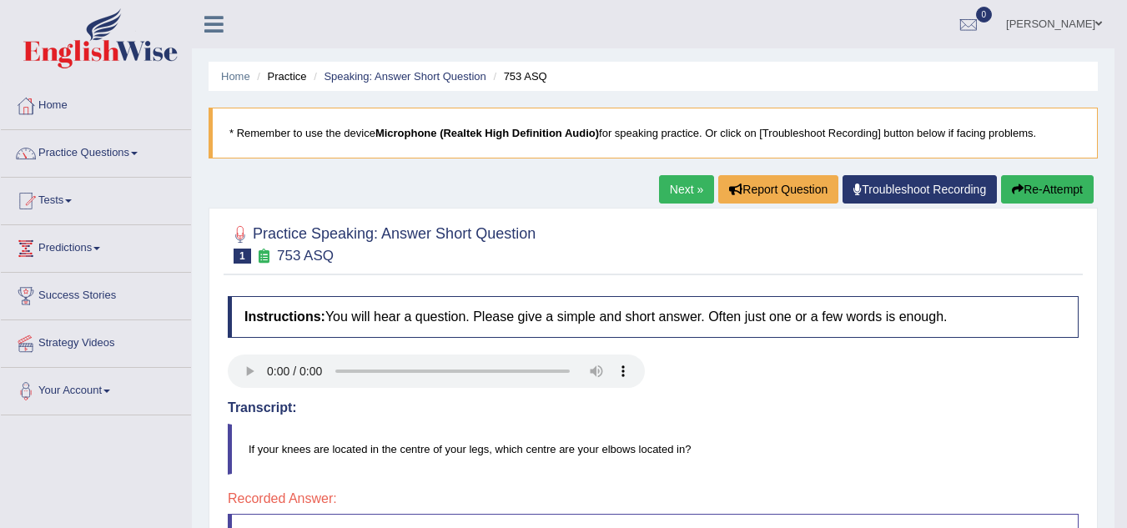
click at [690, 190] on link "Next »" at bounding box center [686, 189] width 55 height 28
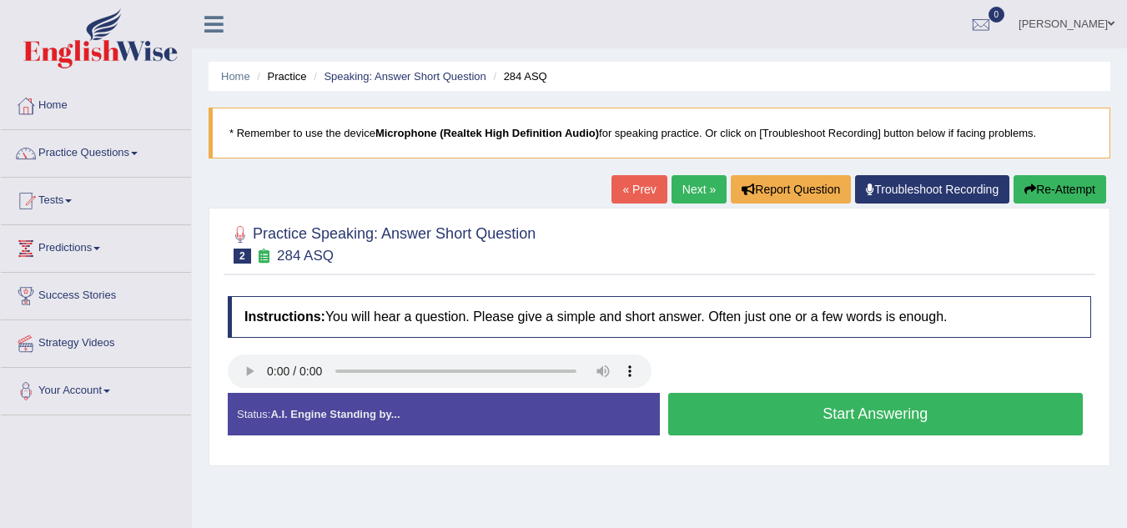
click at [721, 427] on button "Start Answering" at bounding box center [875, 414] width 415 height 43
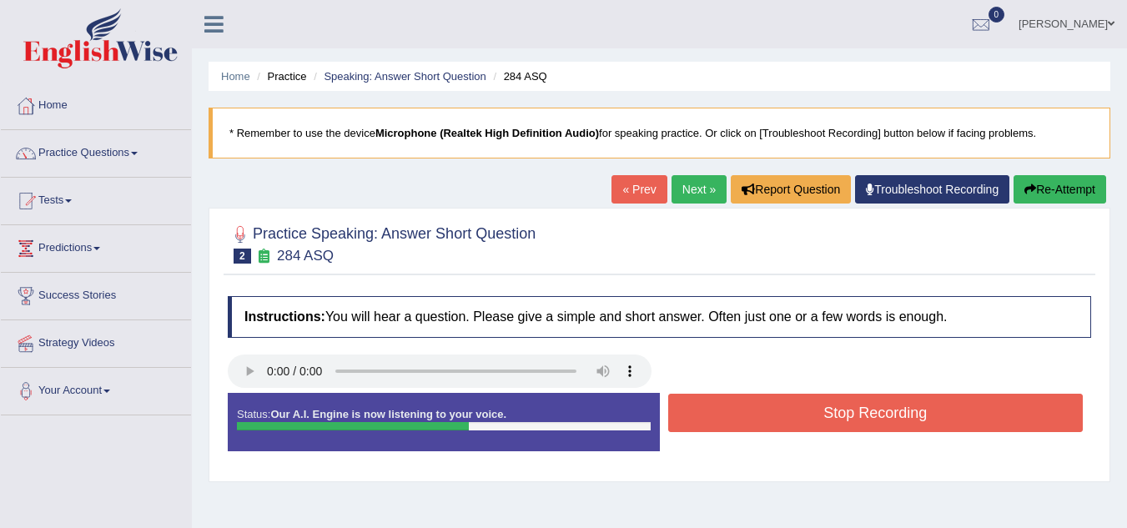
click at [721, 427] on button "Stop Recording" at bounding box center [875, 413] width 415 height 38
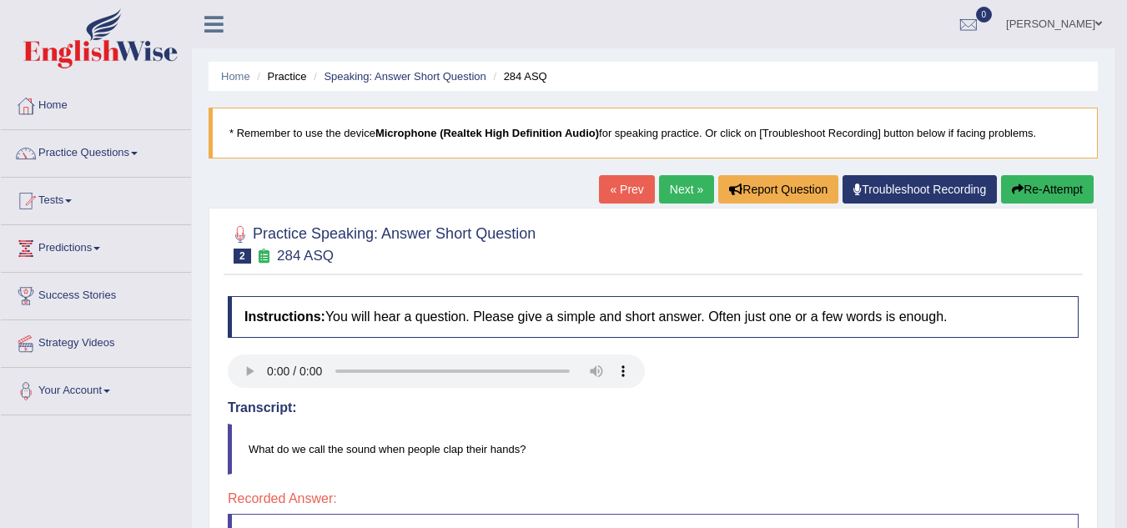
click at [770, 160] on div "Home Practice Speaking: Answer Short Question 284 ASQ * Remember to use the dev…" at bounding box center [653, 417] width 922 height 834
click at [768, 163] on div "Home Practice Speaking: Answer Short Question 284 ASQ * Remember to use the dev…" at bounding box center [653, 417] width 922 height 834
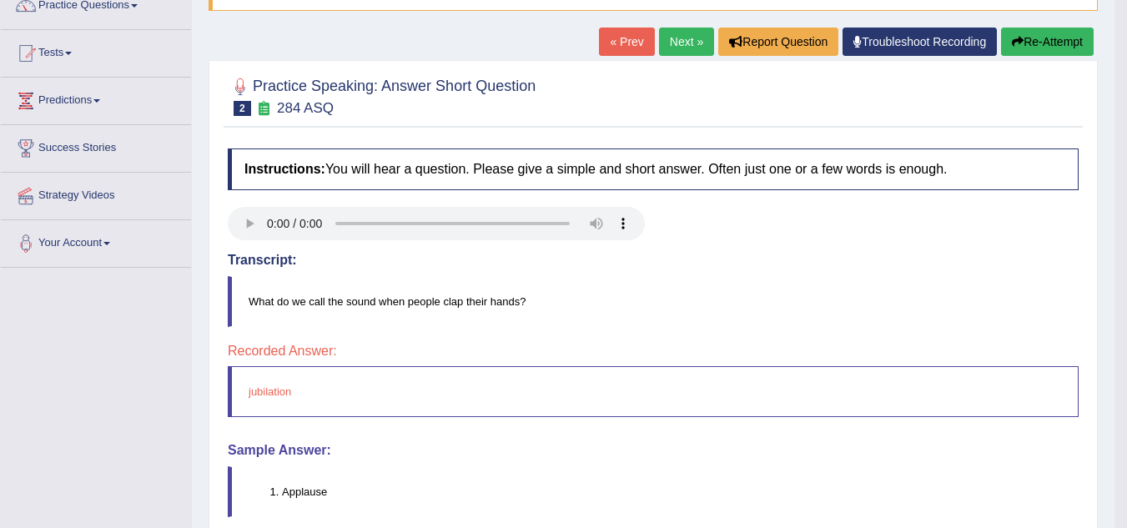
scroll to position [133, 0]
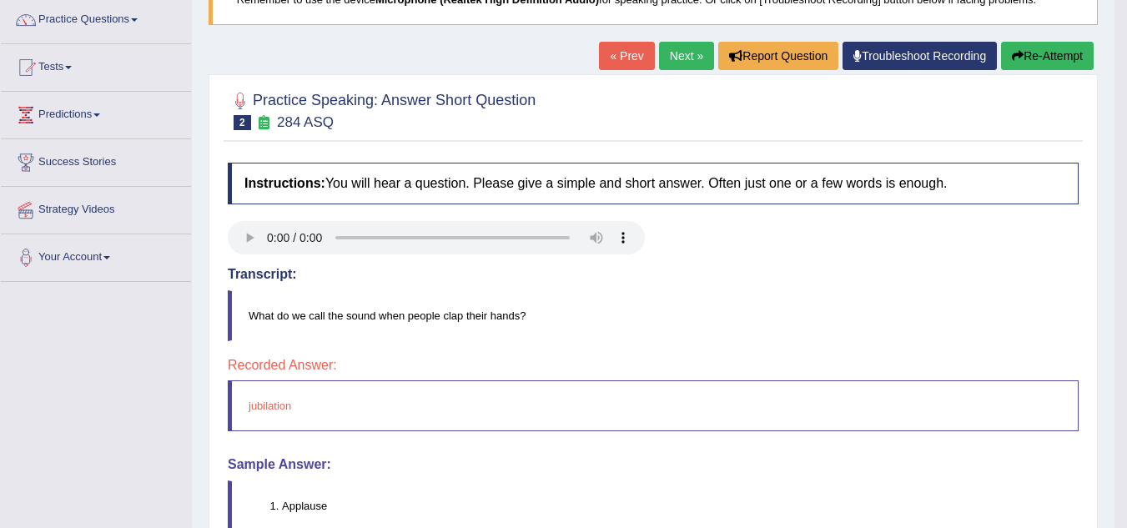
click at [675, 48] on link "Next »" at bounding box center [686, 56] width 55 height 28
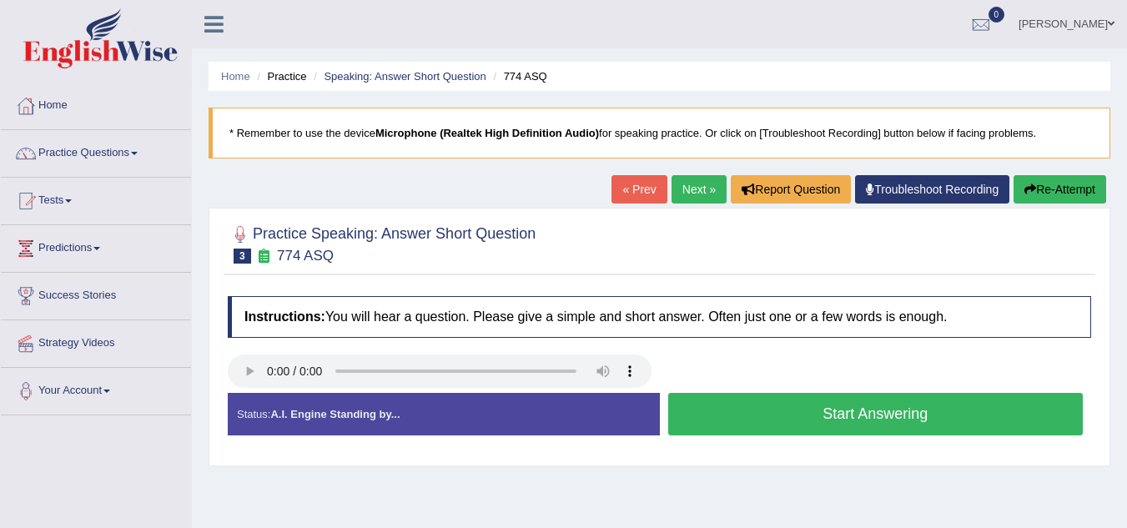
click at [706, 414] on button "Start Answering" at bounding box center [875, 414] width 415 height 43
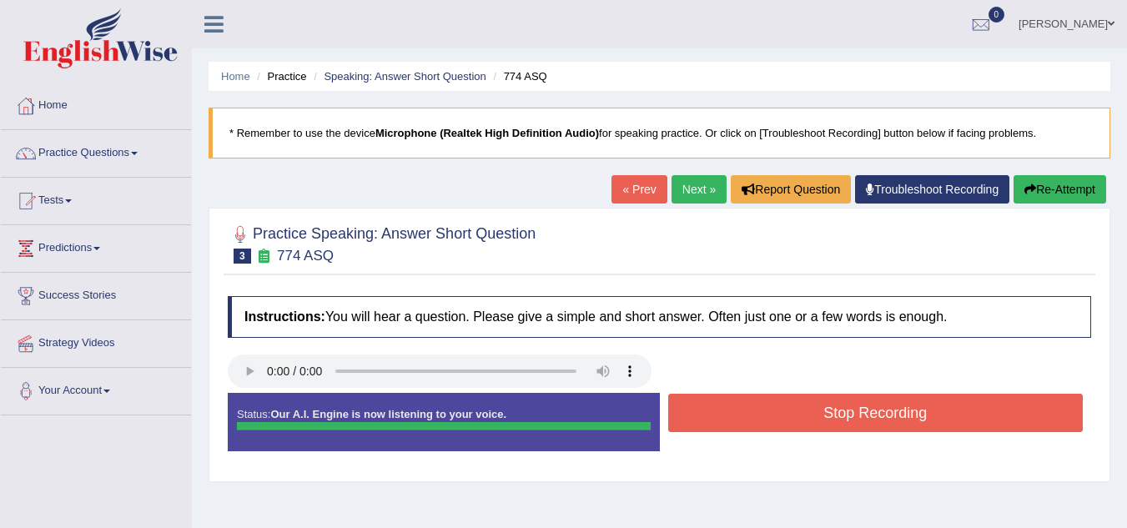
click at [1032, 401] on button "Stop Recording" at bounding box center [875, 413] width 415 height 38
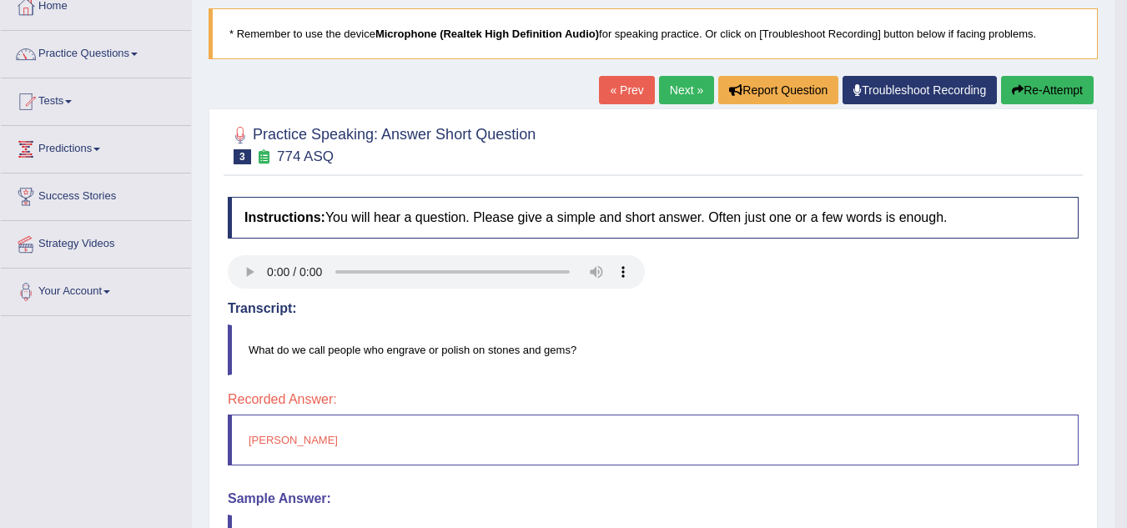
scroll to position [67, 0]
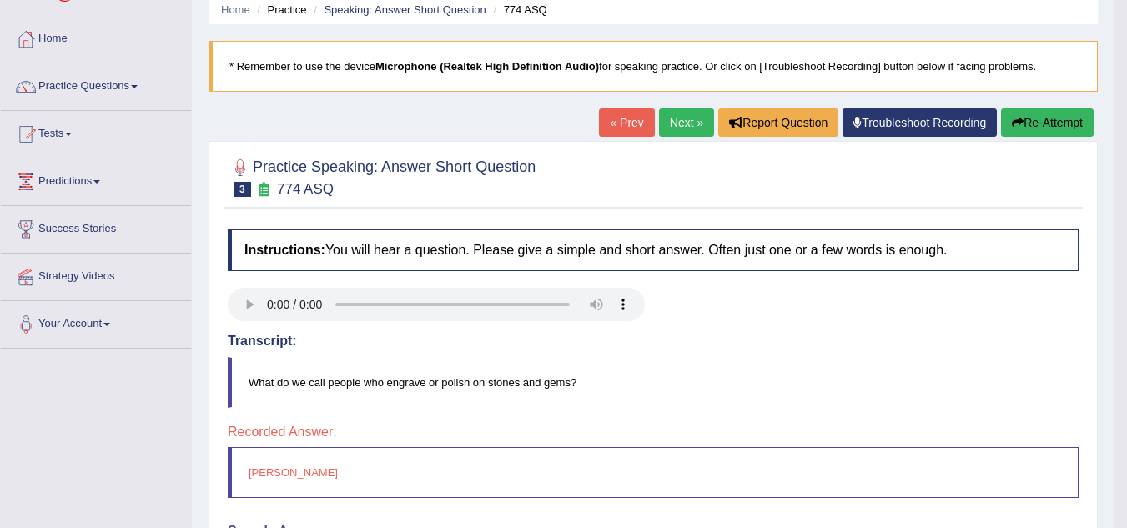
click at [676, 120] on link "Next »" at bounding box center [686, 122] width 55 height 28
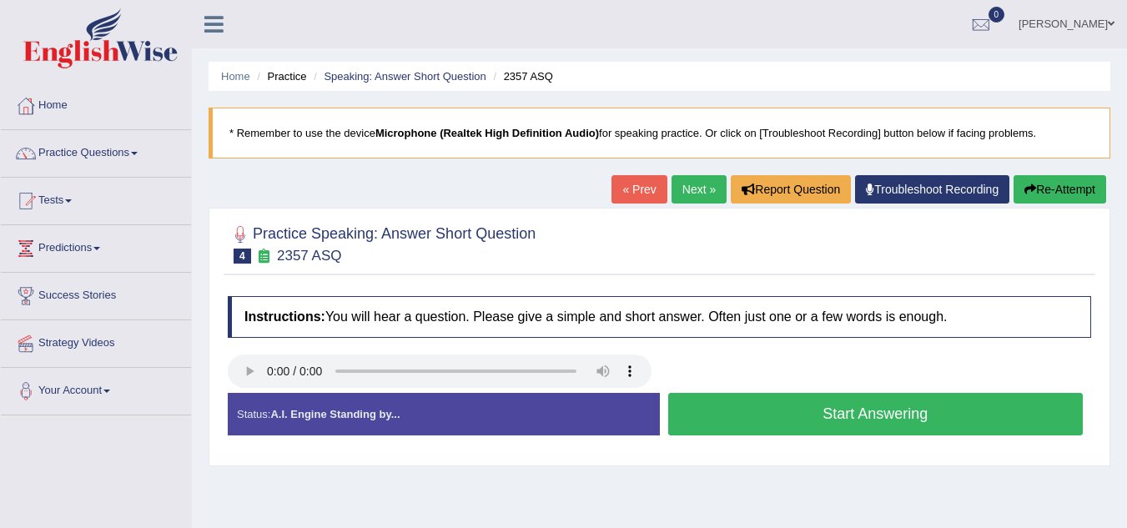
click at [706, 421] on button "Start Answering" at bounding box center [875, 414] width 415 height 43
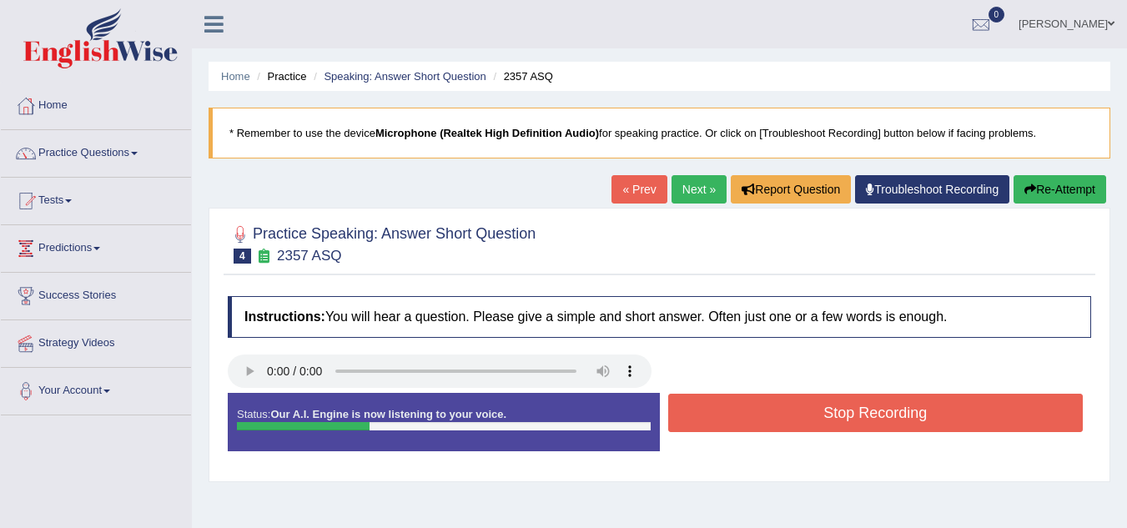
click at [706, 421] on button "Stop Recording" at bounding box center [875, 413] width 415 height 38
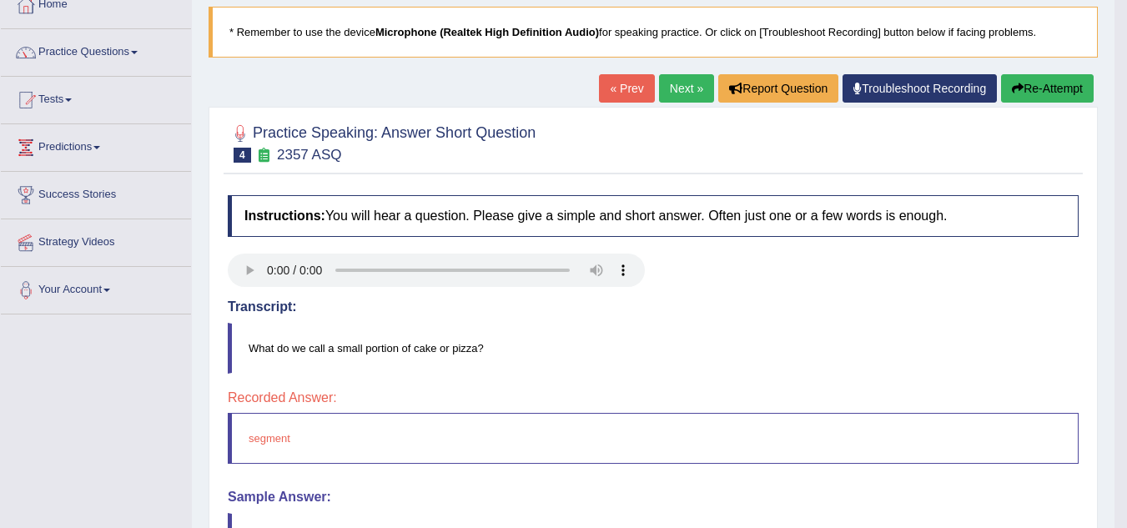
scroll to position [100, 0]
click at [677, 88] on link "Next »" at bounding box center [686, 89] width 55 height 28
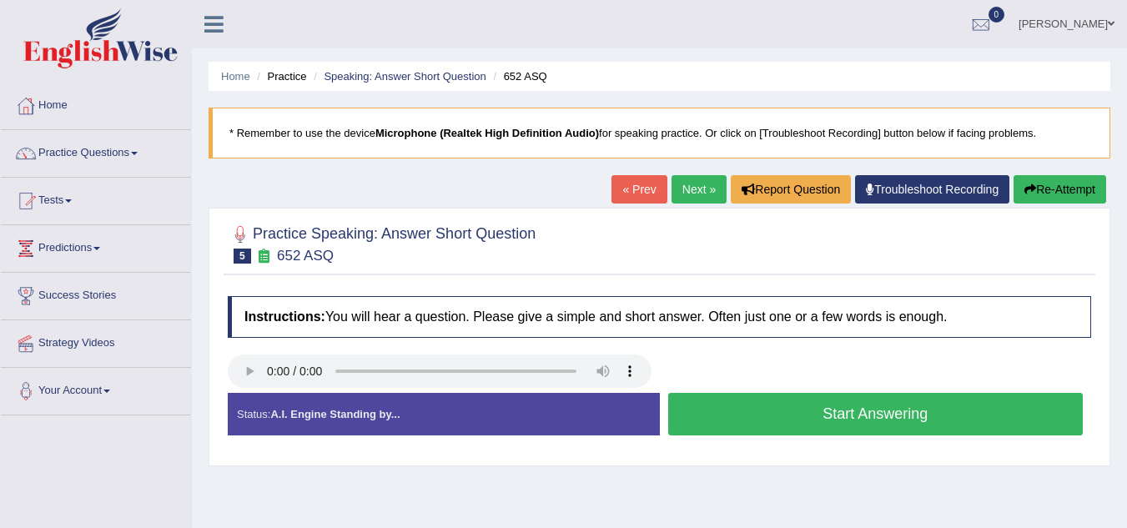
click at [776, 413] on button "Start Answering" at bounding box center [875, 414] width 415 height 43
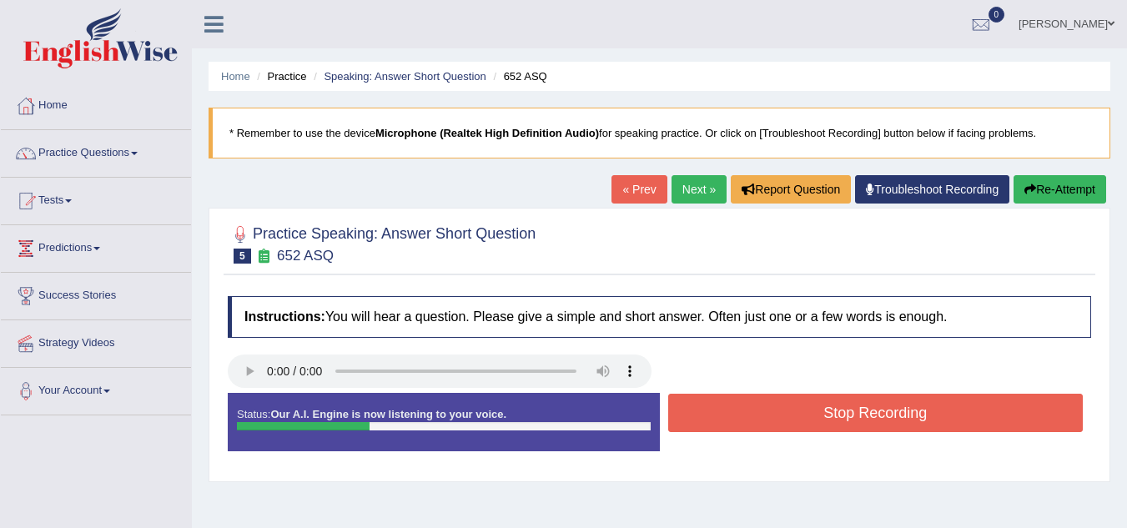
click at [776, 413] on button "Stop Recording" at bounding box center [875, 413] width 415 height 38
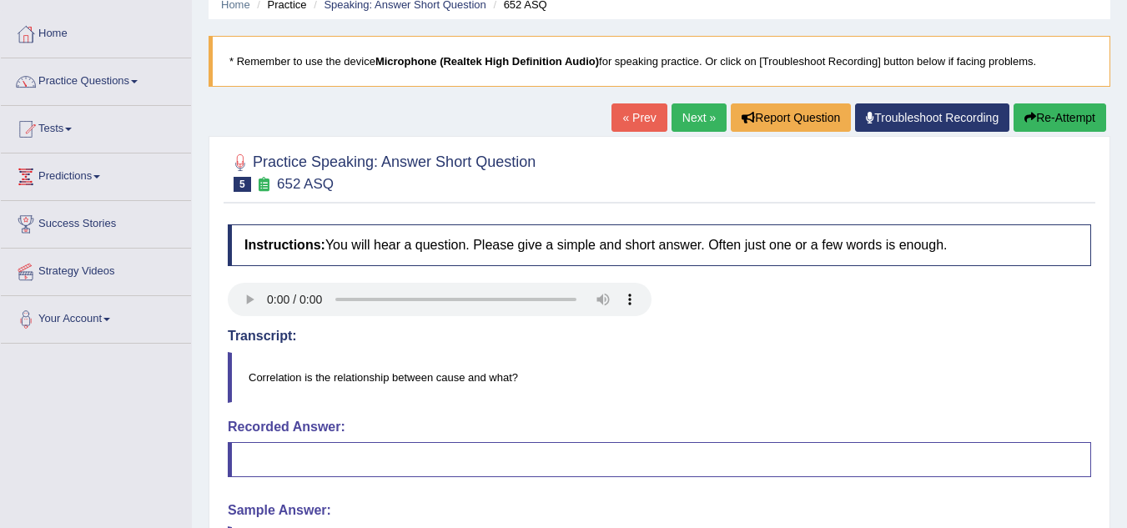
scroll to position [67, 0]
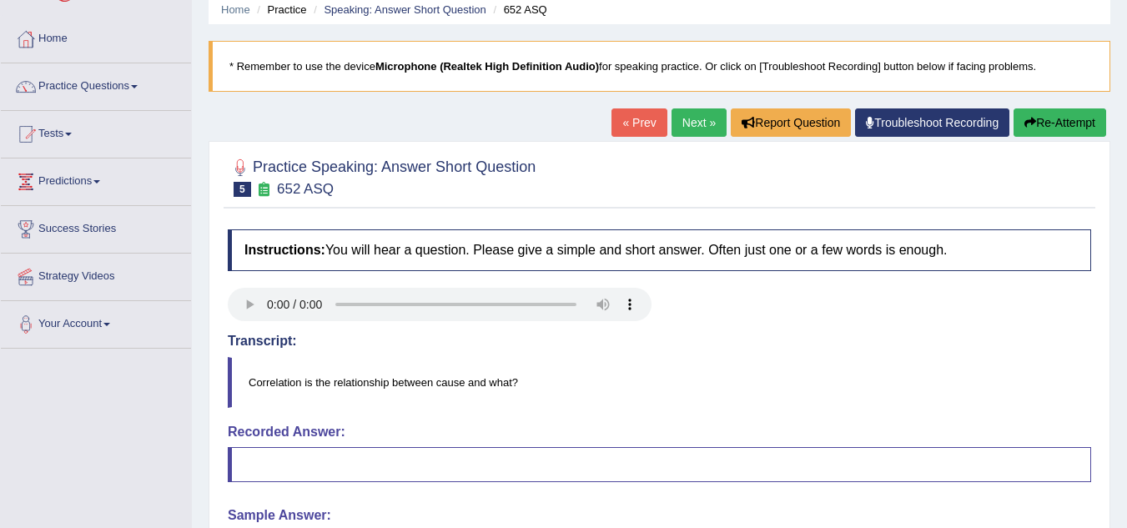
click at [693, 126] on link "Next »" at bounding box center [698, 122] width 55 height 28
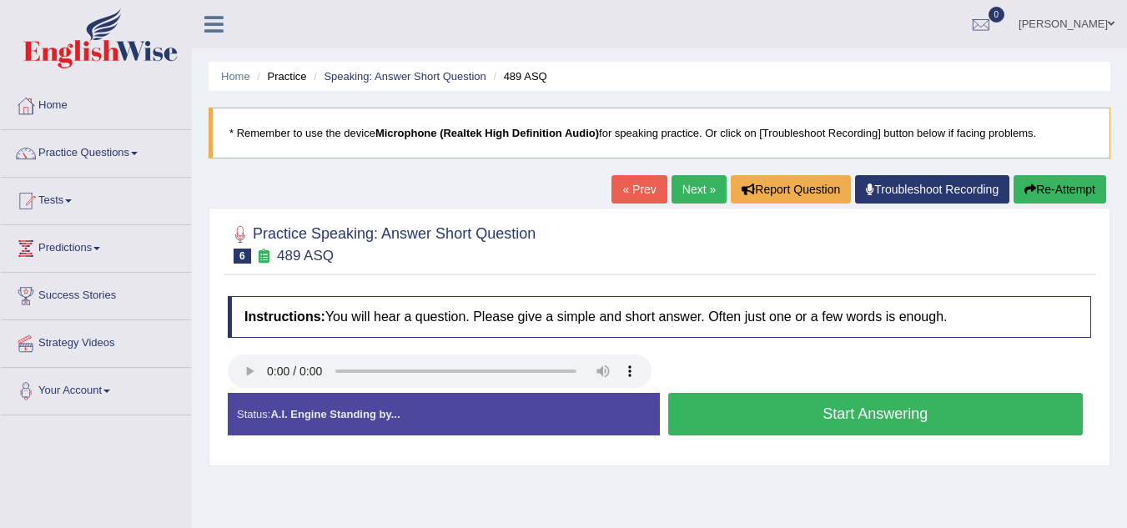
click at [760, 418] on button "Start Answering" at bounding box center [875, 414] width 415 height 43
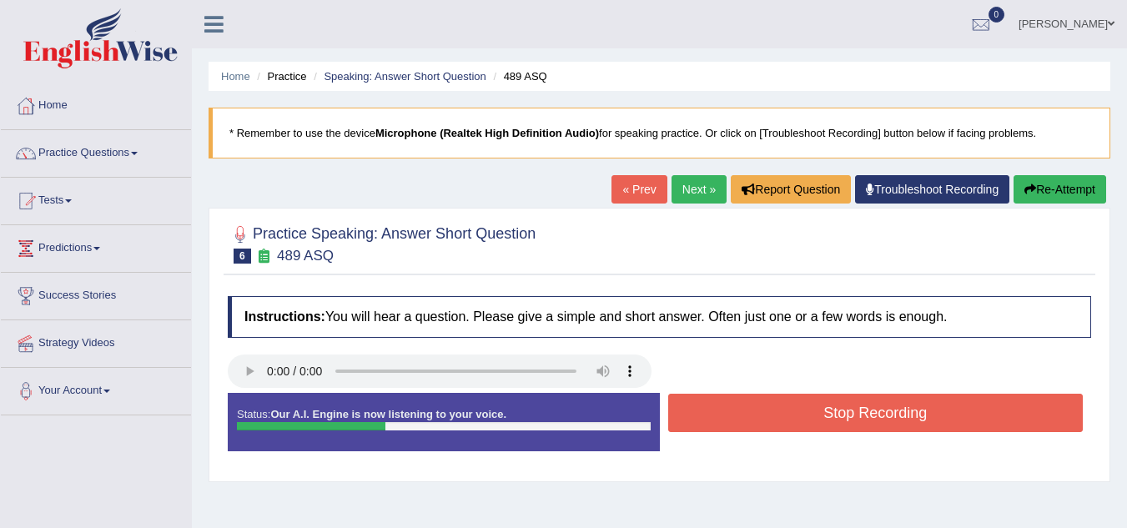
click at [760, 418] on button "Stop Recording" at bounding box center [875, 413] width 415 height 38
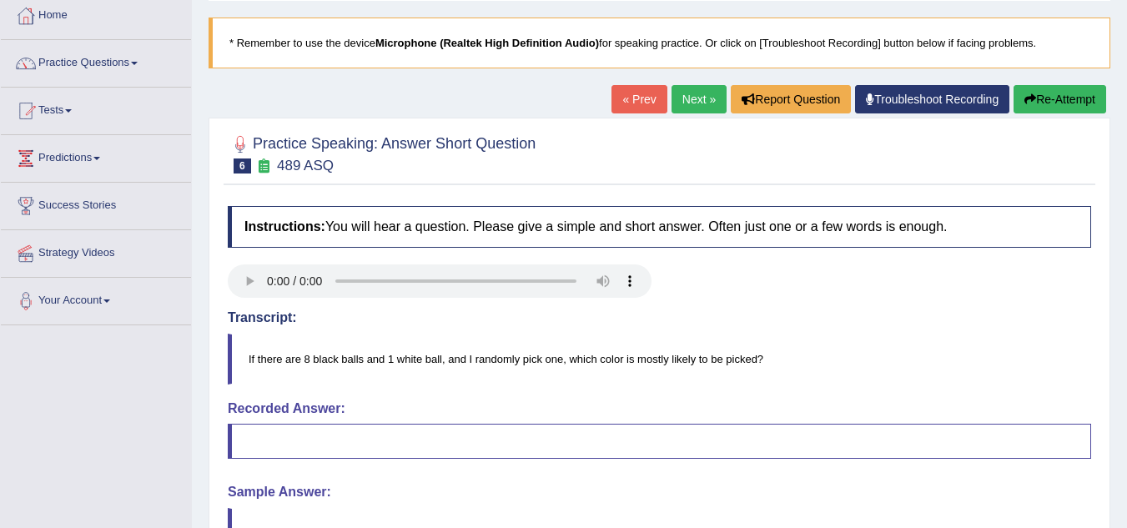
scroll to position [67, 0]
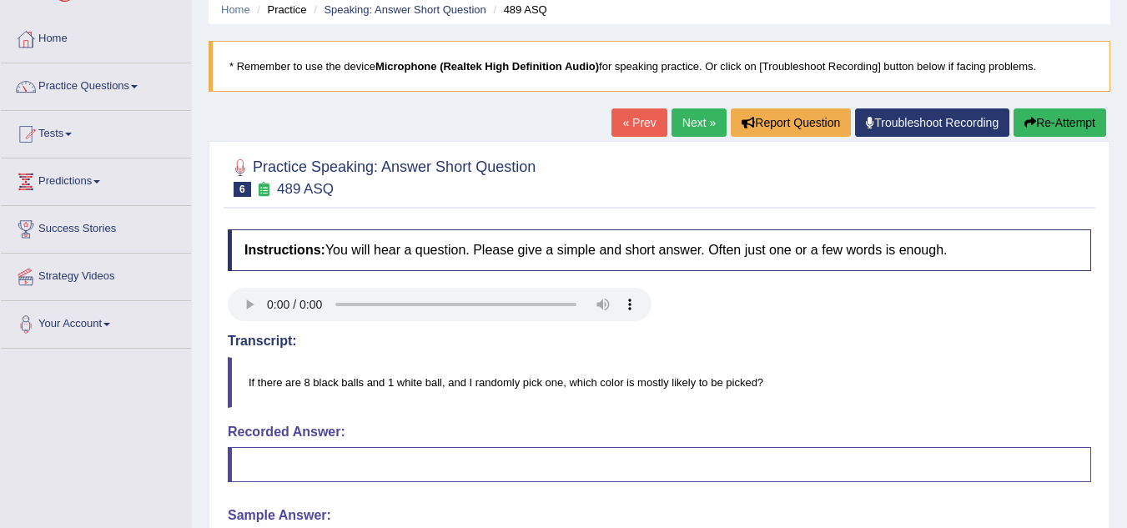
click at [680, 120] on link "Next »" at bounding box center [698, 122] width 55 height 28
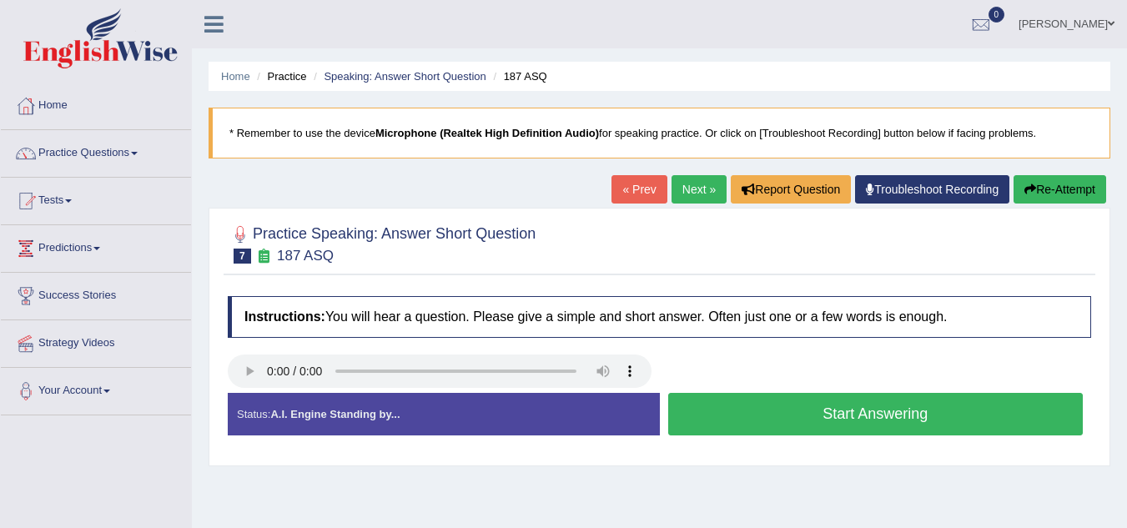
click at [762, 414] on button "Start Answering" at bounding box center [875, 414] width 415 height 43
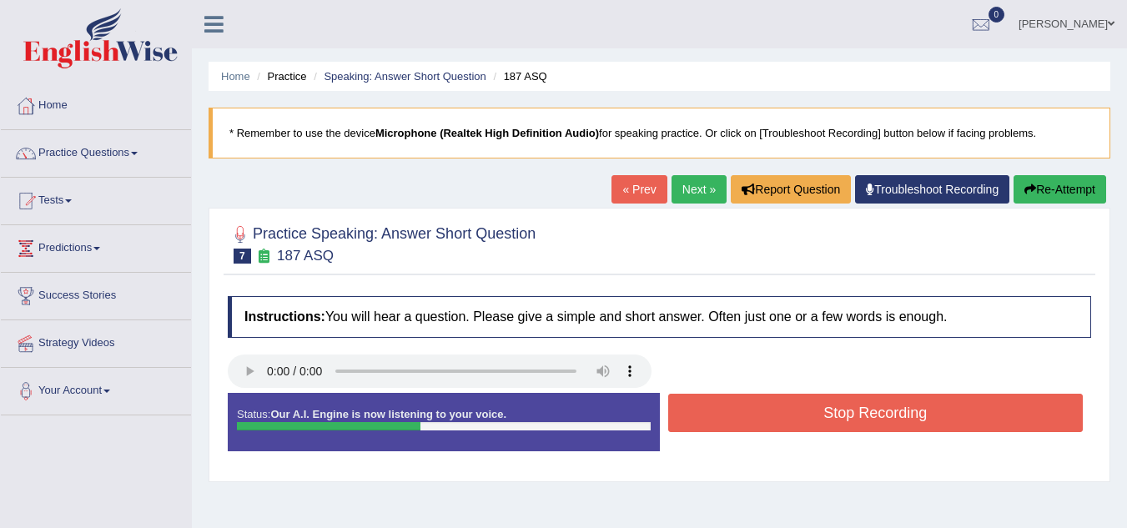
click at [762, 414] on button "Stop Recording" at bounding box center [875, 413] width 415 height 38
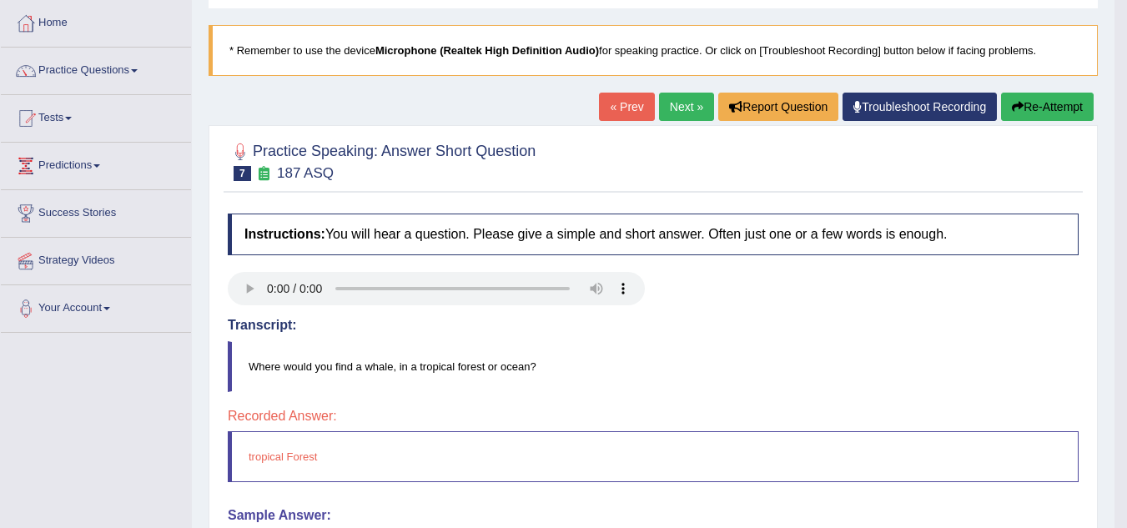
scroll to position [67, 0]
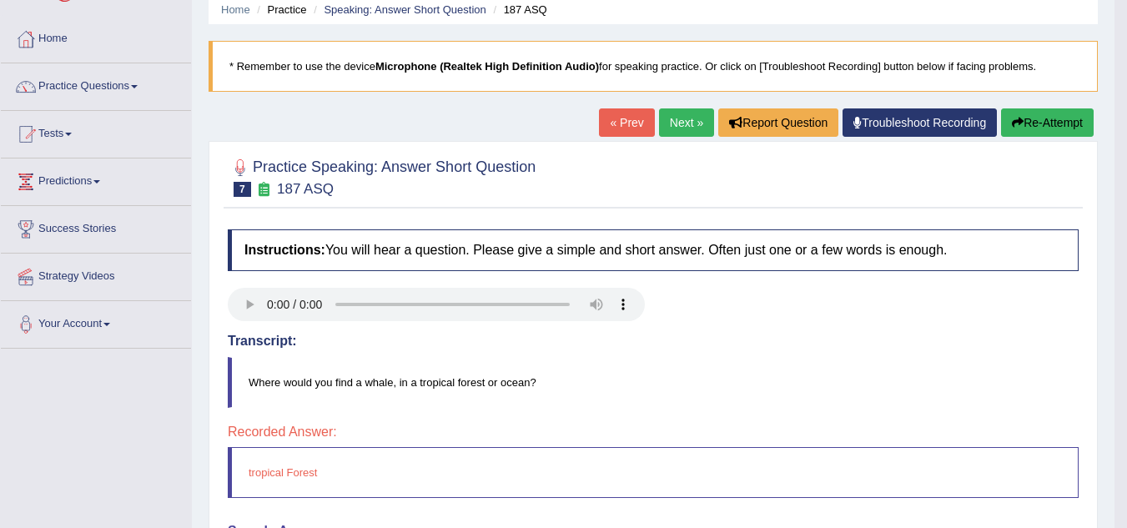
click link "Next »"
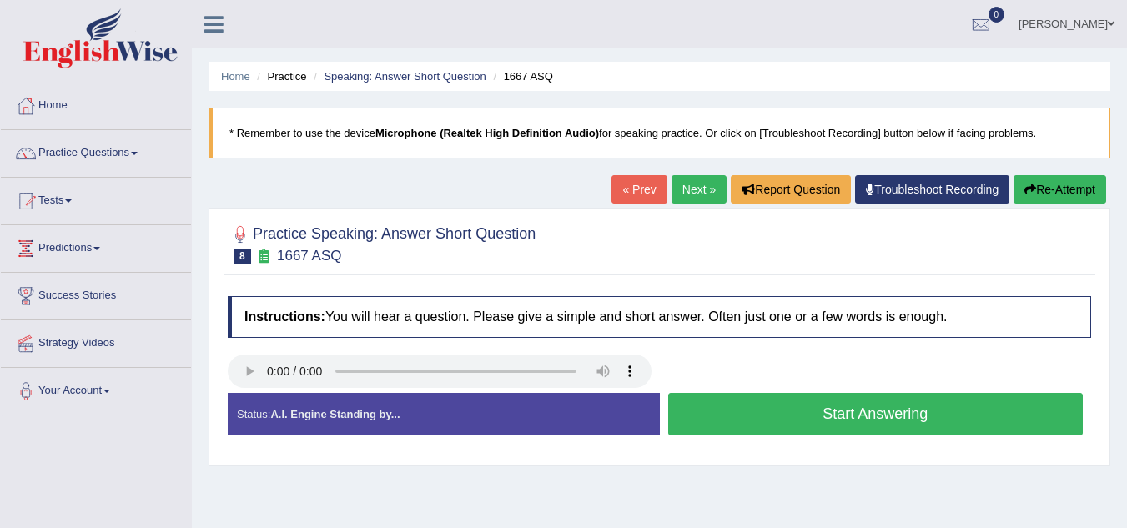
click at [718, 422] on button "Start Answering" at bounding box center [875, 414] width 415 height 43
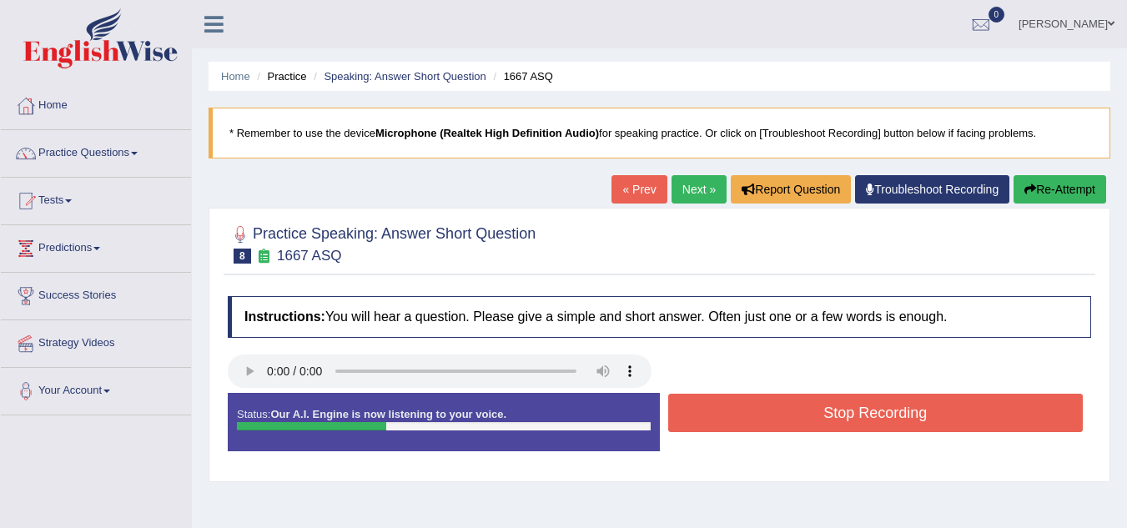
click at [718, 422] on button "Stop Recording" at bounding box center [875, 413] width 415 height 38
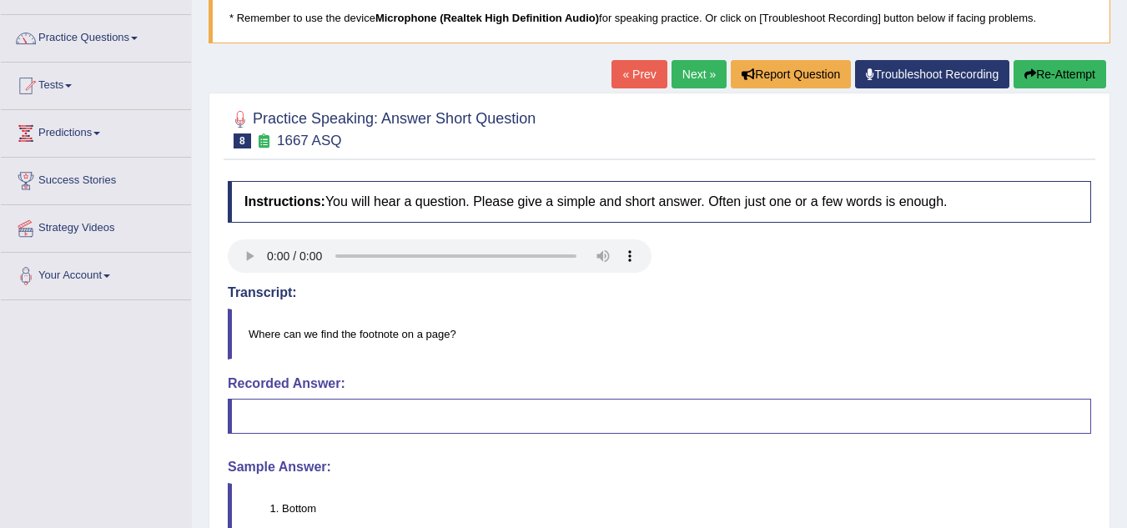
scroll to position [100, 0]
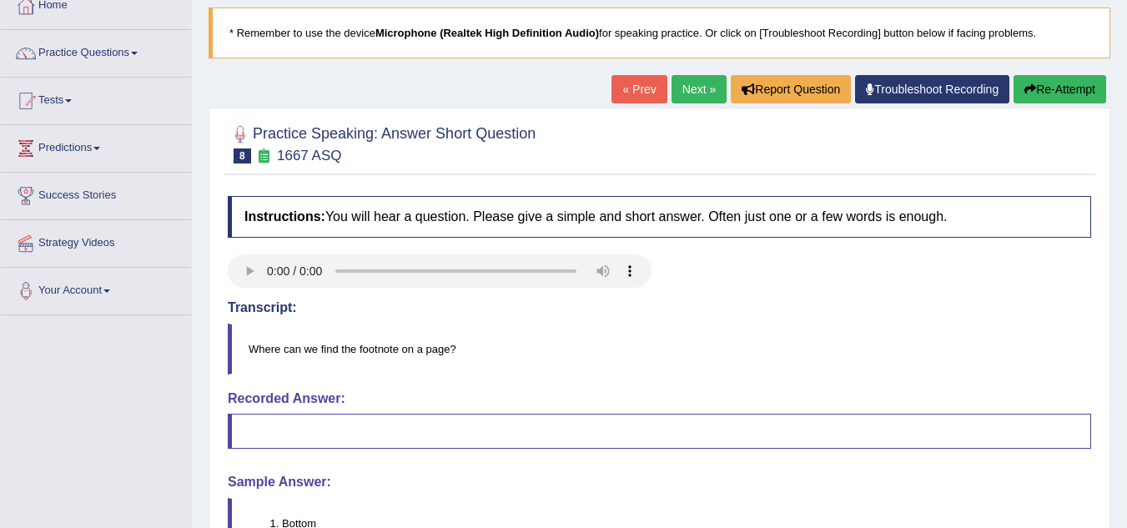
click at [696, 84] on link "Next »" at bounding box center [698, 89] width 55 height 28
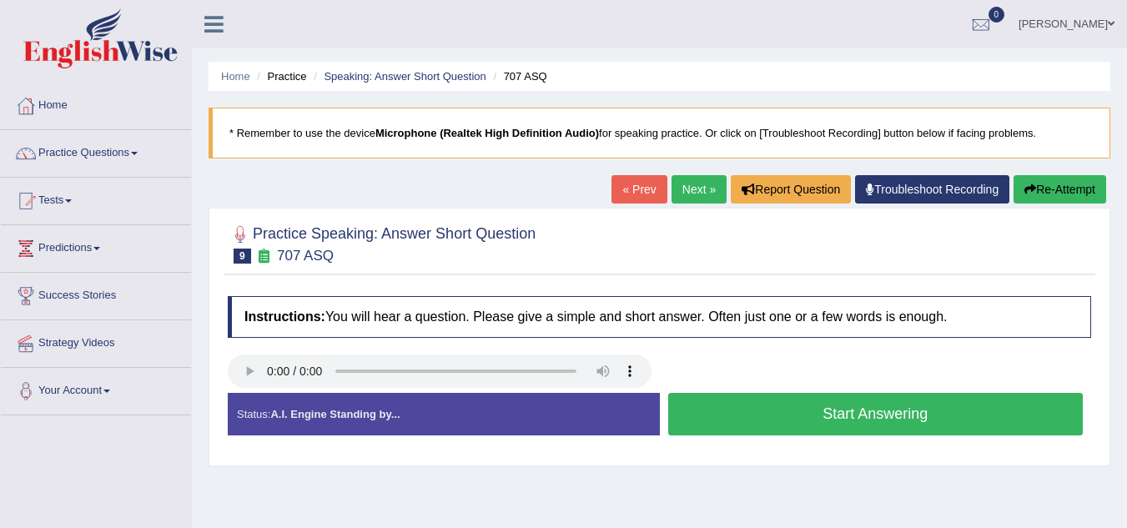
click at [766, 414] on button "Start Answering" at bounding box center [875, 414] width 415 height 43
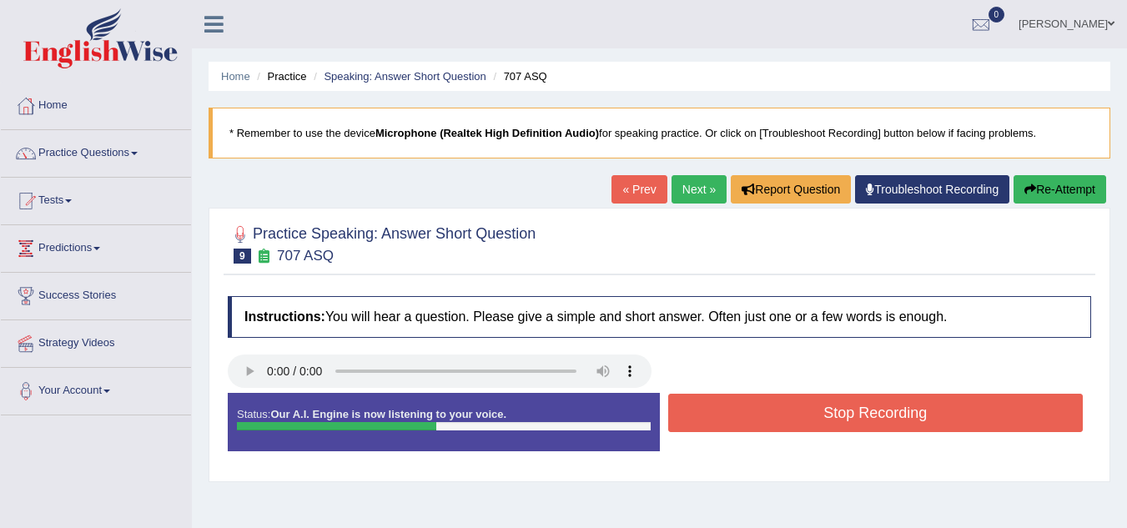
click at [766, 414] on button "Stop Recording" at bounding box center [875, 413] width 415 height 38
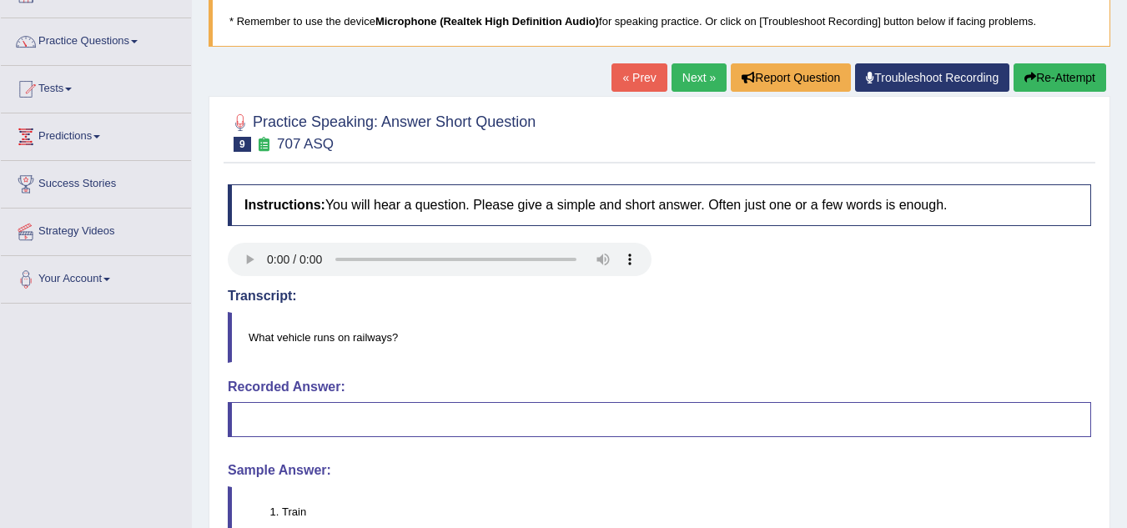
scroll to position [67, 0]
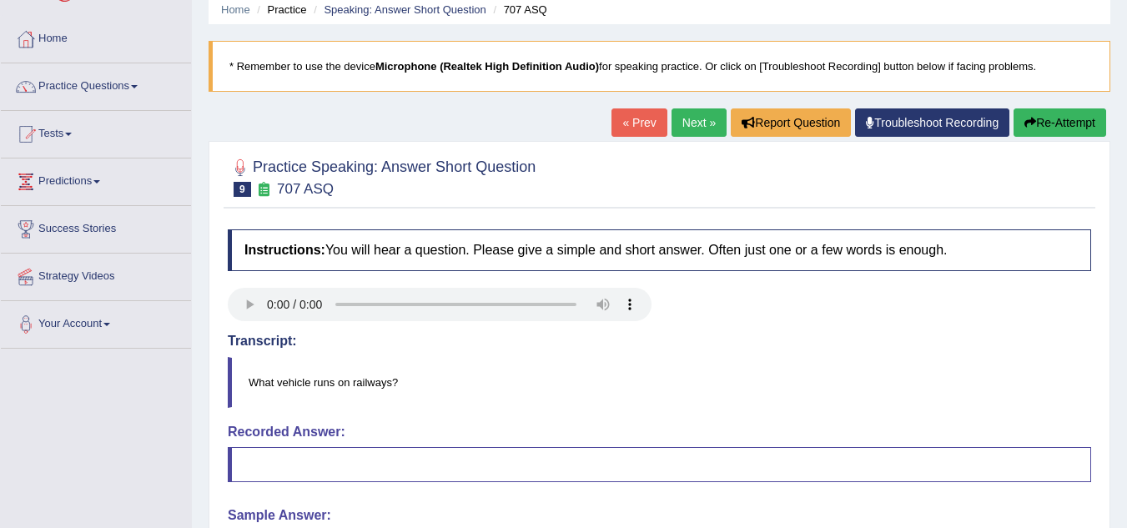
click at [683, 127] on link "Next »" at bounding box center [698, 122] width 55 height 28
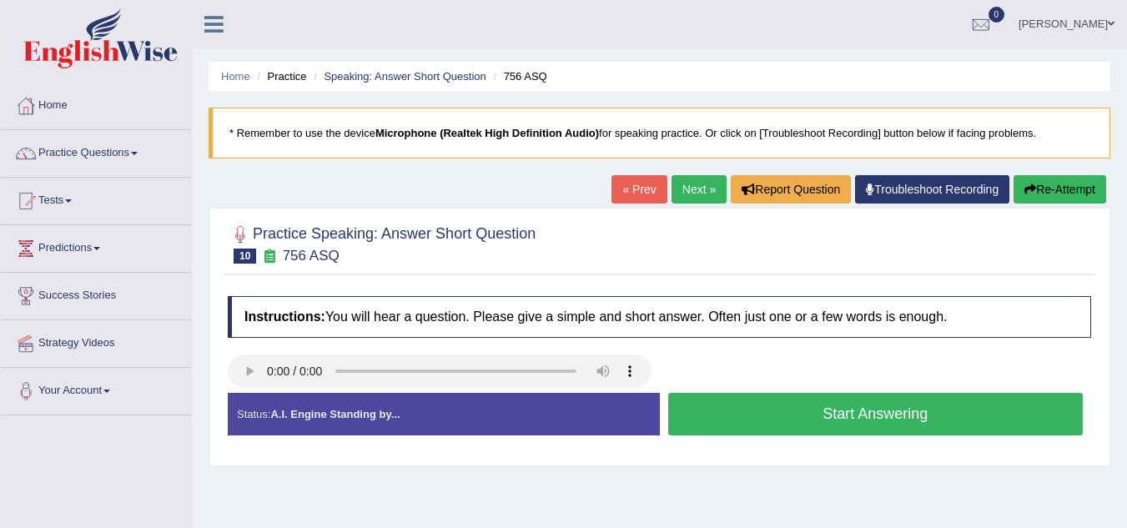
click at [737, 414] on button "Start Answering" at bounding box center [875, 414] width 415 height 43
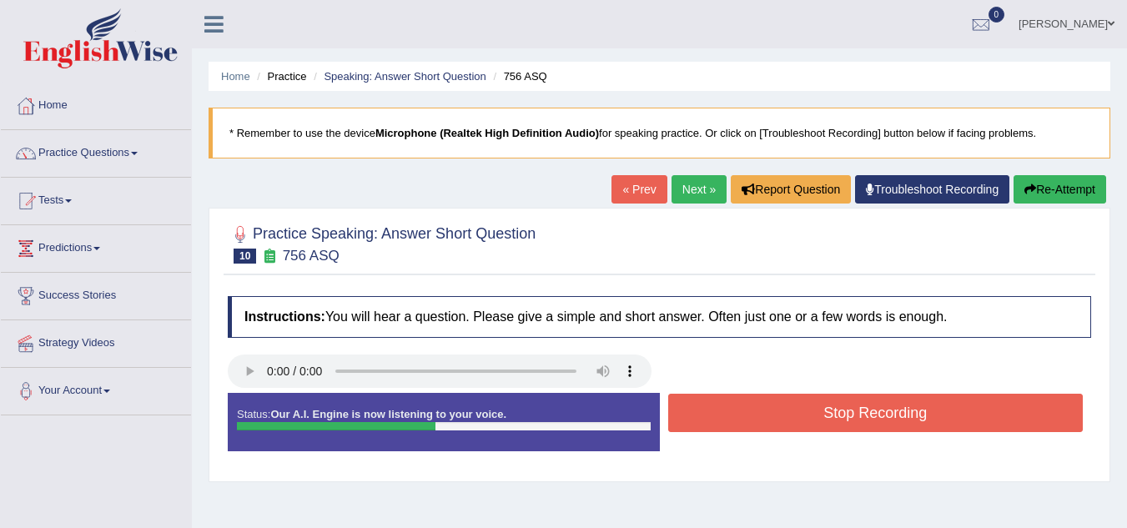
click at [737, 414] on button "Stop Recording" at bounding box center [875, 413] width 415 height 38
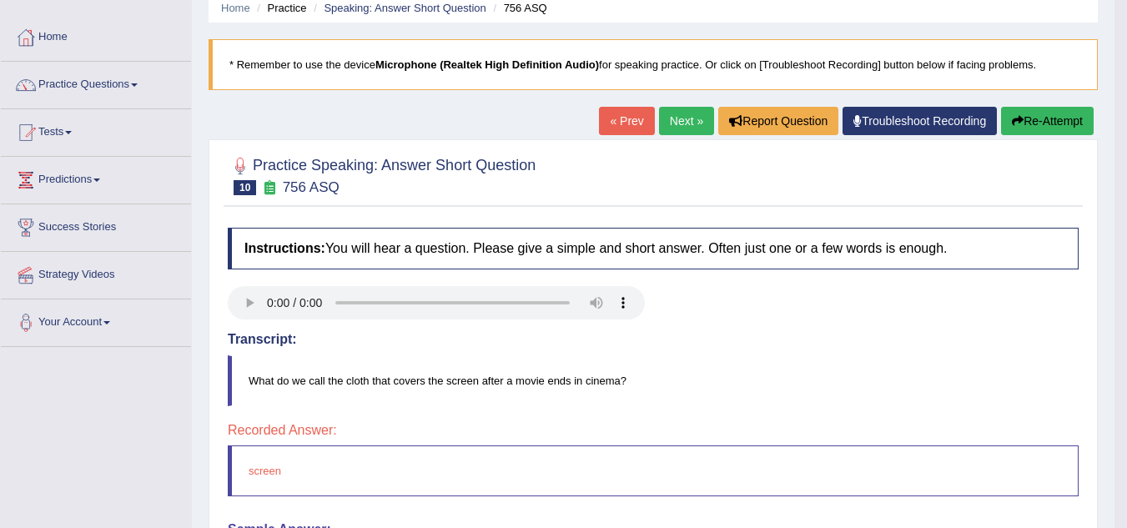
scroll to position [67, 0]
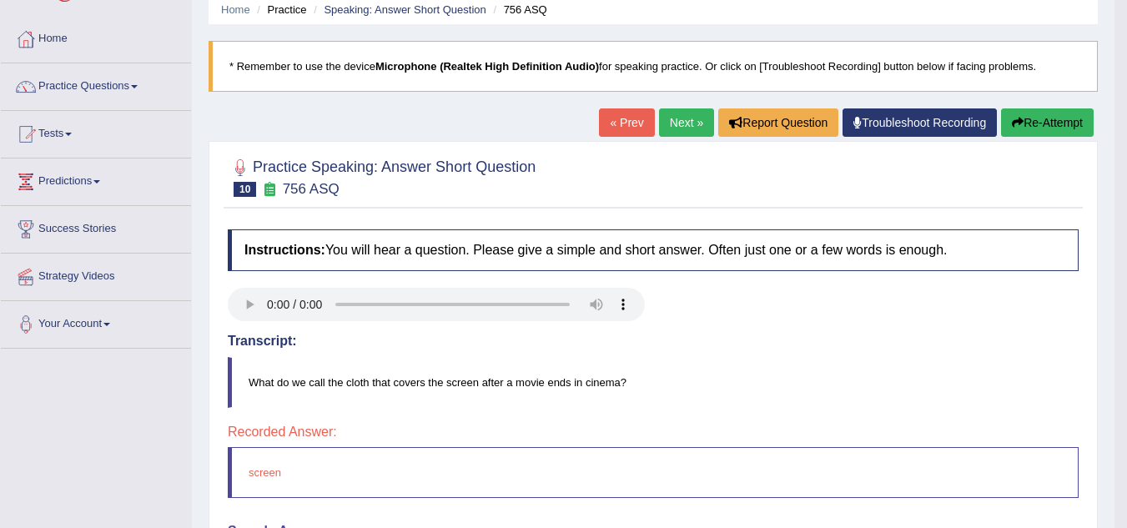
click at [688, 129] on link "Next »" at bounding box center [686, 122] width 55 height 28
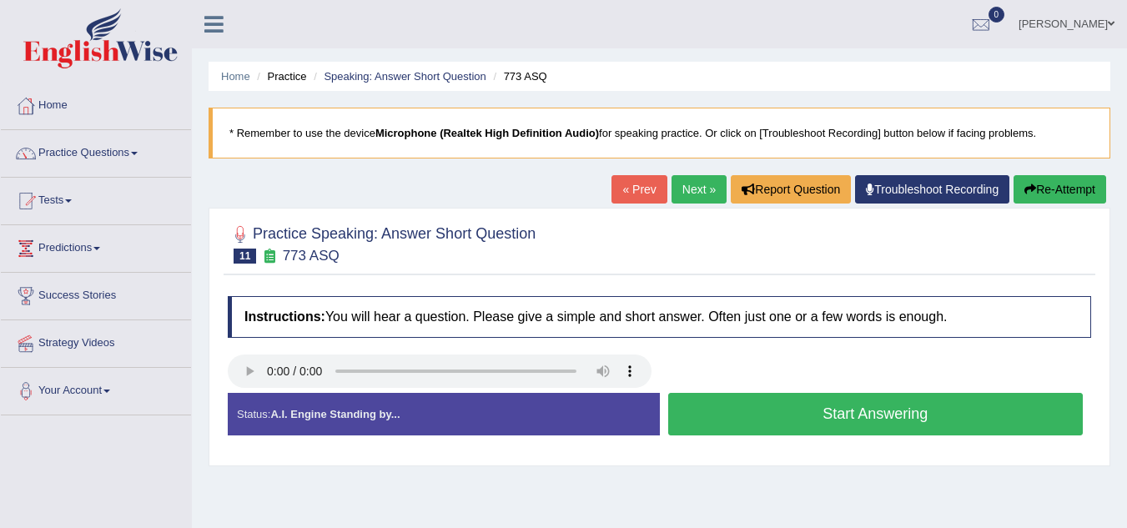
click at [626, 191] on link "« Prev" at bounding box center [638, 189] width 55 height 28
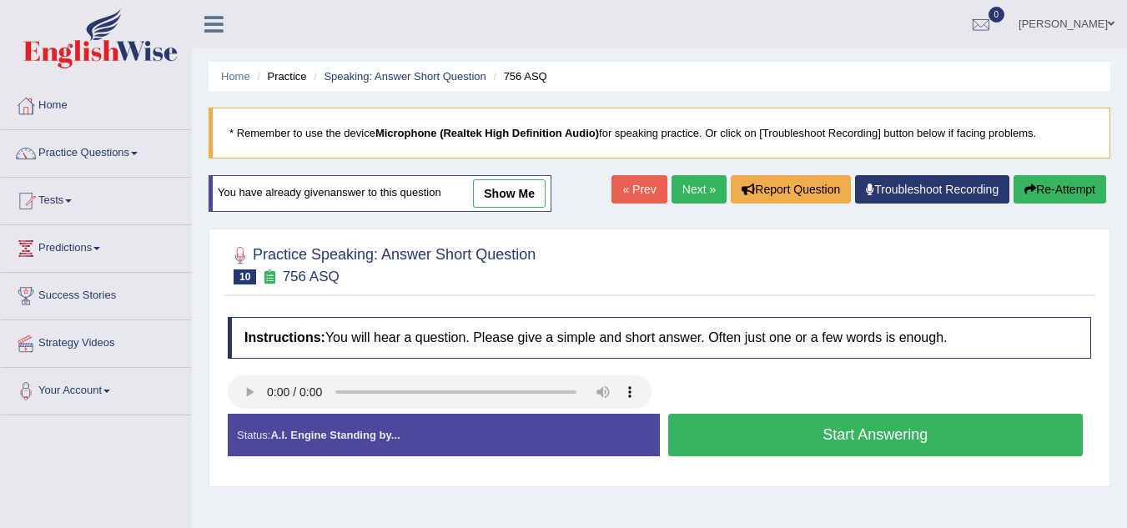
click at [773, 425] on button "Start Answering" at bounding box center [875, 435] width 415 height 43
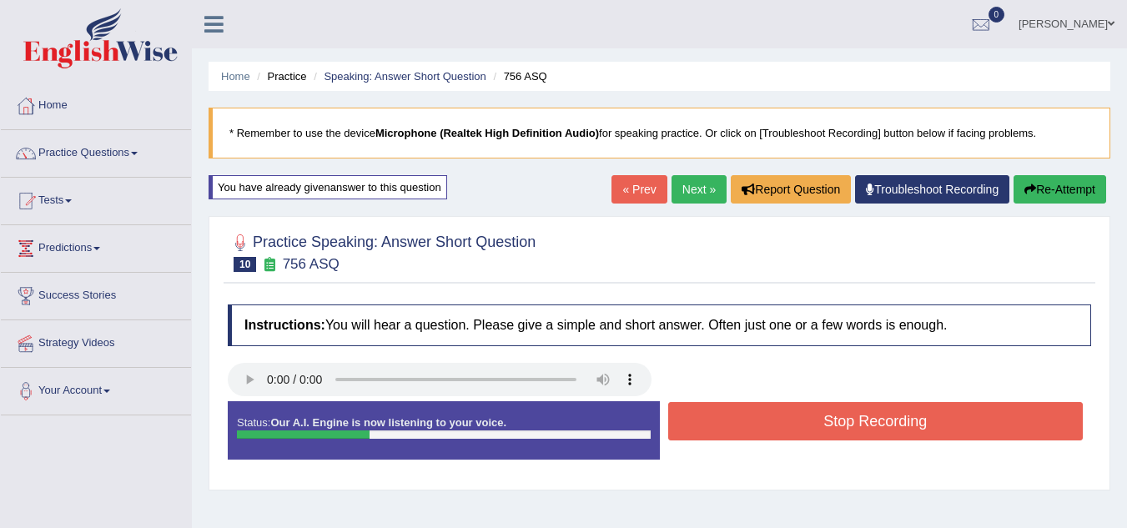
click at [773, 425] on button "Stop Recording" at bounding box center [875, 421] width 415 height 38
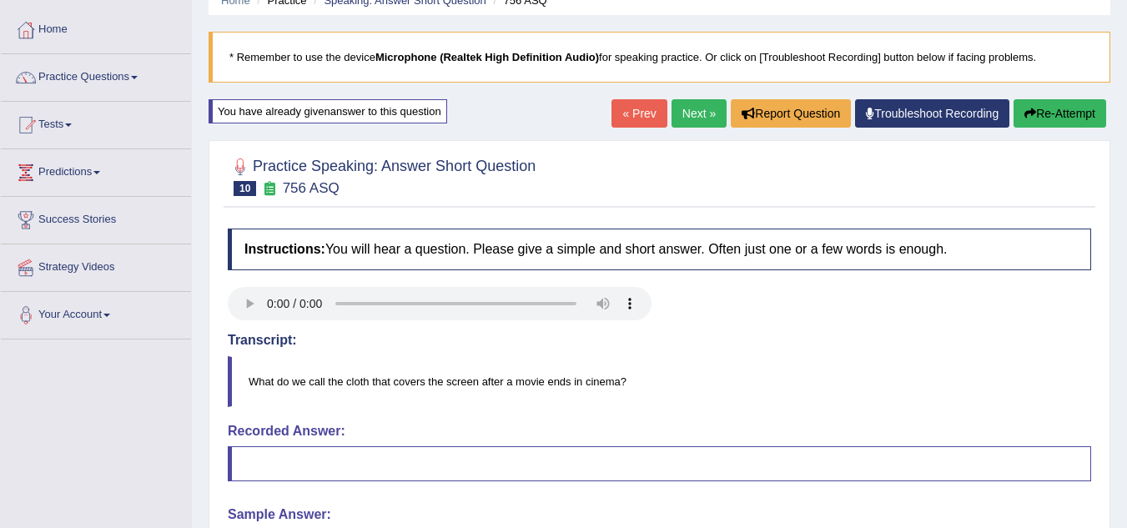
scroll to position [67, 0]
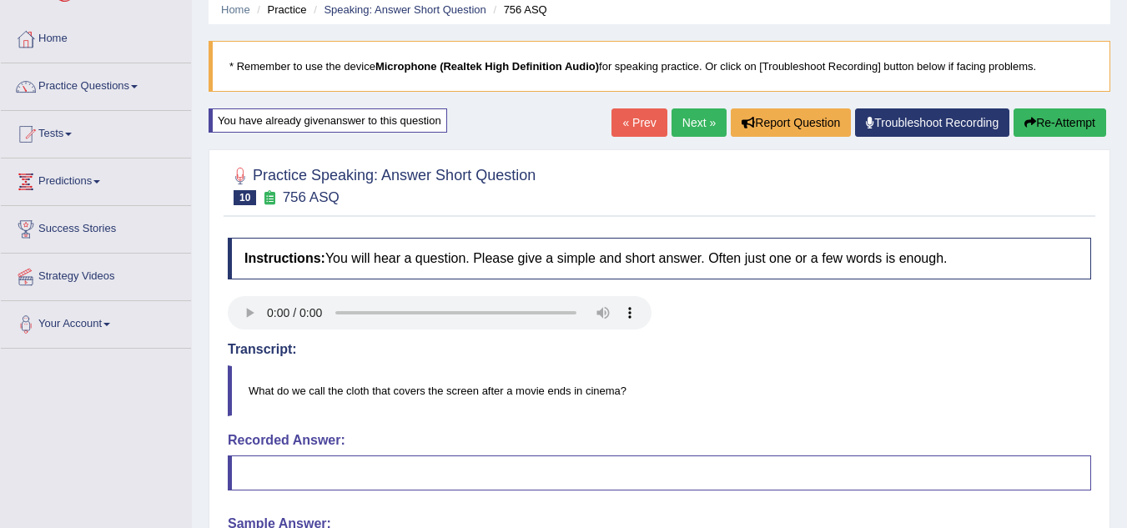
click at [696, 124] on link "Next »" at bounding box center [698, 122] width 55 height 28
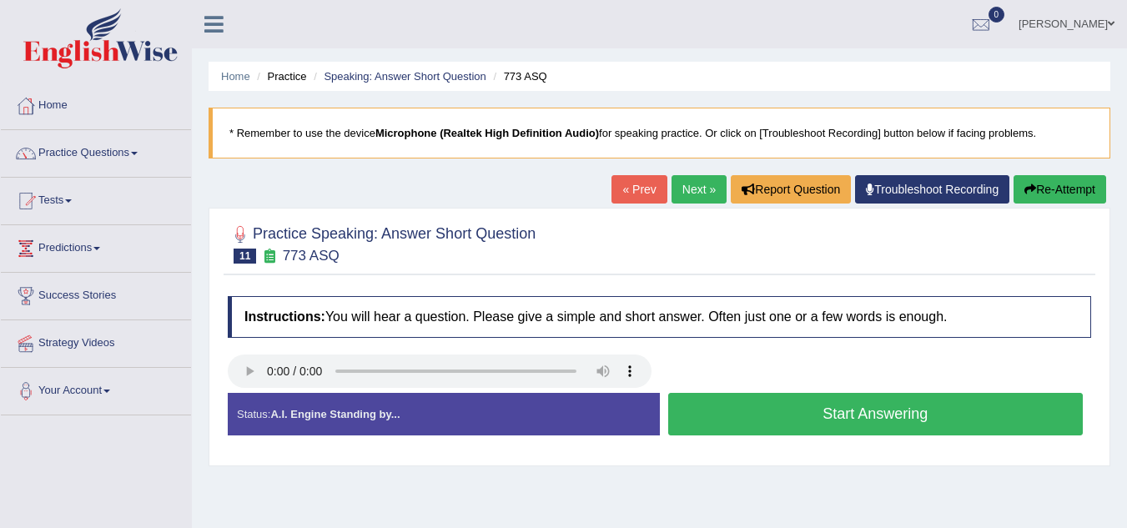
click at [813, 409] on button "Start Answering" at bounding box center [875, 414] width 415 height 43
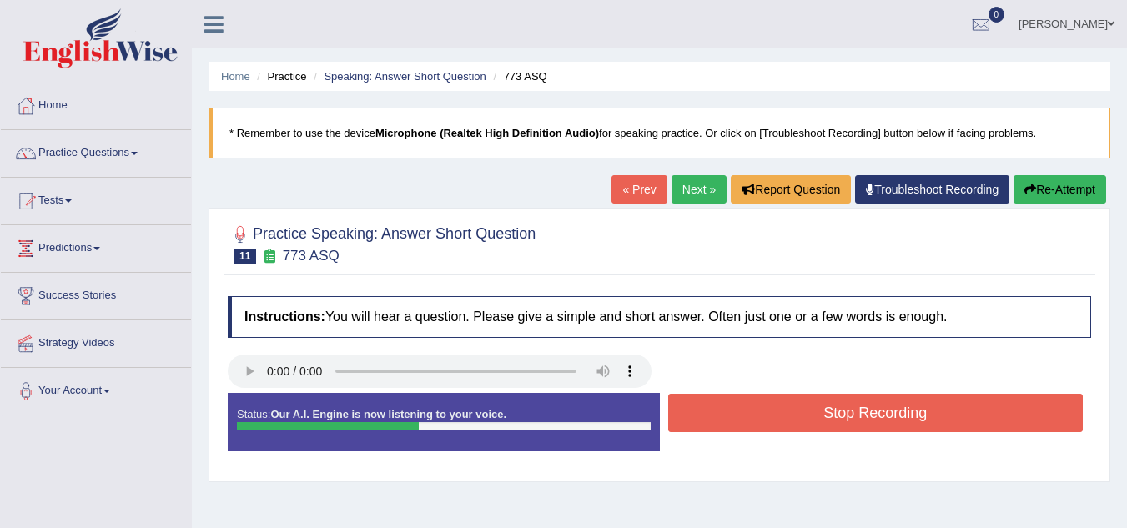
click at [813, 409] on button "Stop Recording" at bounding box center [875, 413] width 415 height 38
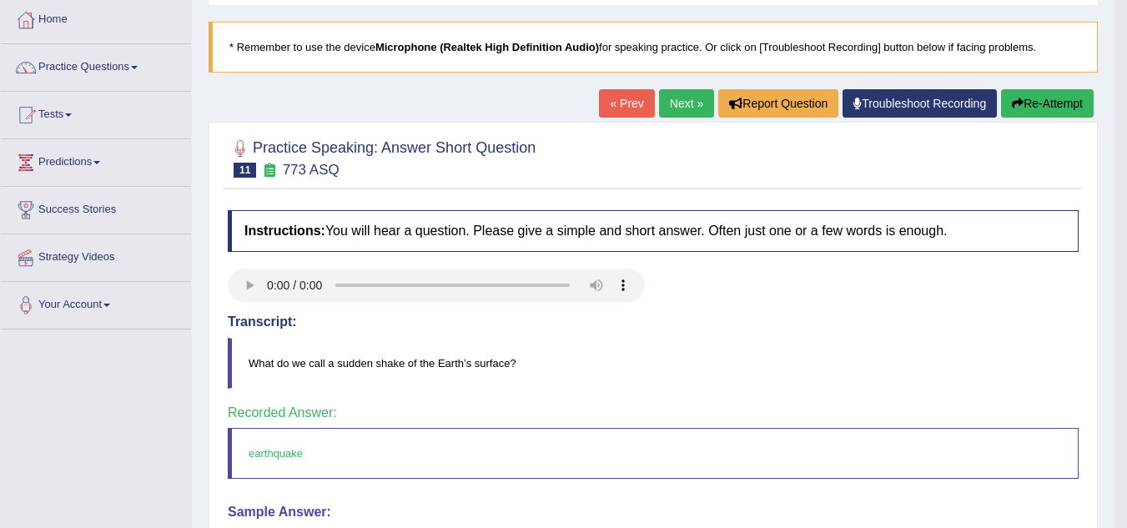
scroll to position [67, 0]
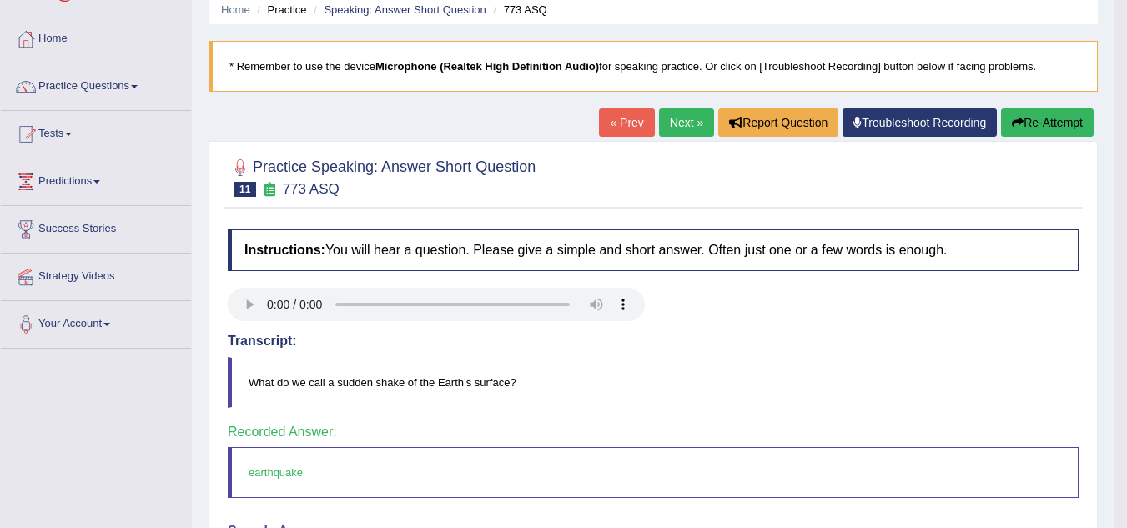
click at [673, 128] on link "Next »" at bounding box center [686, 122] width 55 height 28
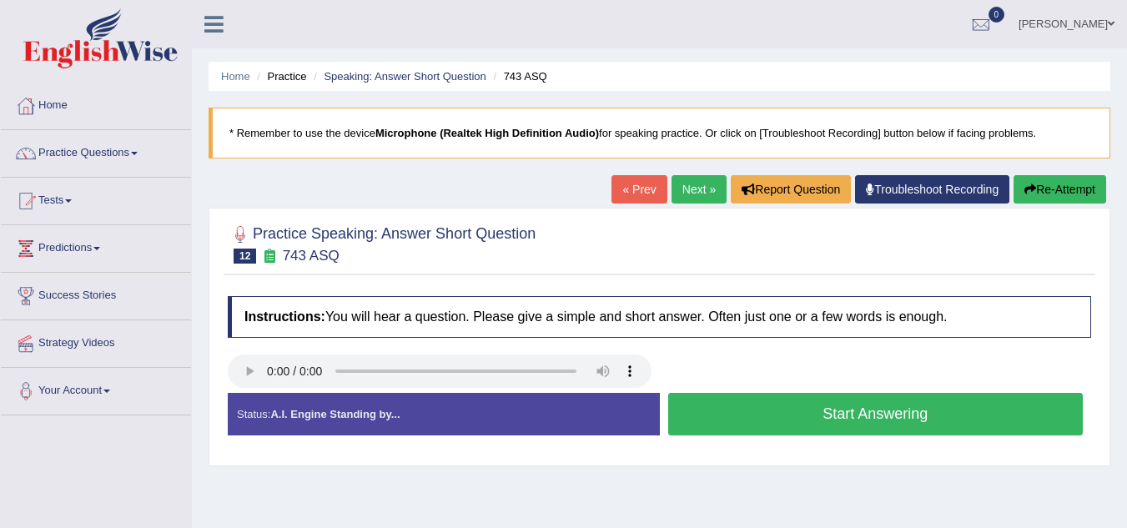
click at [729, 405] on button "Start Answering" at bounding box center [875, 414] width 415 height 43
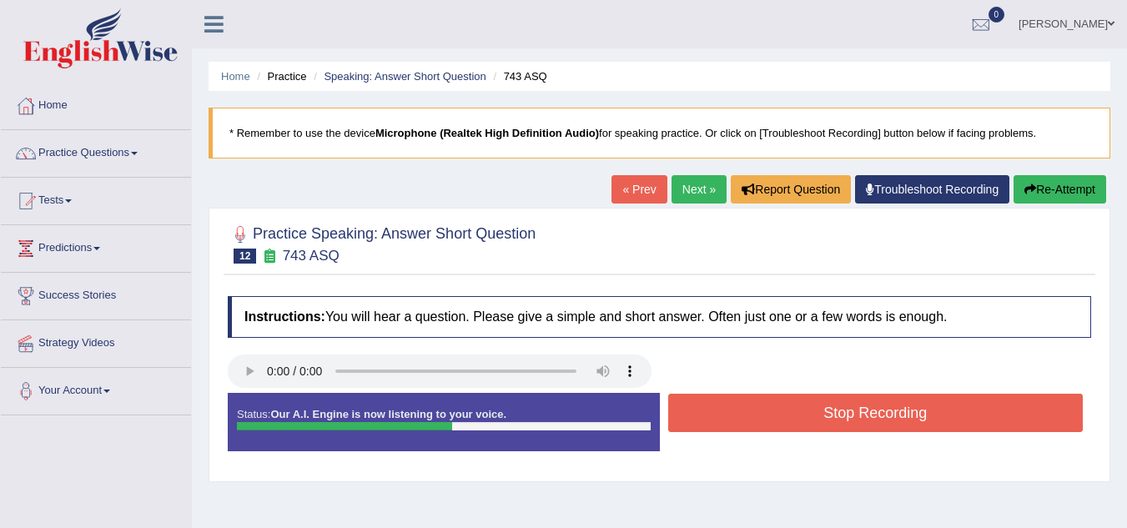
click at [729, 405] on button "Stop Recording" at bounding box center [875, 413] width 415 height 38
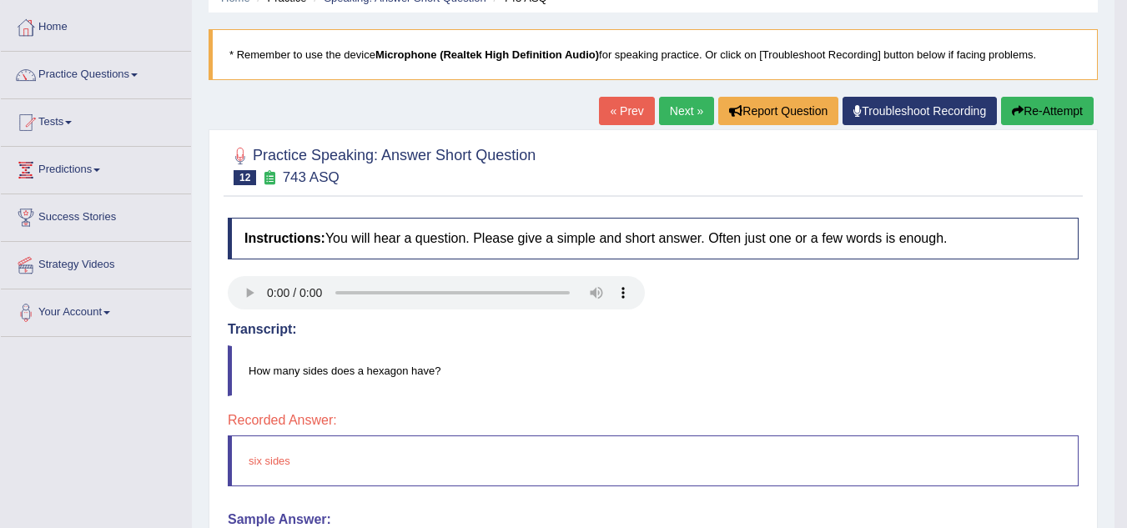
scroll to position [78, 0]
click at [680, 113] on link "Next »" at bounding box center [686, 112] width 55 height 28
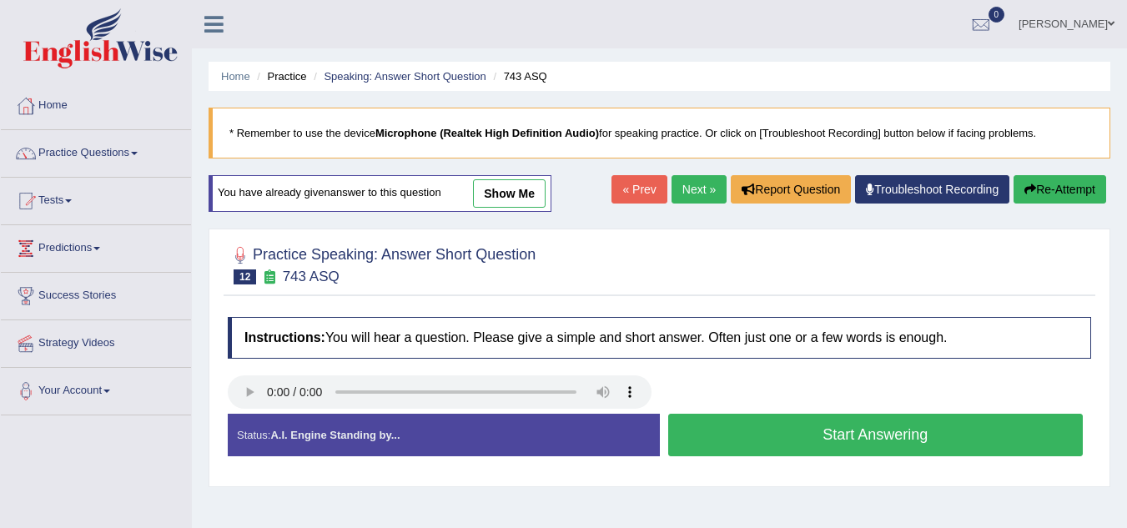
click at [781, 432] on button "Start Answering" at bounding box center [875, 435] width 415 height 43
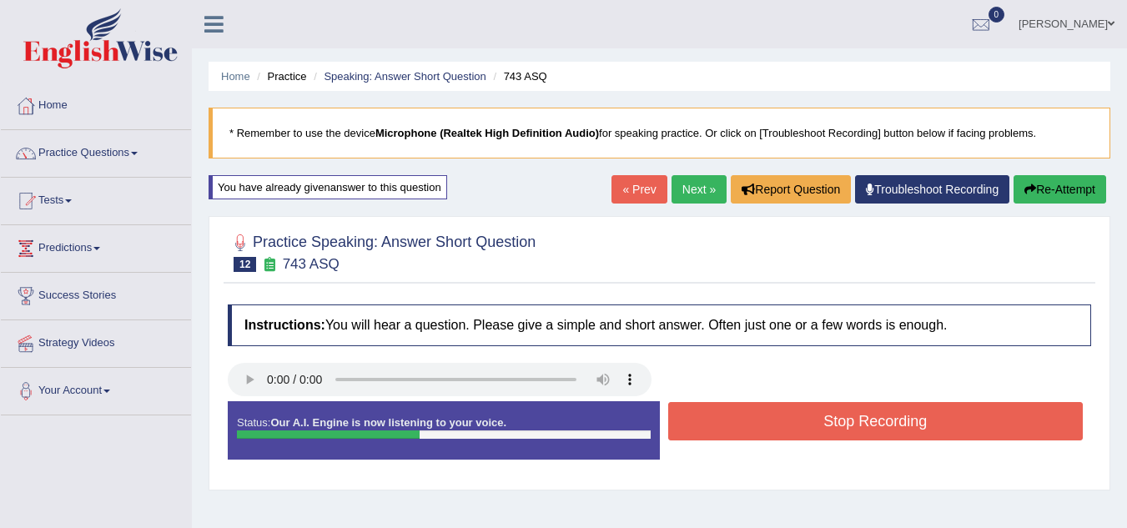
click at [781, 432] on button "Stop Recording" at bounding box center [875, 421] width 415 height 38
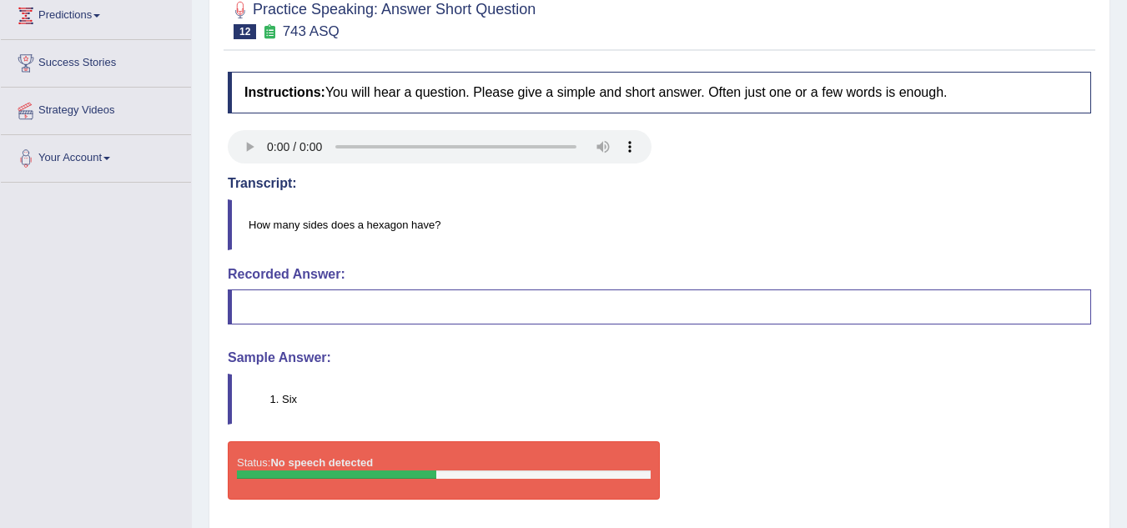
scroll to position [267, 0]
